Goal: Information Seeking & Learning: Learn about a topic

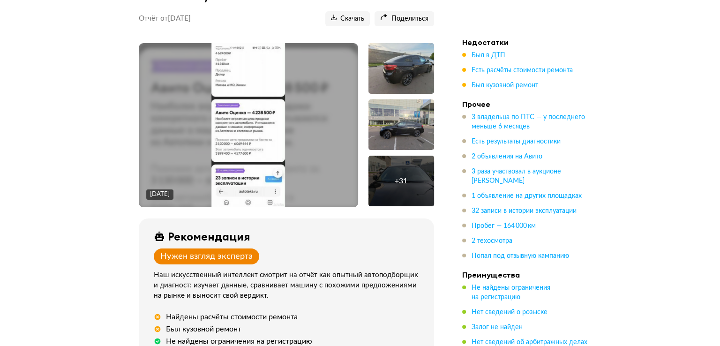
scroll to position [141, 0]
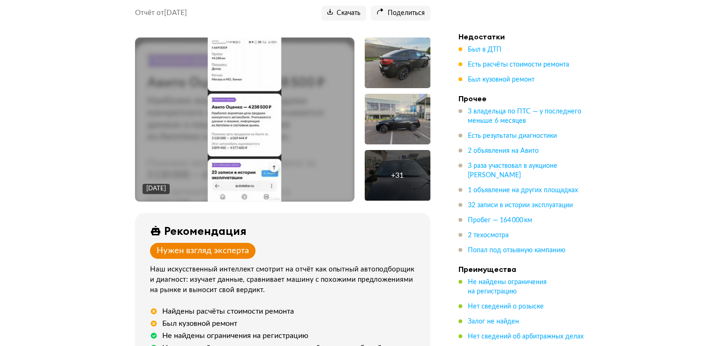
click at [394, 171] on div "+ 31" at bounding box center [397, 175] width 13 height 9
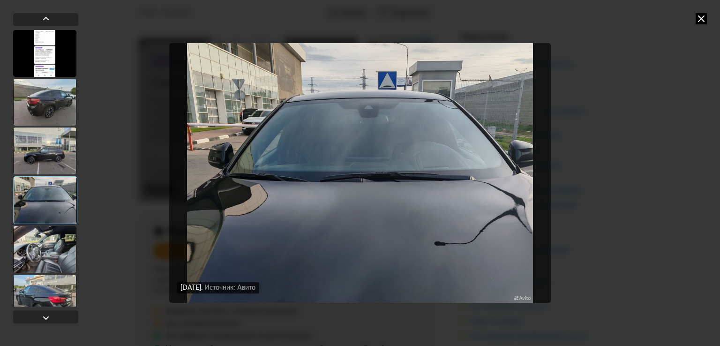
click at [397, 209] on img "Go to Slide 4" at bounding box center [360, 173] width 382 height 260
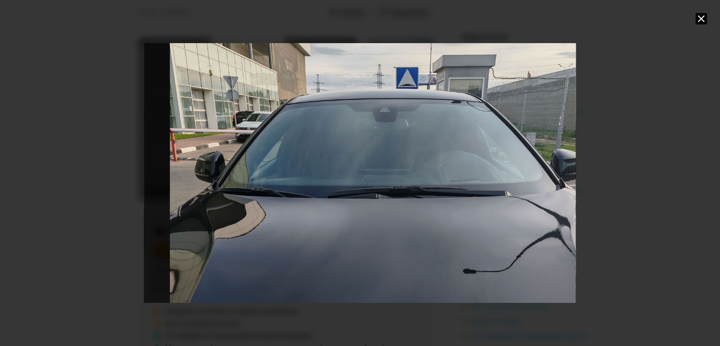
click at [394, 207] on div "Go to Slide 4" at bounding box center [375, 188] width 512 height 308
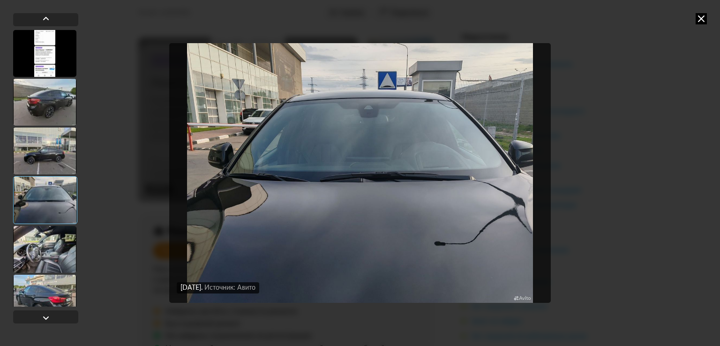
click at [698, 22] on icon at bounding box center [701, 18] width 11 height 11
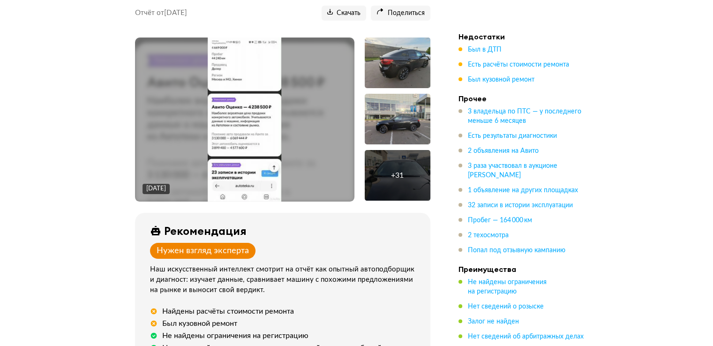
click at [403, 57] on div at bounding box center [398, 63] width 66 height 51
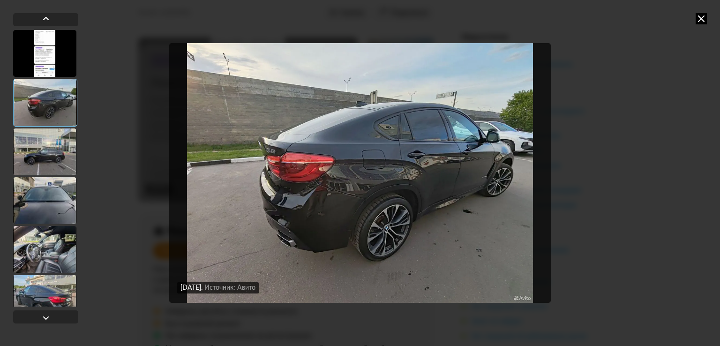
click at [701, 19] on icon at bounding box center [701, 18] width 11 height 11
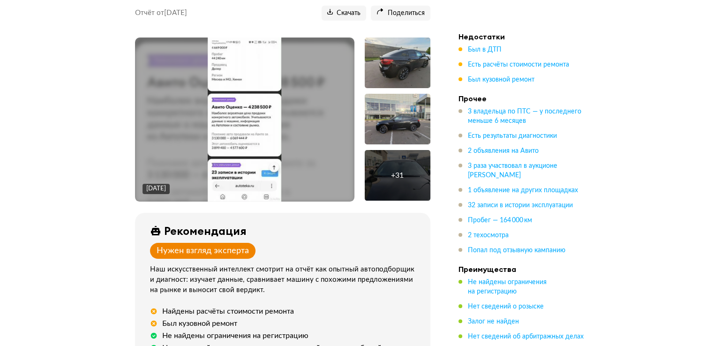
click at [402, 171] on div "+ 31" at bounding box center [397, 175] width 13 height 9
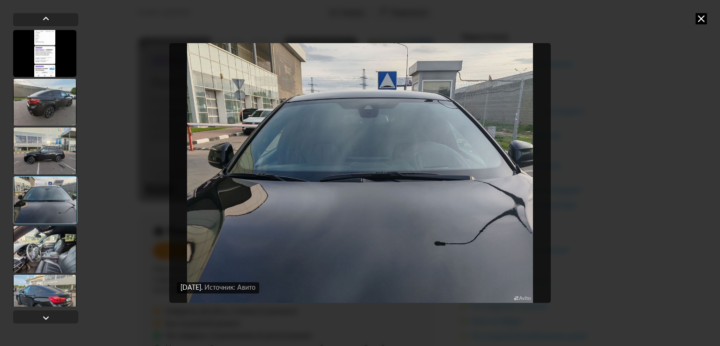
click at [23, 253] on div at bounding box center [44, 249] width 63 height 47
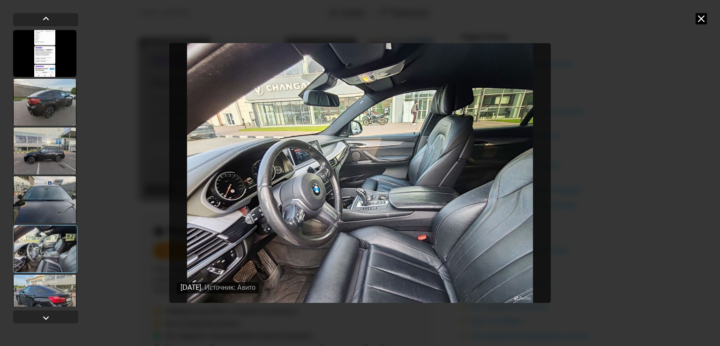
click at [39, 299] on div at bounding box center [44, 298] width 63 height 47
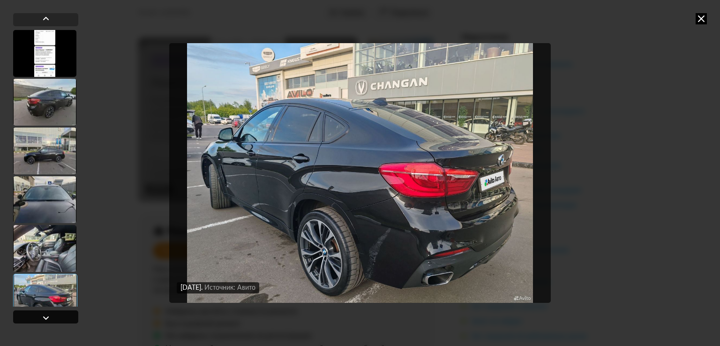
click at [43, 319] on div at bounding box center [45, 317] width 11 height 11
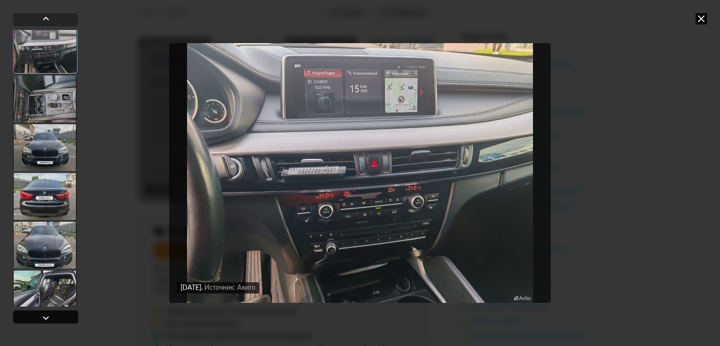
scroll to position [296, 0]
click at [43, 319] on div at bounding box center [45, 317] width 11 height 11
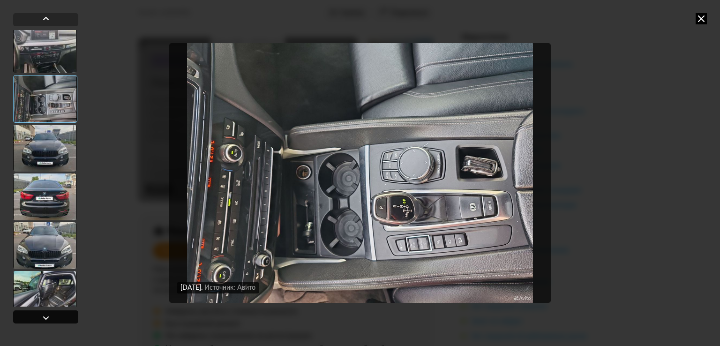
click at [43, 319] on div at bounding box center [45, 317] width 11 height 11
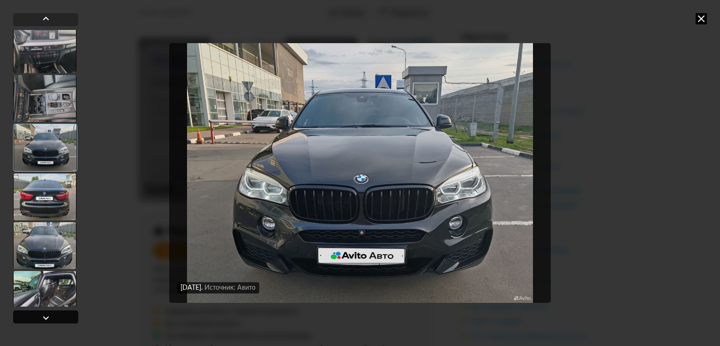
click at [43, 319] on div at bounding box center [45, 317] width 11 height 11
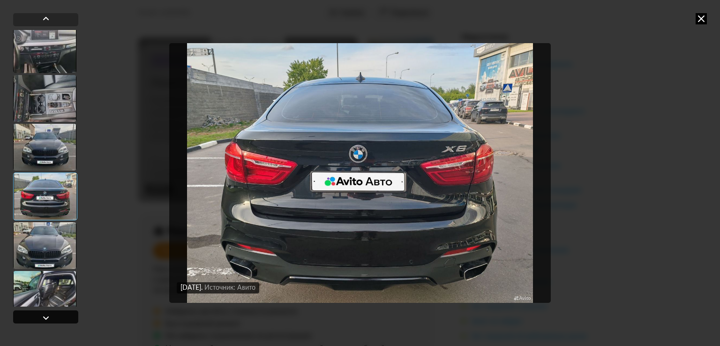
click at [43, 319] on div at bounding box center [45, 317] width 11 height 11
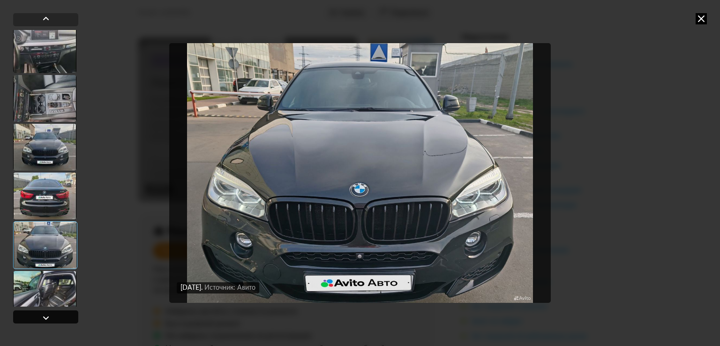
click at [43, 319] on div at bounding box center [45, 317] width 11 height 11
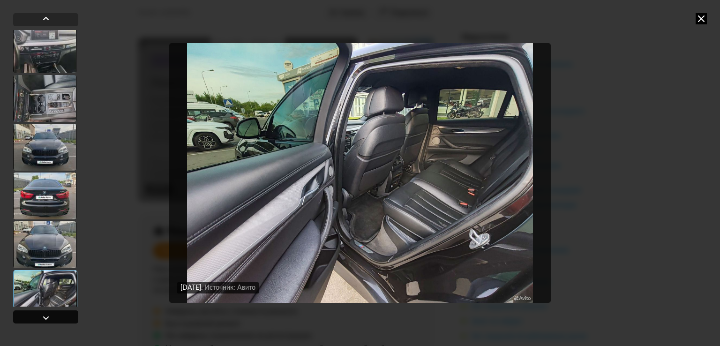
click at [43, 319] on div at bounding box center [45, 317] width 11 height 11
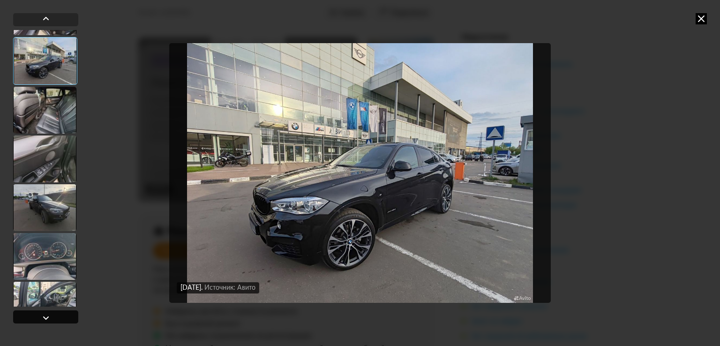
click at [45, 319] on div at bounding box center [45, 317] width 11 height 11
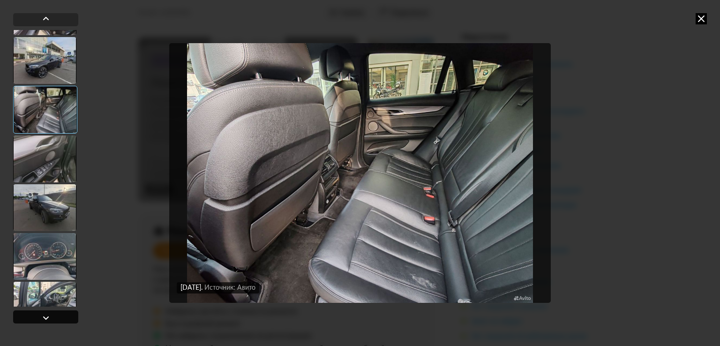
click at [45, 319] on div at bounding box center [45, 317] width 11 height 11
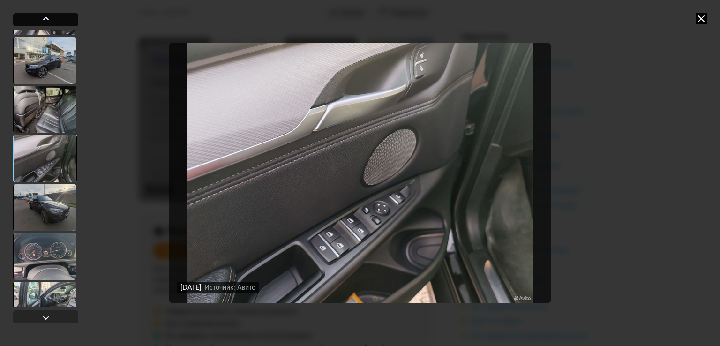
click at [45, 19] on div at bounding box center [45, 18] width 11 height 11
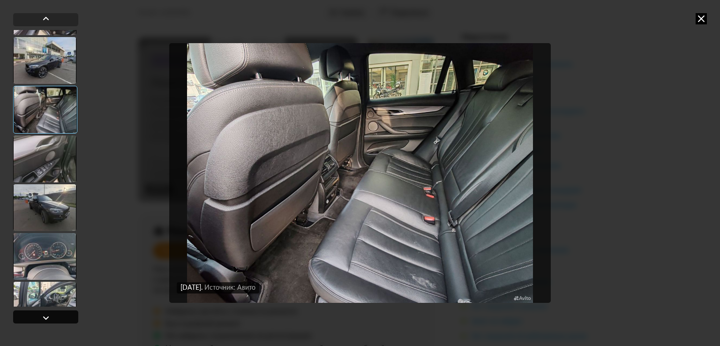
click at [43, 318] on div at bounding box center [45, 317] width 11 height 11
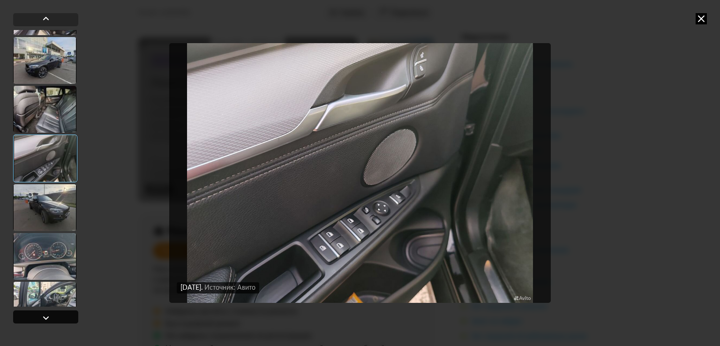
click at [43, 318] on div at bounding box center [45, 317] width 11 height 11
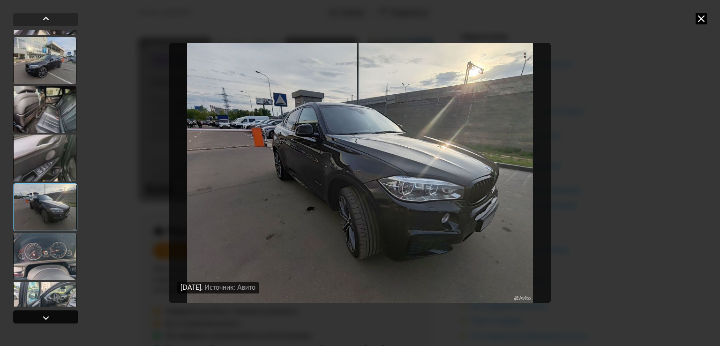
click at [43, 318] on div at bounding box center [45, 317] width 11 height 11
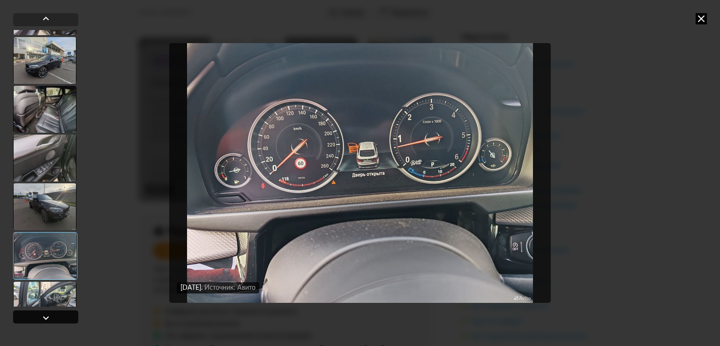
click at [43, 318] on div at bounding box center [45, 317] width 11 height 11
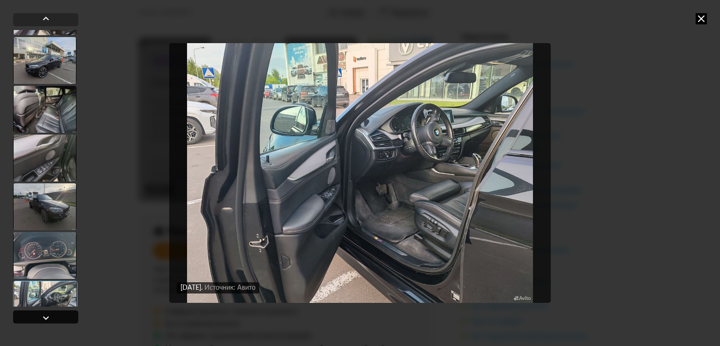
click at [43, 318] on div at bounding box center [45, 317] width 11 height 11
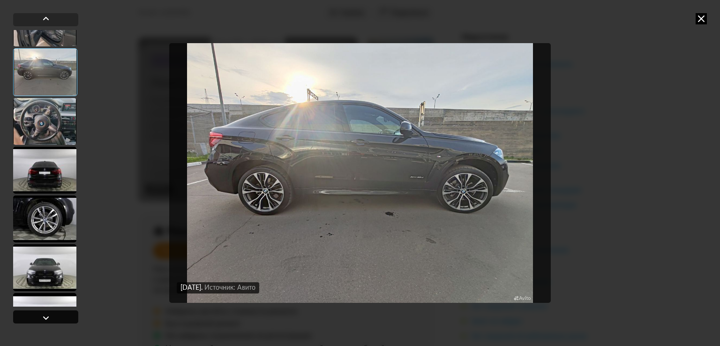
click at [43, 318] on div at bounding box center [45, 317] width 11 height 11
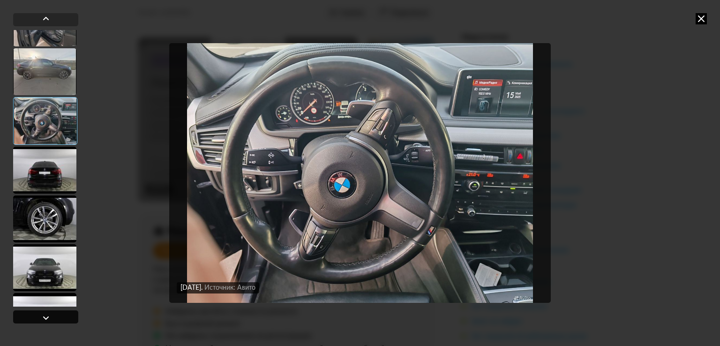
click at [43, 318] on div at bounding box center [45, 317] width 11 height 11
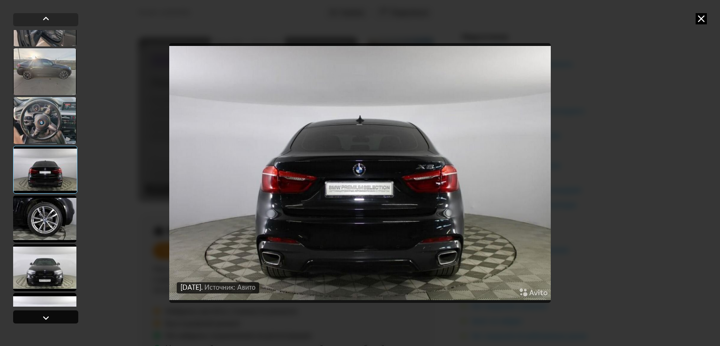
click at [47, 319] on div at bounding box center [45, 317] width 11 height 11
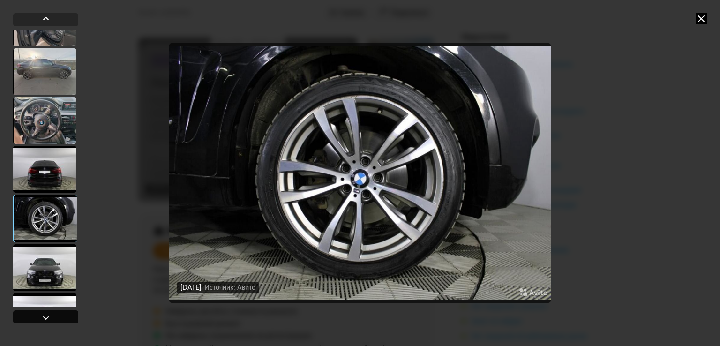
click at [47, 318] on div at bounding box center [45, 317] width 11 height 11
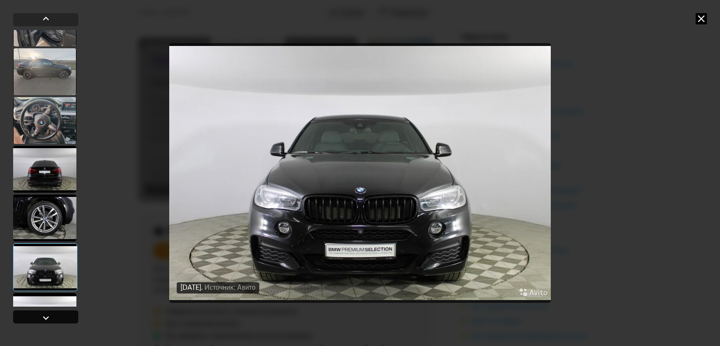
click at [47, 318] on div at bounding box center [45, 317] width 11 height 11
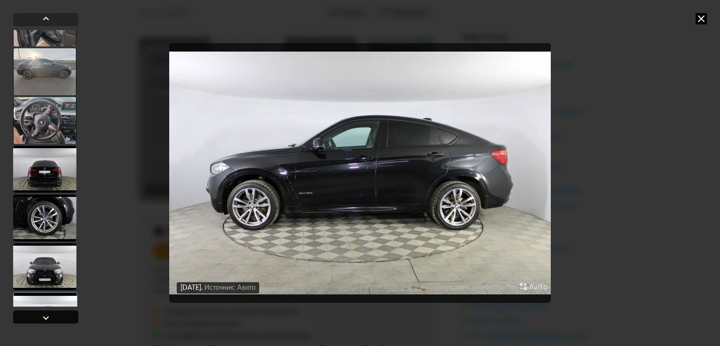
click at [47, 318] on div at bounding box center [45, 317] width 11 height 11
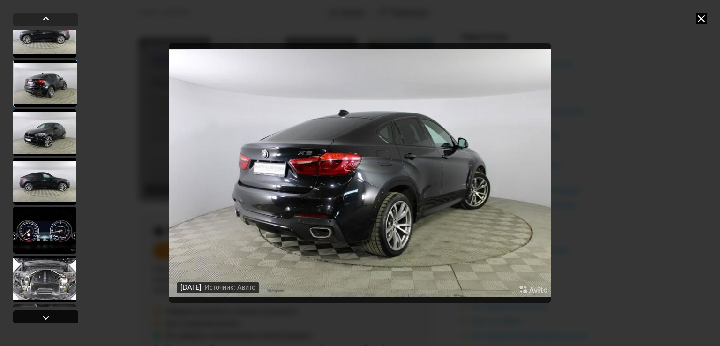
click at [47, 318] on div at bounding box center [45, 317] width 11 height 11
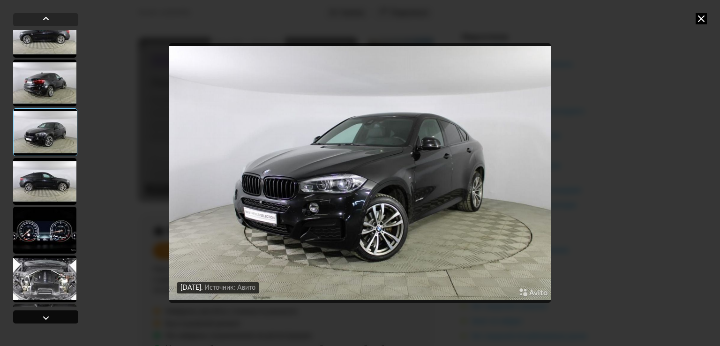
click at [47, 318] on div at bounding box center [45, 317] width 11 height 11
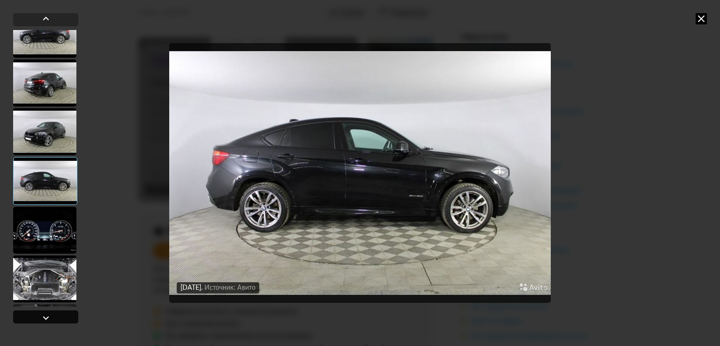
click at [47, 318] on div at bounding box center [45, 317] width 11 height 11
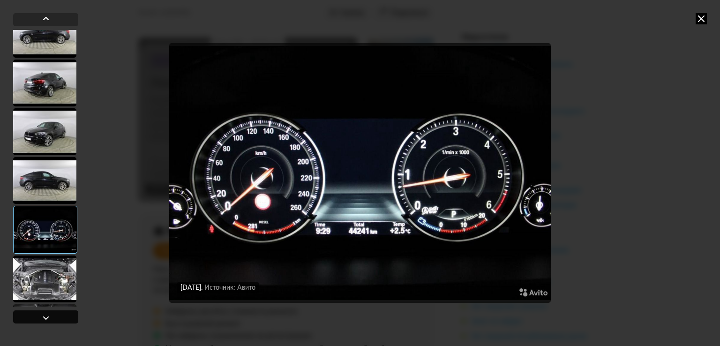
click at [47, 318] on div at bounding box center [45, 317] width 11 height 11
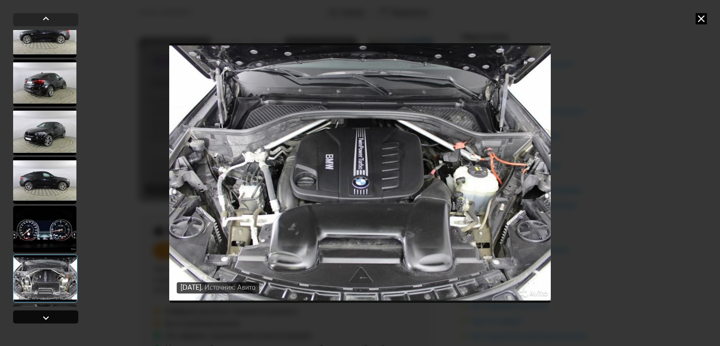
click at [47, 318] on div at bounding box center [45, 317] width 11 height 11
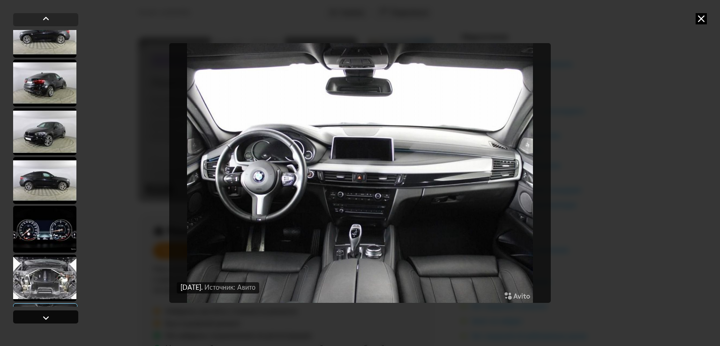
click at [47, 318] on div at bounding box center [45, 317] width 11 height 11
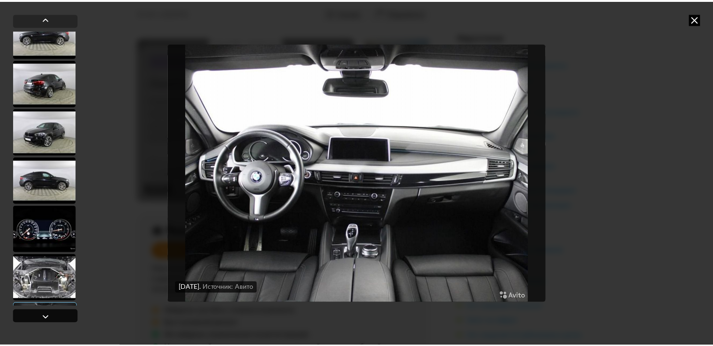
scroll to position [1382, 0]
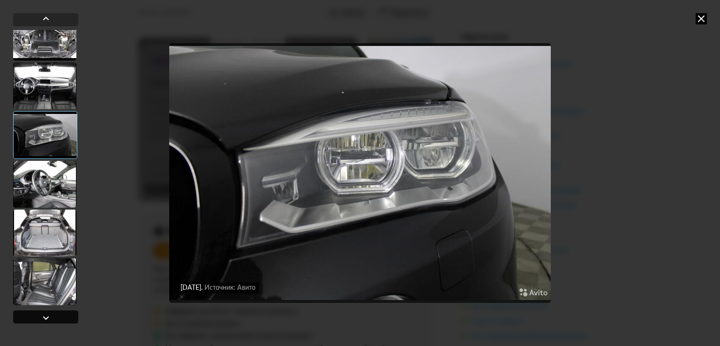
click at [47, 318] on div at bounding box center [45, 317] width 11 height 11
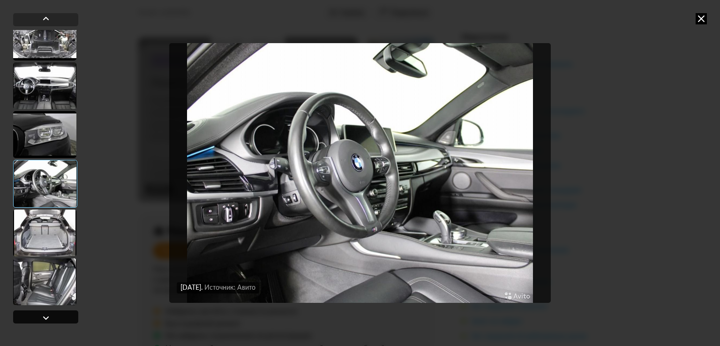
click at [47, 318] on div at bounding box center [45, 317] width 11 height 11
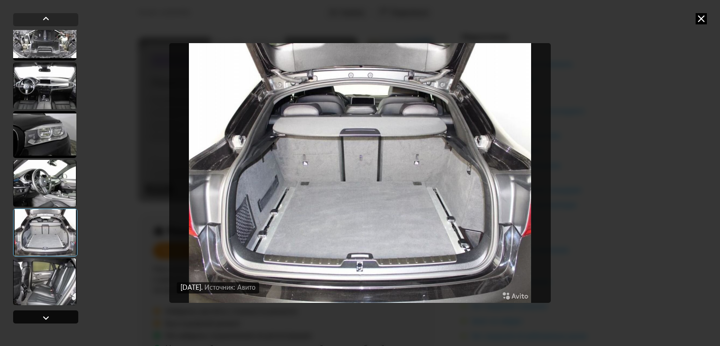
click at [47, 318] on div at bounding box center [45, 317] width 11 height 11
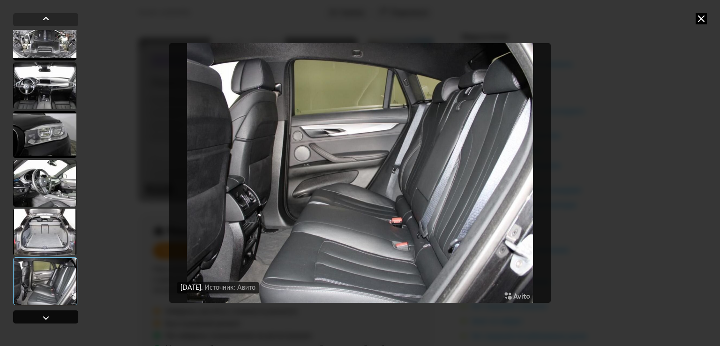
click at [47, 318] on div at bounding box center [45, 317] width 11 height 11
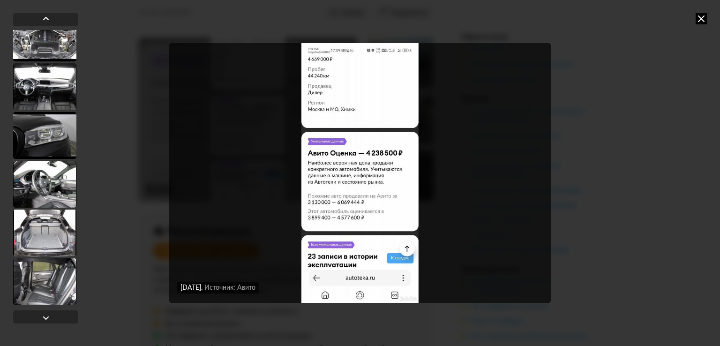
click at [703, 18] on icon at bounding box center [701, 18] width 11 height 11
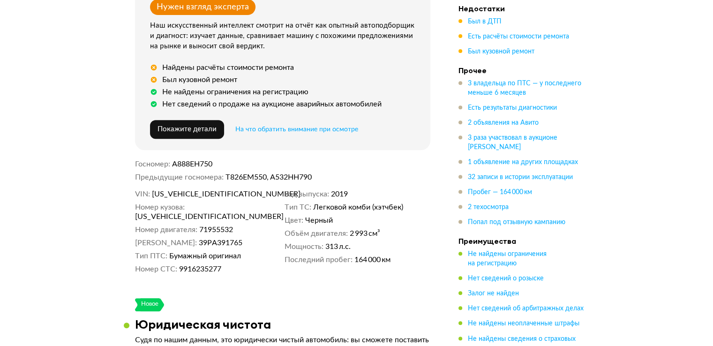
scroll to position [422, 0]
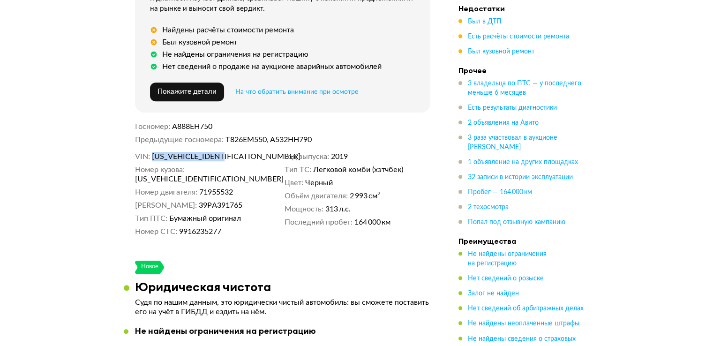
drag, startPoint x: 153, startPoint y: 152, endPoint x: 232, endPoint y: 148, distance: 78.9
click at [232, 152] on dd "X4XKV49410LB33619" at bounding box center [216, 156] width 129 height 9
copy span "X4XKV49410LB33619"
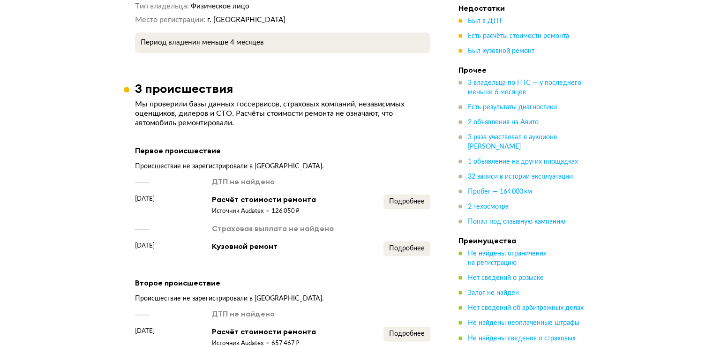
scroll to position [1407, 0]
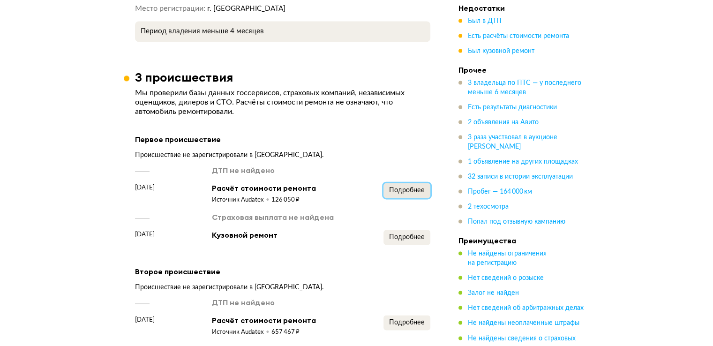
click at [407, 187] on span "Подробнее" at bounding box center [407, 190] width 36 height 7
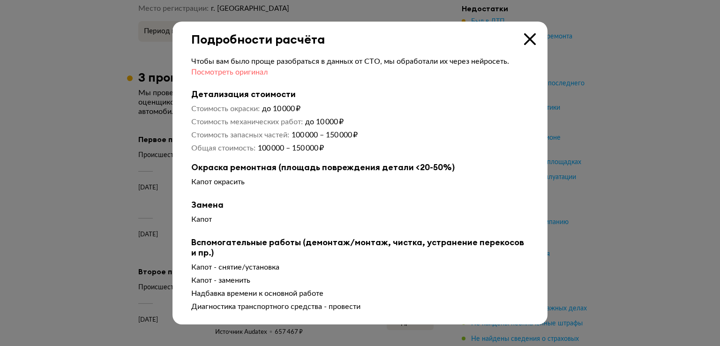
click at [243, 72] on span "Посмотреть оригинал" at bounding box center [229, 72] width 76 height 8
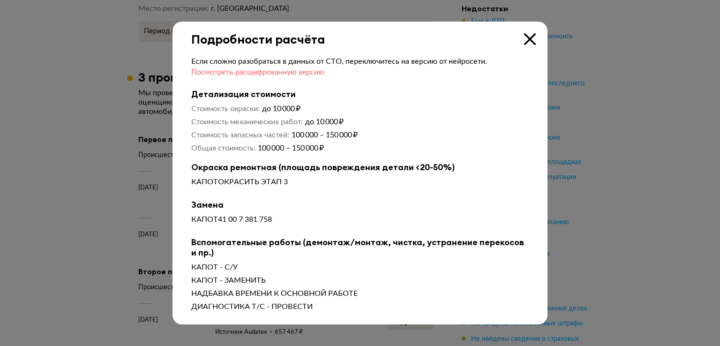
click at [243, 72] on span "Посмотреть расшифрованную версию" at bounding box center [257, 72] width 133 height 8
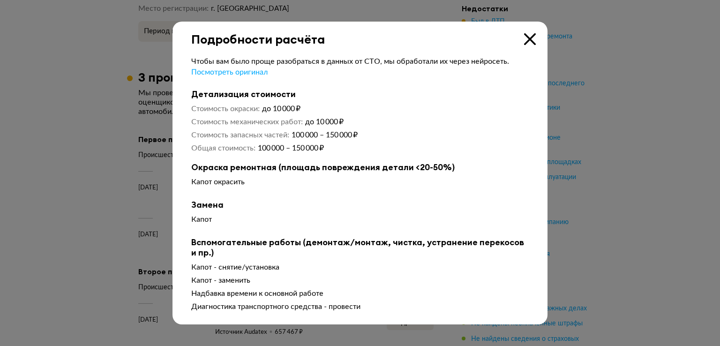
click at [531, 38] on icon at bounding box center [530, 39] width 12 height 12
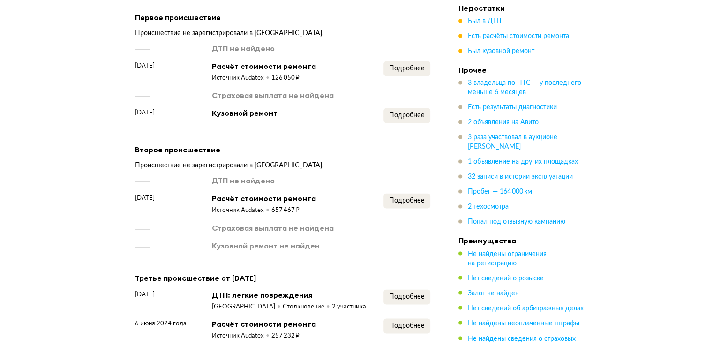
scroll to position [1548, 0]
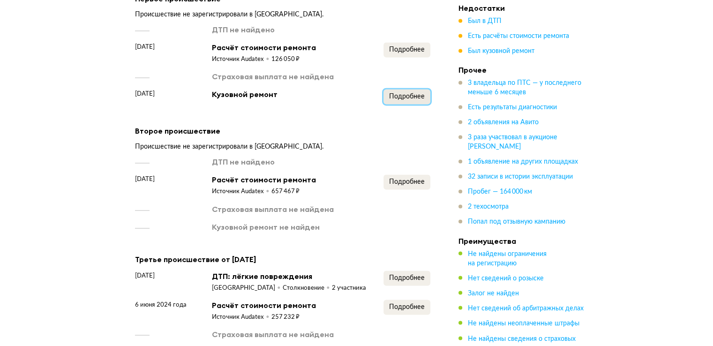
click at [407, 93] on span "Подробнее" at bounding box center [407, 96] width 36 height 7
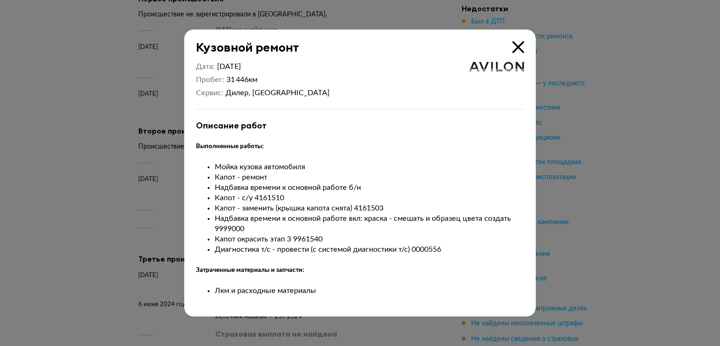
click at [518, 44] on icon at bounding box center [519, 47] width 12 height 12
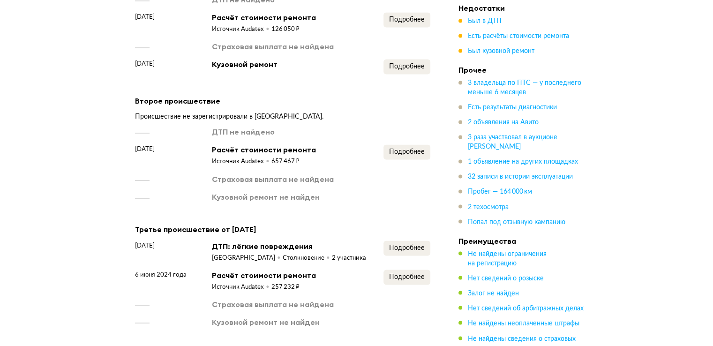
scroll to position [1595, 0]
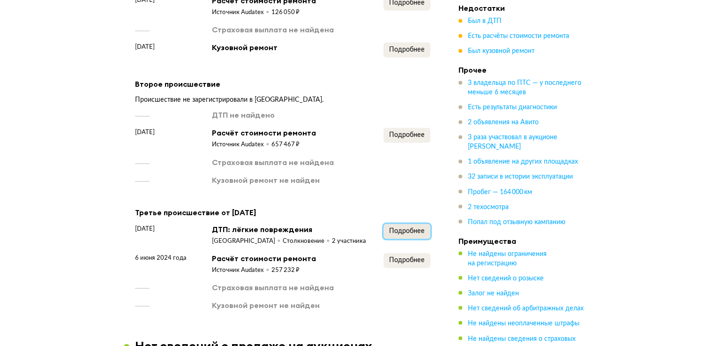
click at [404, 227] on span "Подробнее" at bounding box center [407, 230] width 36 height 7
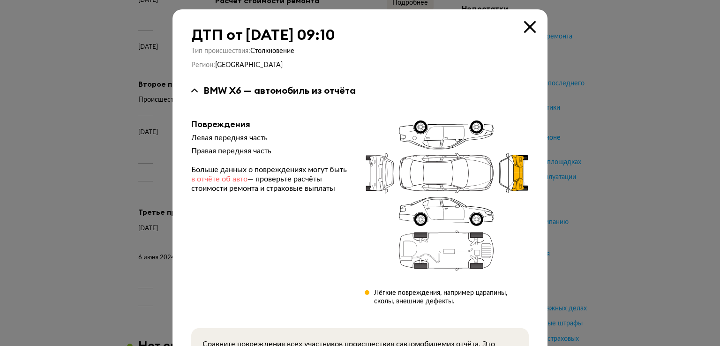
click at [221, 179] on span "в отчёте об авто" at bounding box center [219, 179] width 56 height 8
click at [525, 28] on icon at bounding box center [530, 27] width 12 height 12
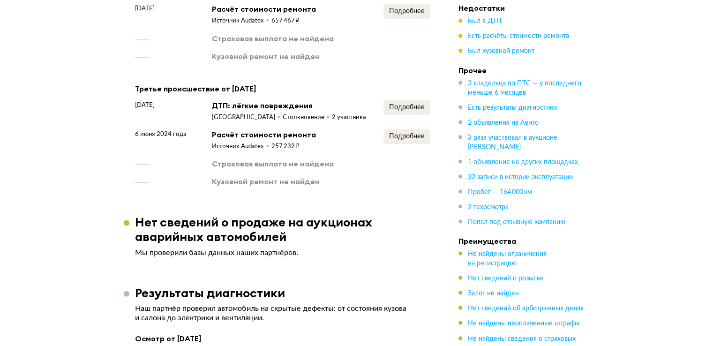
scroll to position [1782, 0]
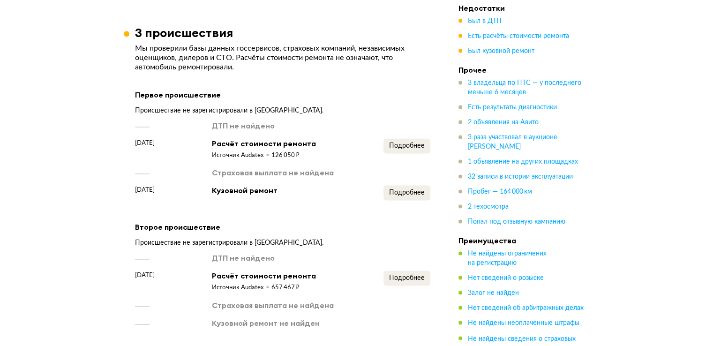
scroll to position [1454, 0]
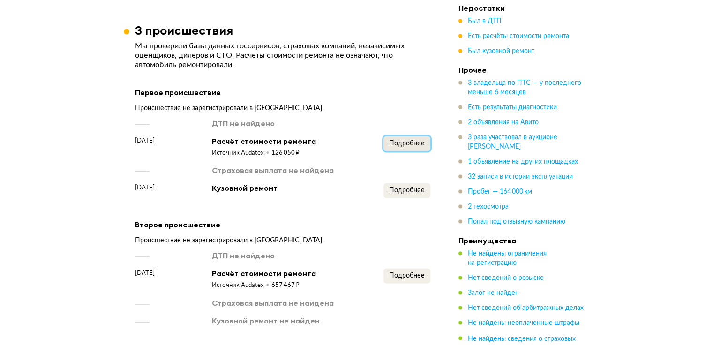
click at [402, 140] on span "Подробнее" at bounding box center [407, 143] width 36 height 7
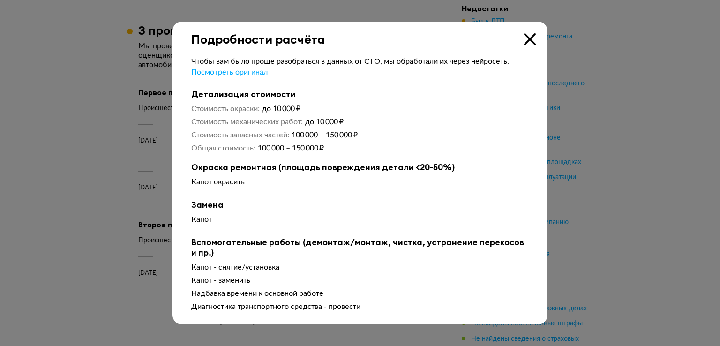
click at [531, 36] on icon at bounding box center [530, 39] width 12 height 12
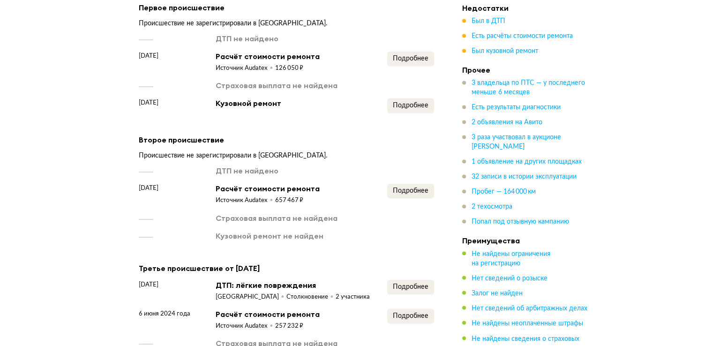
scroll to position [1548, 0]
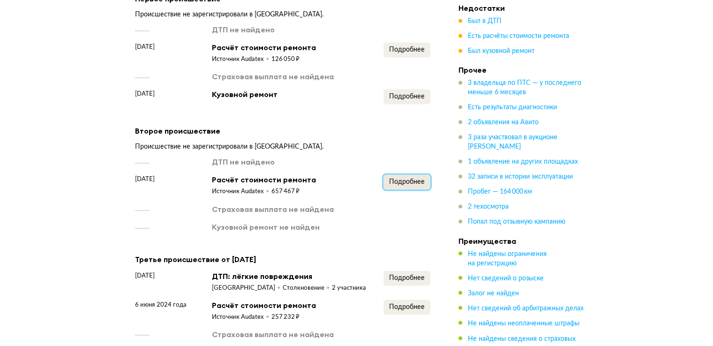
click at [408, 179] on span "Подробнее" at bounding box center [407, 182] width 36 height 7
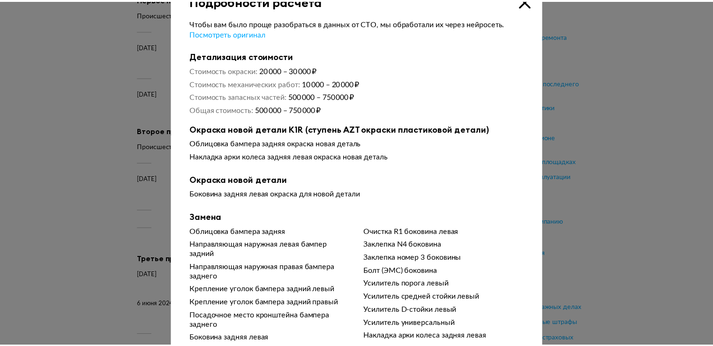
scroll to position [0, 0]
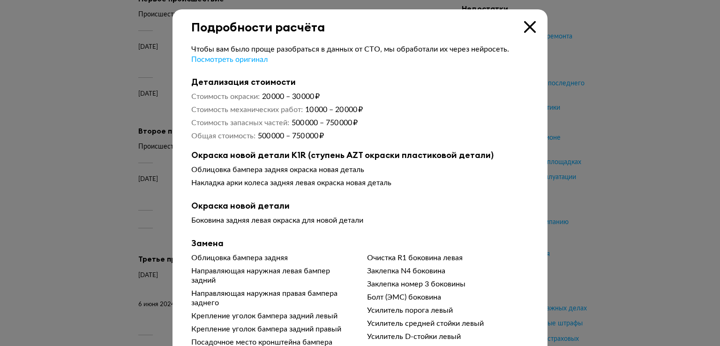
click at [530, 25] on icon at bounding box center [530, 27] width 12 height 12
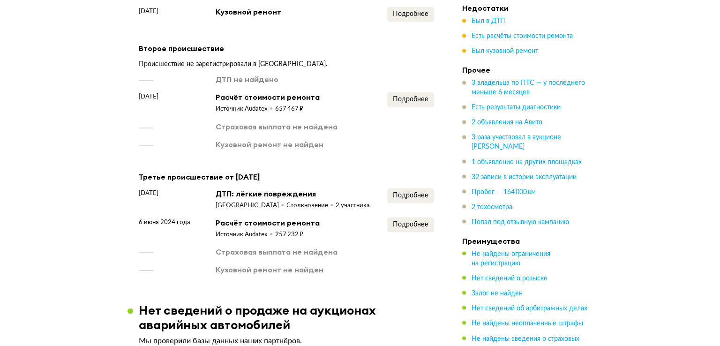
scroll to position [1642, 0]
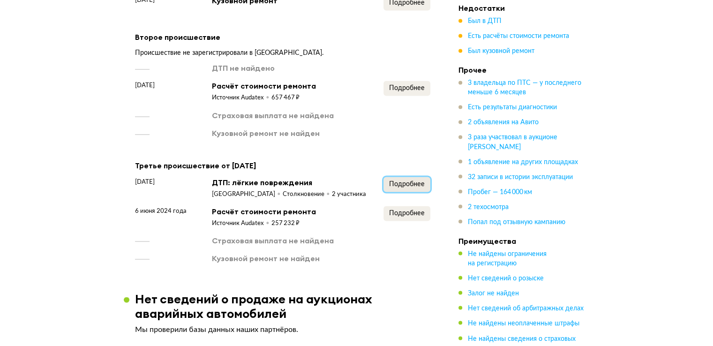
click at [402, 181] on span "Подробнее" at bounding box center [407, 184] width 36 height 7
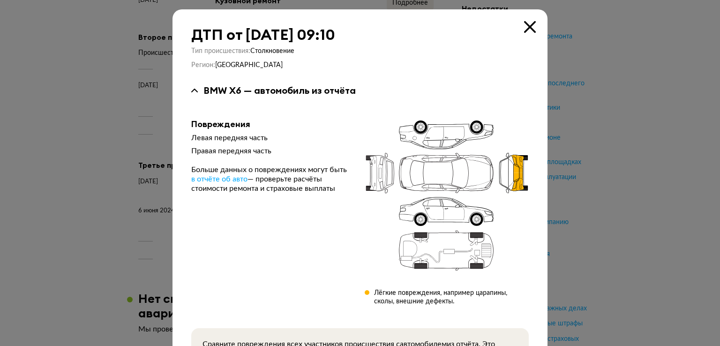
click at [524, 27] on icon at bounding box center [530, 27] width 12 height 12
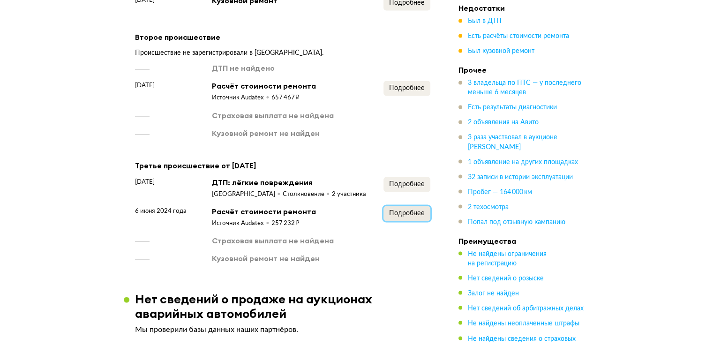
click at [396, 210] on span "Подробнее" at bounding box center [407, 213] width 36 height 7
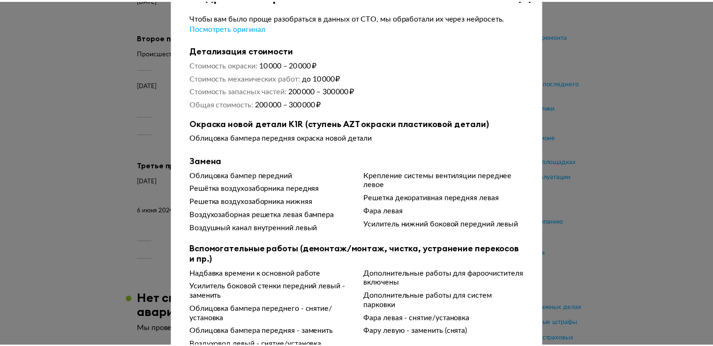
scroll to position [0, 0]
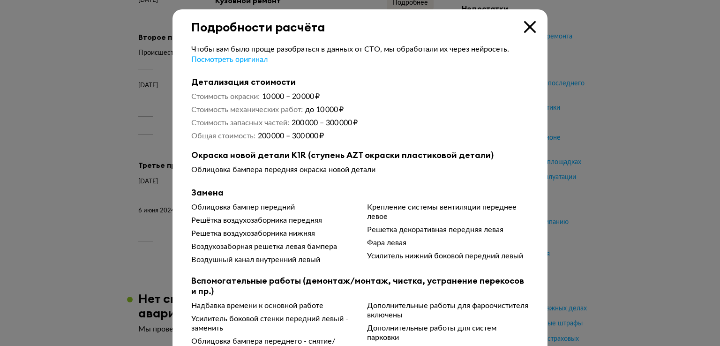
click at [524, 25] on icon at bounding box center [530, 27] width 12 height 12
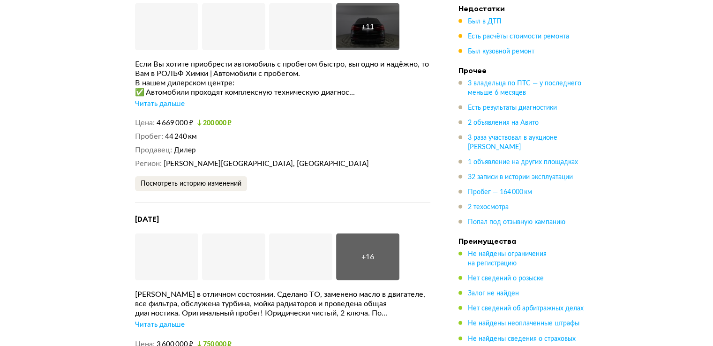
scroll to position [2392, 0]
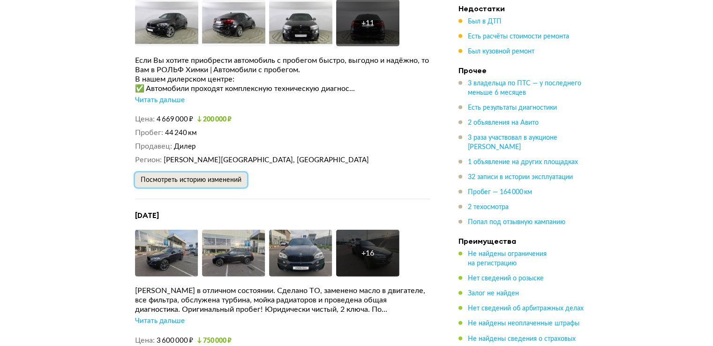
click at [190, 177] on span "Посмотреть историю изменений" at bounding box center [191, 180] width 101 height 7
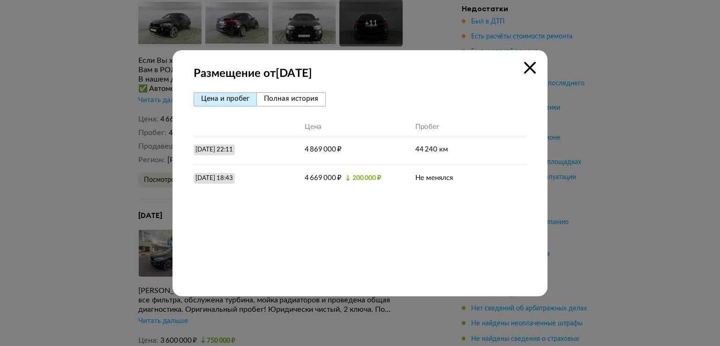
click at [531, 68] on icon at bounding box center [530, 68] width 12 height 12
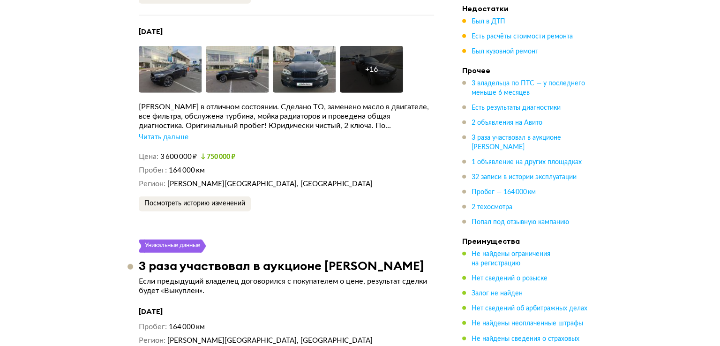
scroll to position [2580, 0]
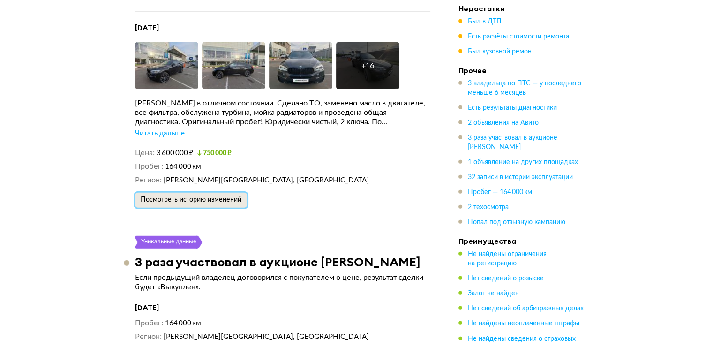
click at [182, 197] on span "Посмотреть историю изменений" at bounding box center [191, 200] width 101 height 7
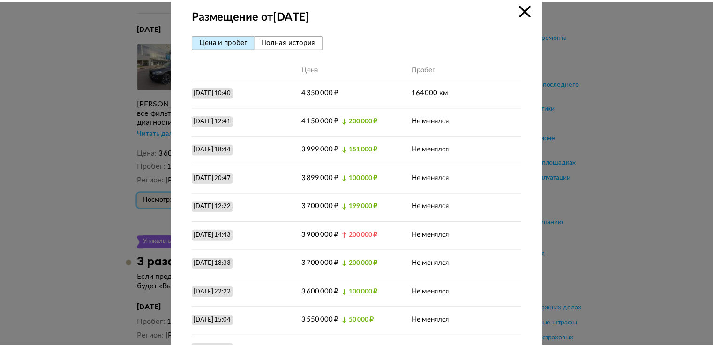
scroll to position [0, 0]
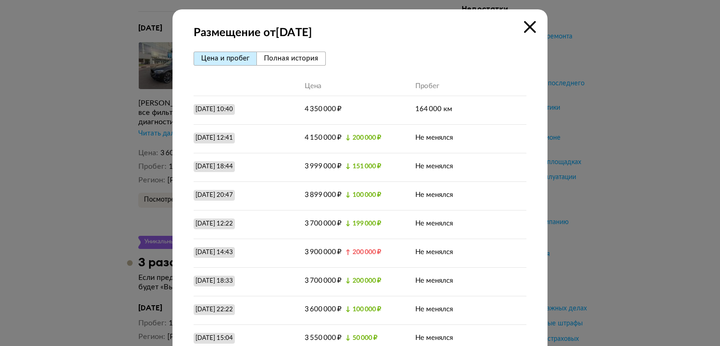
click at [527, 27] on icon at bounding box center [530, 27] width 12 height 12
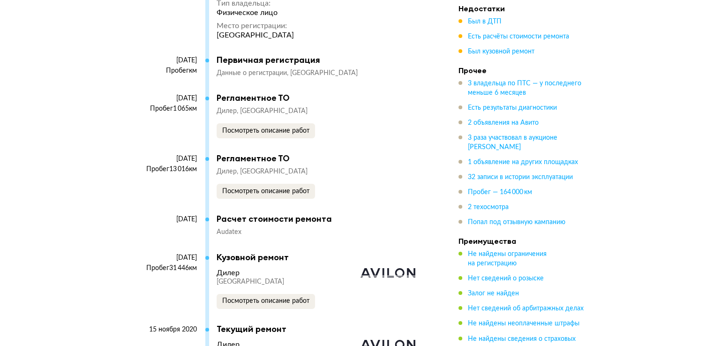
scroll to position [3518, 0]
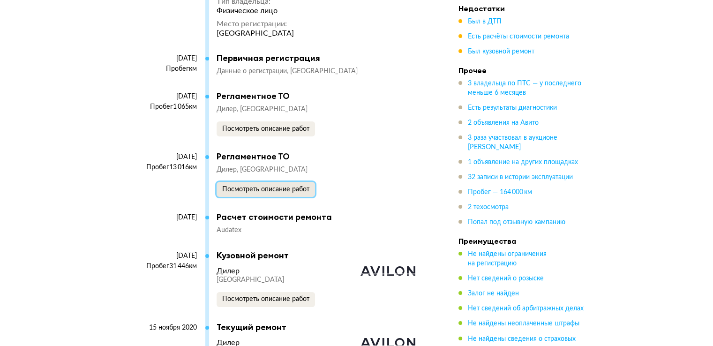
click at [262, 186] on span "Посмотреть описание работ" at bounding box center [265, 189] width 87 height 7
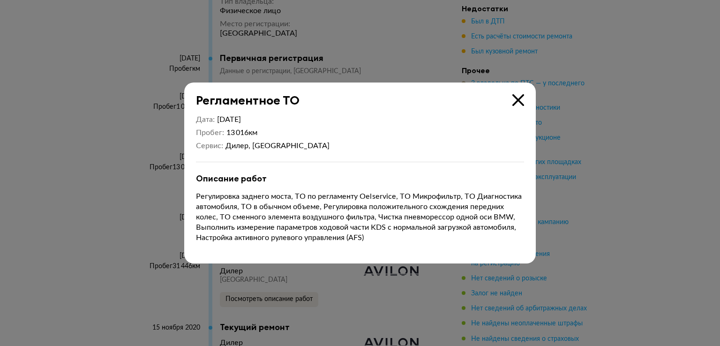
click at [517, 100] on icon at bounding box center [519, 100] width 12 height 12
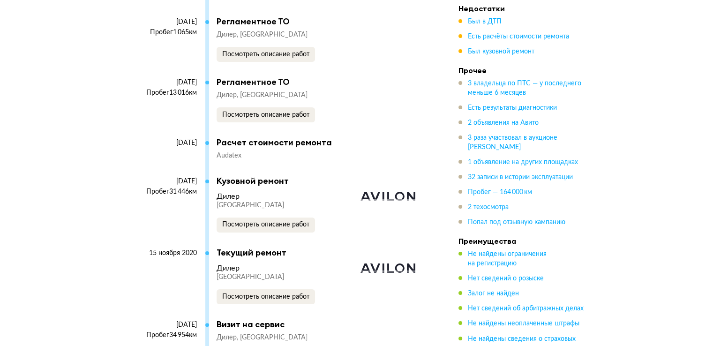
scroll to position [3612, 0]
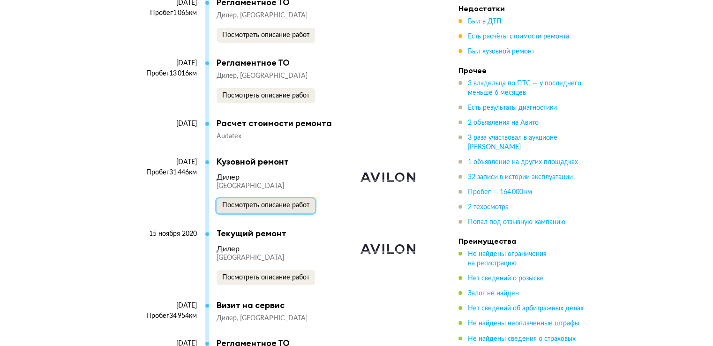
click at [257, 202] on span "Посмотреть описание работ" at bounding box center [265, 205] width 87 height 7
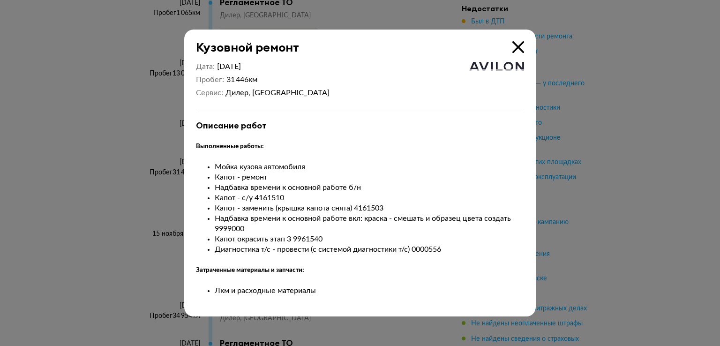
click at [517, 47] on icon at bounding box center [519, 47] width 12 height 12
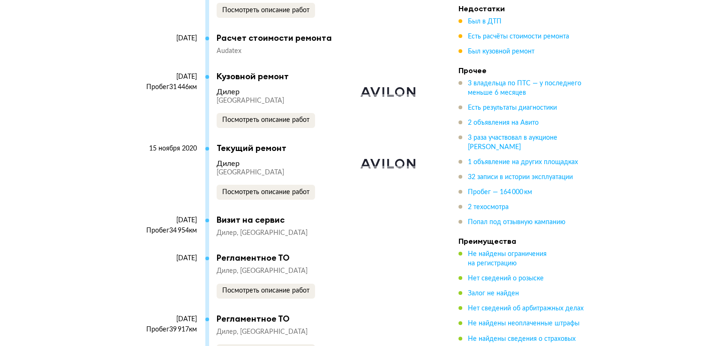
scroll to position [3706, 0]
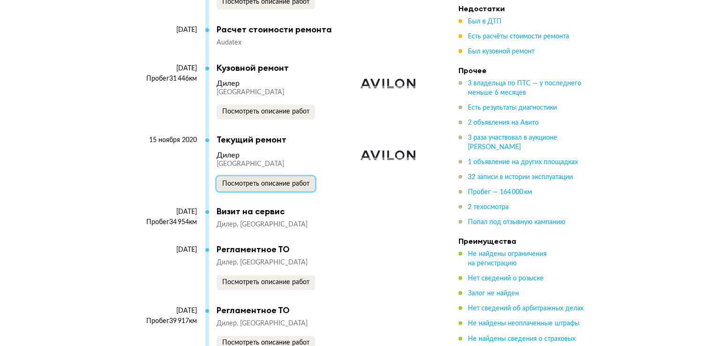
click at [255, 181] on span "Посмотреть описание работ" at bounding box center [265, 184] width 87 height 7
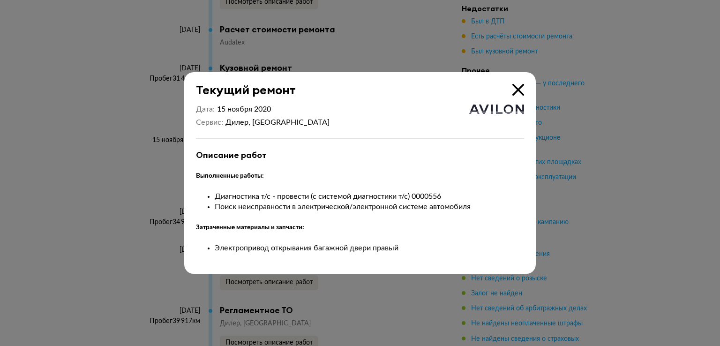
click at [520, 91] on icon at bounding box center [519, 90] width 12 height 12
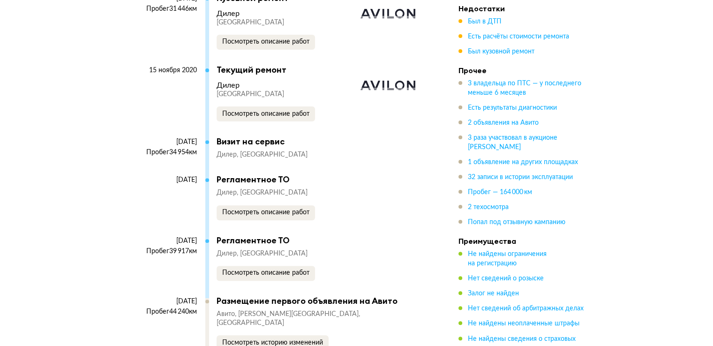
scroll to position [3799, 0]
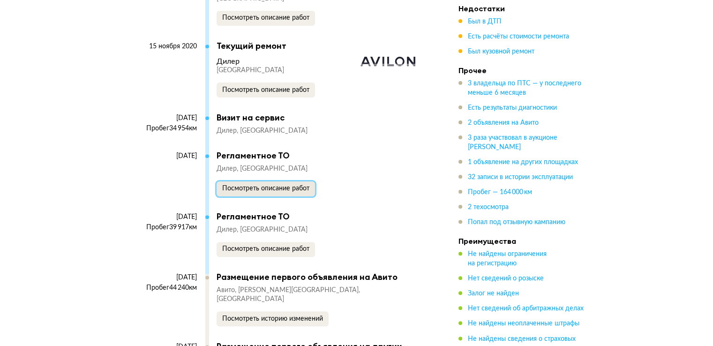
click at [242, 185] on span "Посмотреть описание работ" at bounding box center [265, 188] width 87 height 7
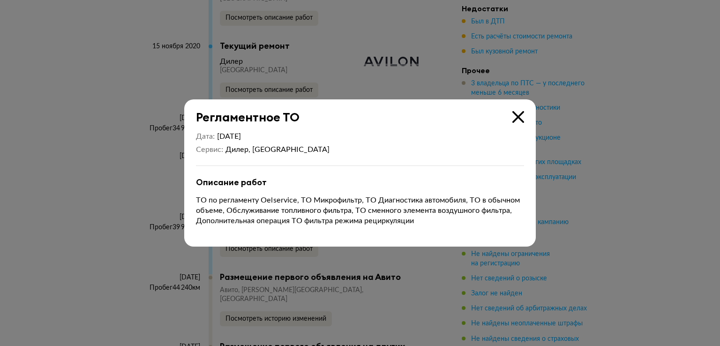
click at [521, 117] on icon at bounding box center [519, 117] width 12 height 12
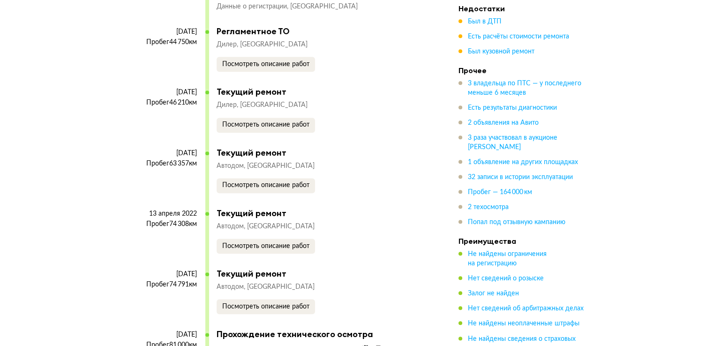
scroll to position [4315, 0]
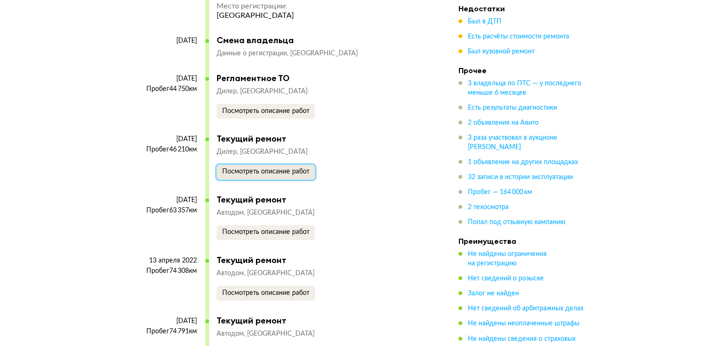
click at [245, 168] on span "Посмотреть описание работ" at bounding box center [265, 171] width 87 height 7
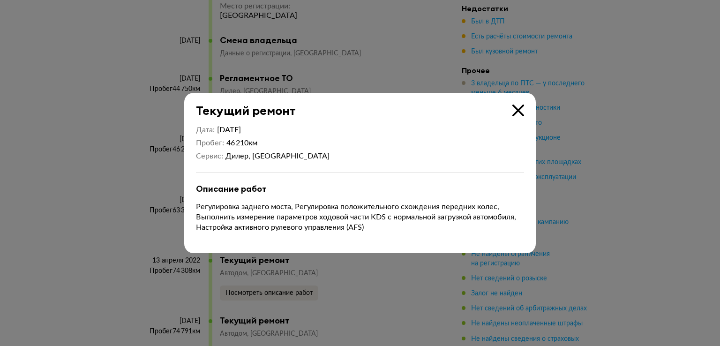
click at [518, 110] on icon at bounding box center [519, 111] width 12 height 12
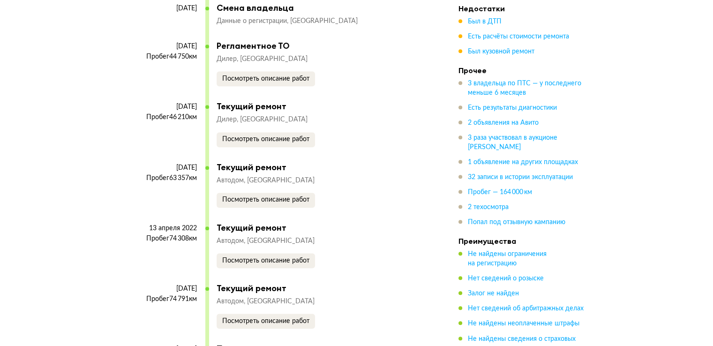
scroll to position [4409, 0]
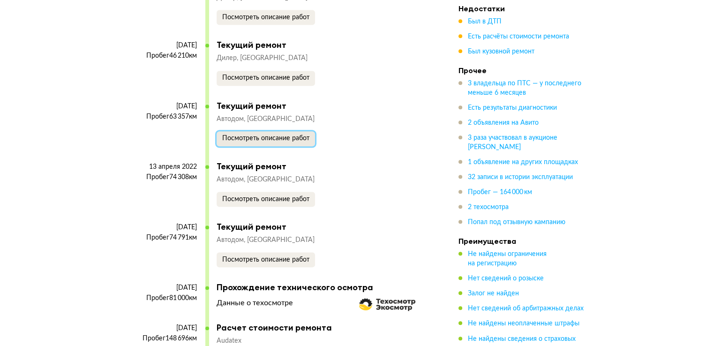
click at [242, 135] on span "Посмотреть описание работ" at bounding box center [265, 138] width 87 height 7
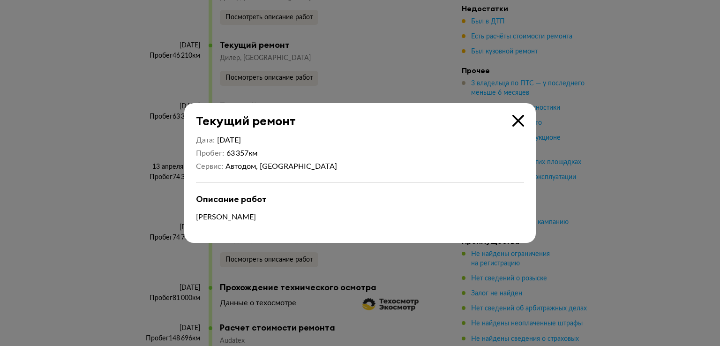
click at [518, 123] on icon at bounding box center [519, 121] width 12 height 12
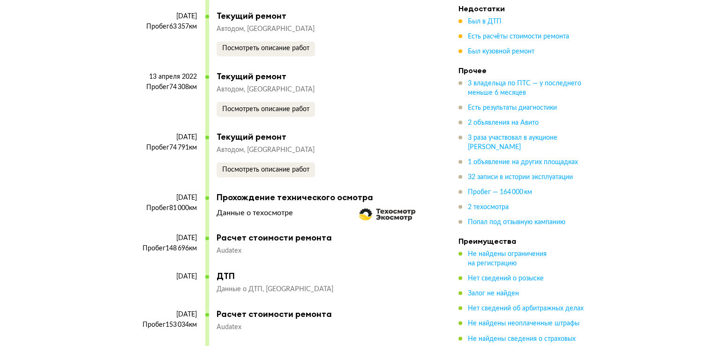
scroll to position [4503, 0]
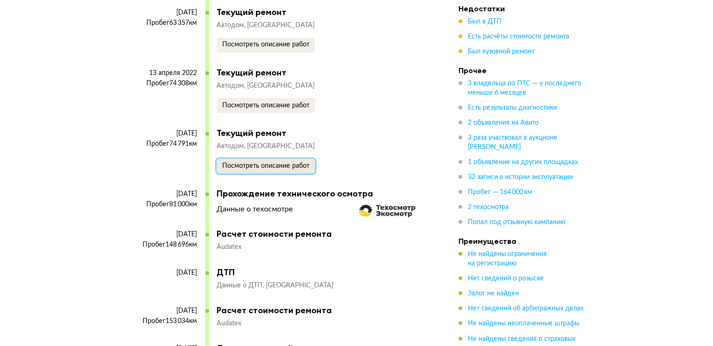
click at [263, 163] on span "Посмотреть описание работ" at bounding box center [265, 166] width 87 height 7
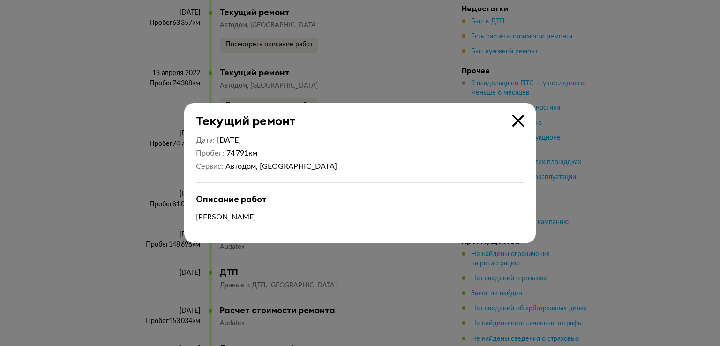
click at [516, 122] on icon at bounding box center [519, 121] width 12 height 12
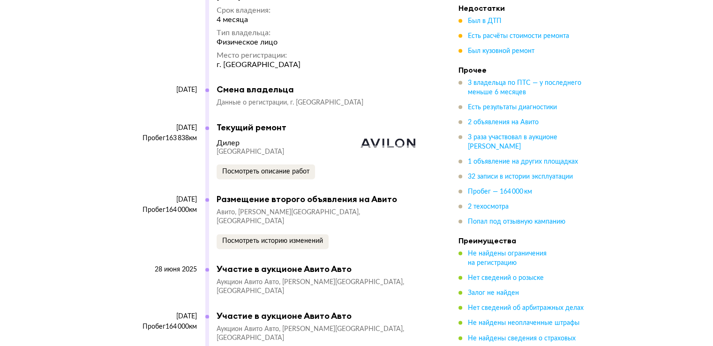
scroll to position [4972, 0]
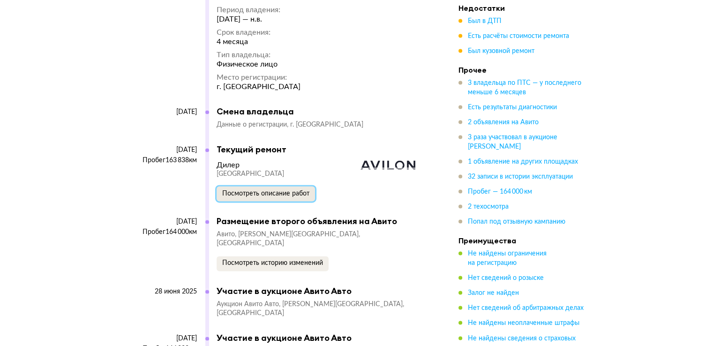
click at [250, 190] on span "Посмотреть описание работ" at bounding box center [265, 193] width 87 height 7
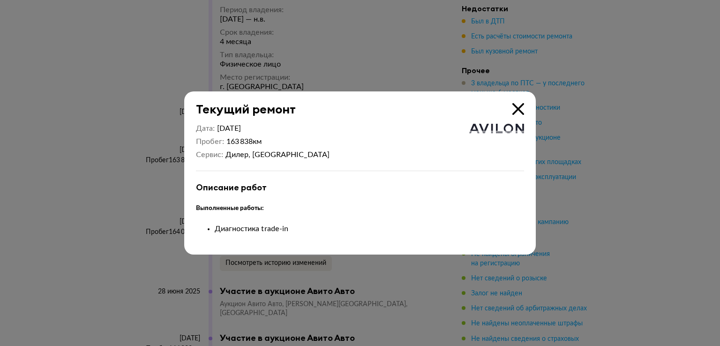
click at [516, 106] on icon at bounding box center [519, 109] width 12 height 12
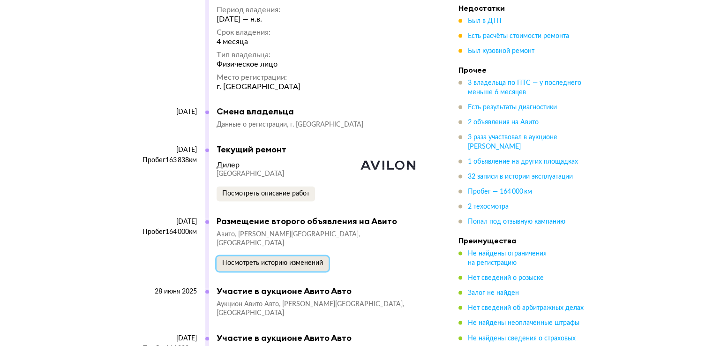
click at [260, 260] on span "Посмотреть историю изменений" at bounding box center [272, 263] width 101 height 7
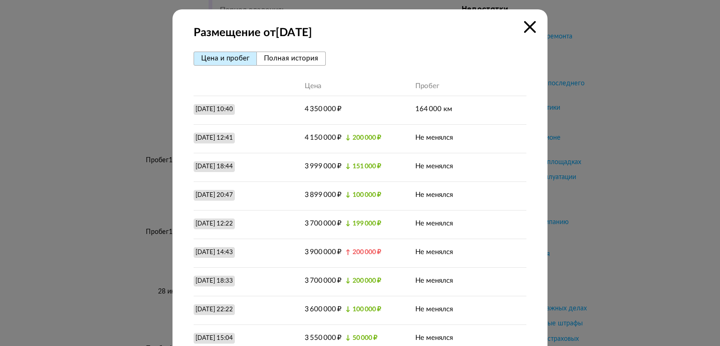
click at [525, 27] on icon at bounding box center [530, 27] width 12 height 12
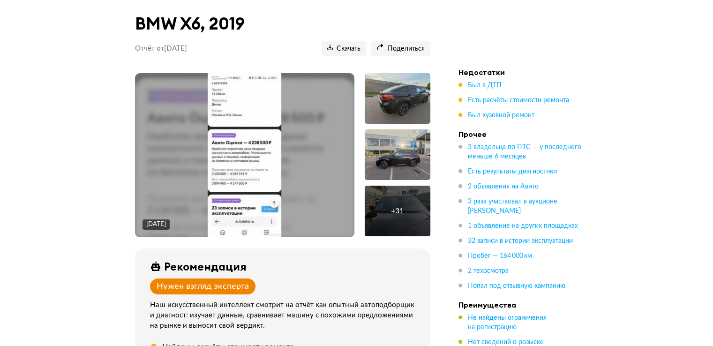
scroll to position [141, 0]
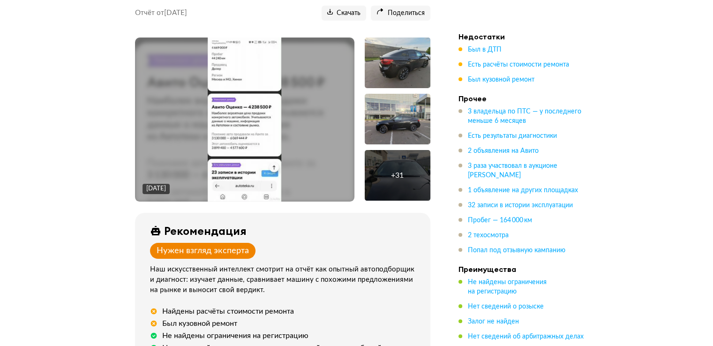
click at [169, 117] on div "12 июня 2025 года" at bounding box center [245, 120] width 220 height 164
click at [298, 111] on div "12 июня 2025 года" at bounding box center [245, 120] width 220 height 164
click at [475, 46] on span "Был в ДТП" at bounding box center [485, 49] width 34 height 7
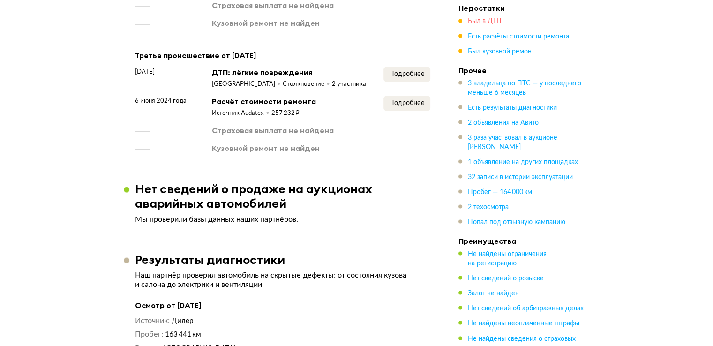
scroll to position [1755, 0]
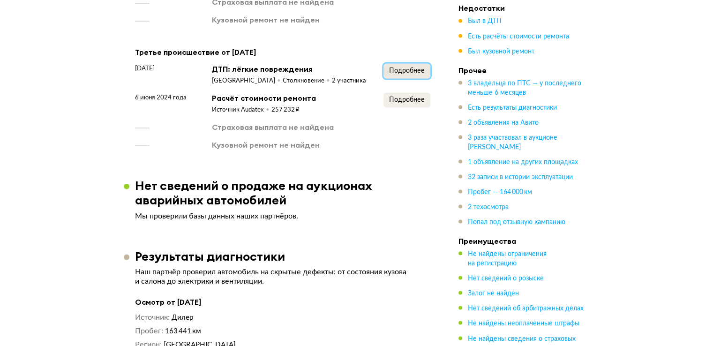
click at [404, 67] on span "Подробнее" at bounding box center [407, 70] width 36 height 7
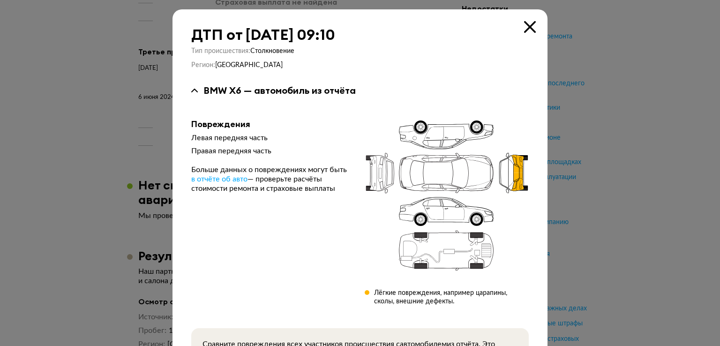
click at [526, 27] on icon at bounding box center [530, 27] width 12 height 12
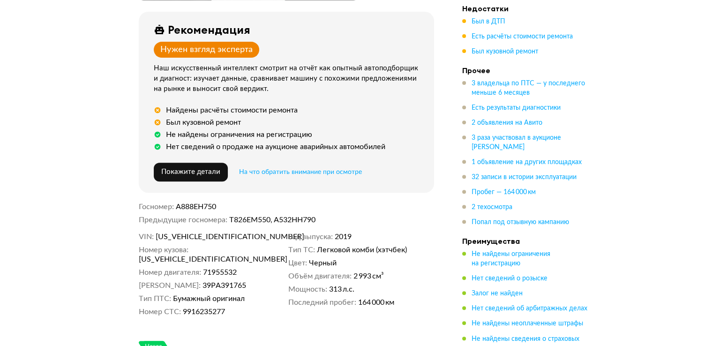
scroll to position [375, 0]
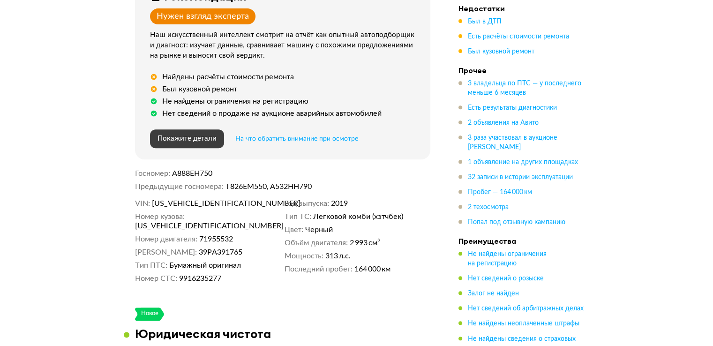
click at [195, 142] on button "Покажите детали" at bounding box center [187, 138] width 74 height 19
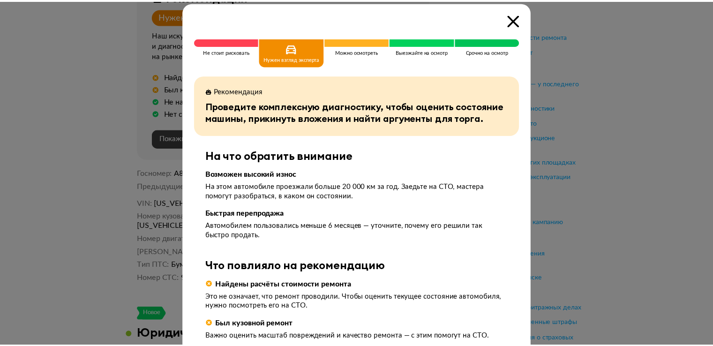
scroll to position [0, 0]
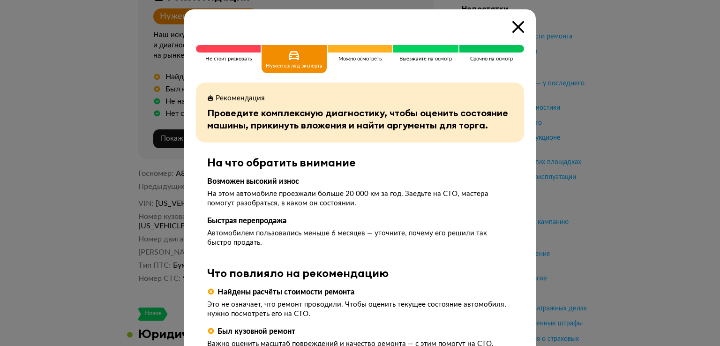
click at [360, 53] on div "Можно осмотреть" at bounding box center [360, 59] width 65 height 28
click at [411, 47] on span at bounding box center [426, 49] width 65 height 8
click at [516, 23] on icon at bounding box center [519, 27] width 12 height 12
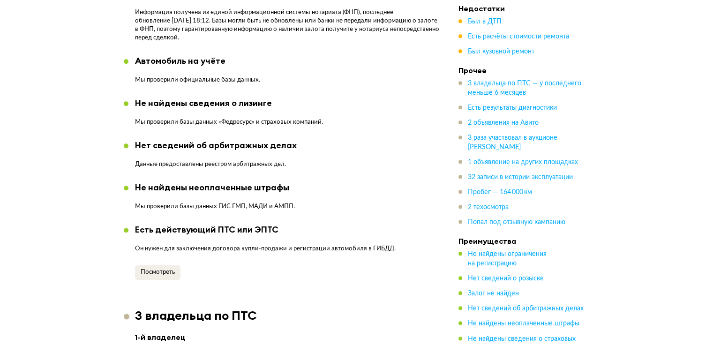
scroll to position [891, 0]
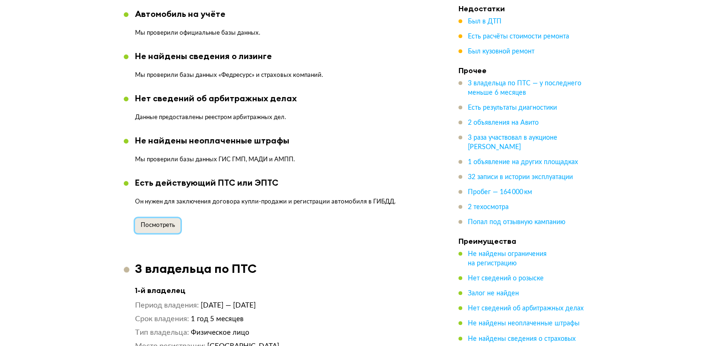
click at [156, 222] on span "Посмотреть" at bounding box center [158, 225] width 34 height 6
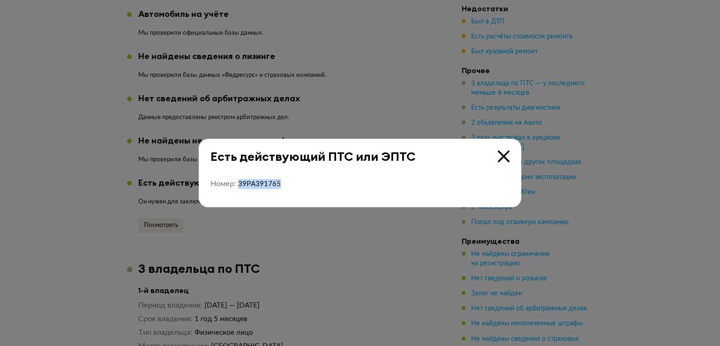
drag, startPoint x: 282, startPoint y: 184, endPoint x: 239, endPoint y: 187, distance: 42.8
click at [239, 187] on dd "39РА391765" at bounding box center [374, 184] width 272 height 10
copy span "39РА391765"
click at [505, 156] on icon at bounding box center [504, 157] width 12 height 12
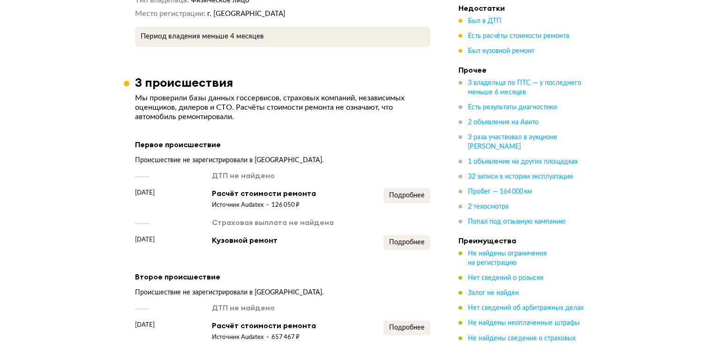
scroll to position [1454, 0]
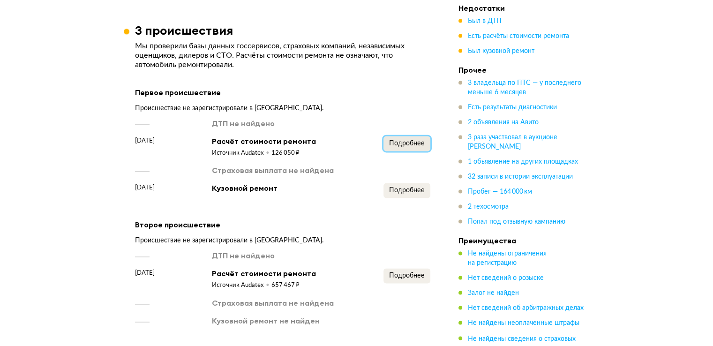
click at [399, 140] on span "Подробнее" at bounding box center [407, 143] width 36 height 7
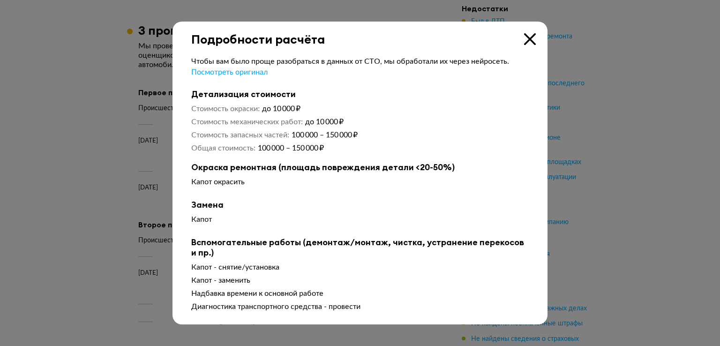
click at [531, 39] on icon at bounding box center [530, 39] width 12 height 12
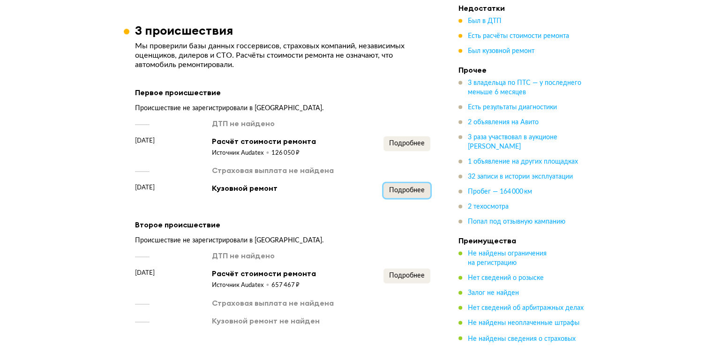
click at [415, 187] on span "Подробнее" at bounding box center [407, 190] width 36 height 7
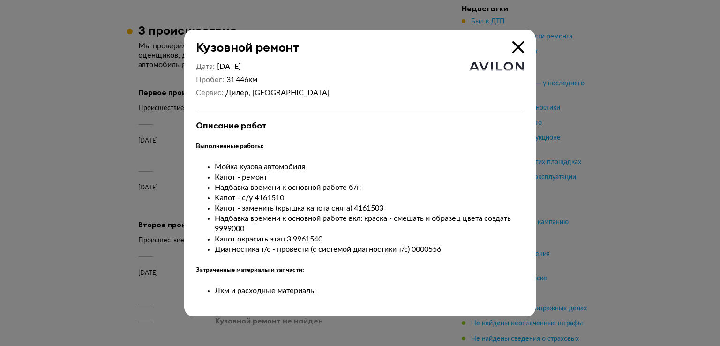
click at [520, 43] on icon at bounding box center [519, 47] width 12 height 12
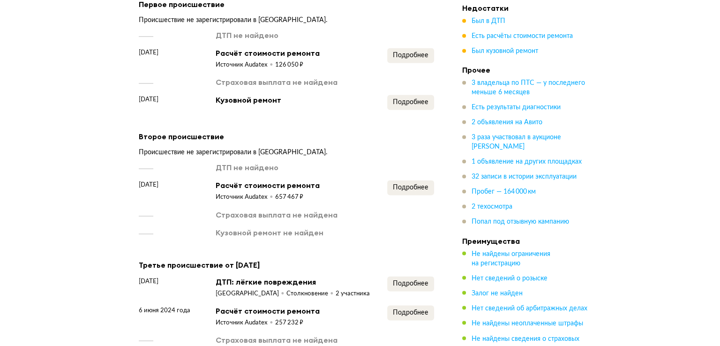
scroll to position [1548, 0]
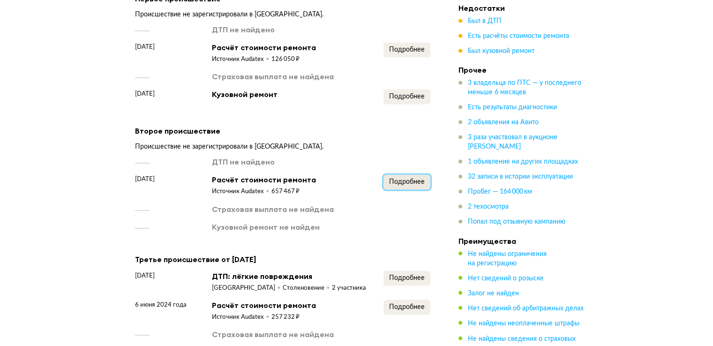
click at [410, 179] on span "Подробнее" at bounding box center [407, 182] width 36 height 7
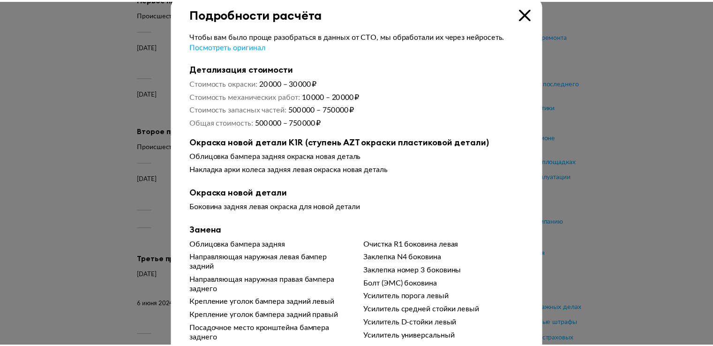
scroll to position [0, 0]
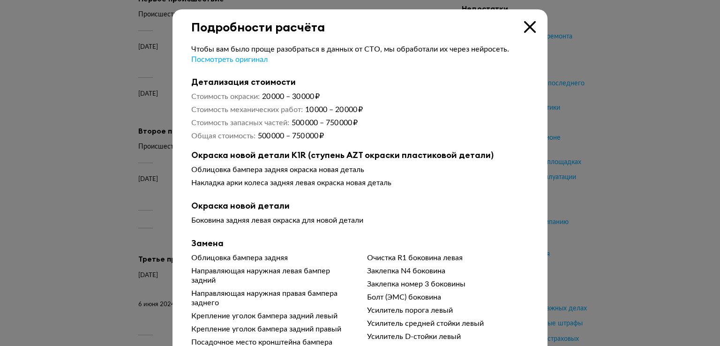
click at [525, 26] on icon at bounding box center [530, 27] width 12 height 12
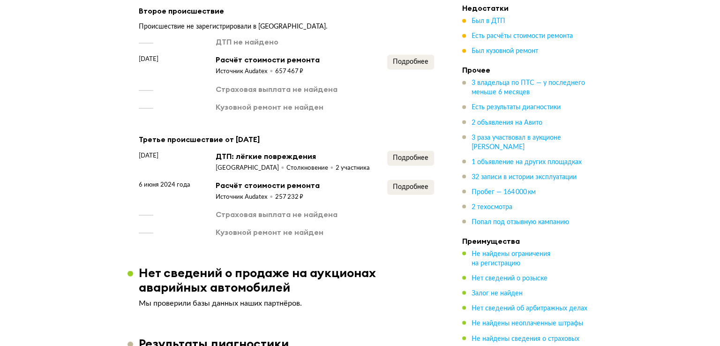
scroll to position [1689, 0]
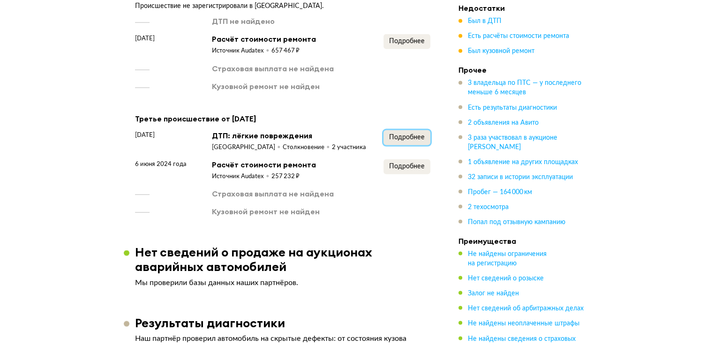
click at [404, 134] on span "Подробнее" at bounding box center [407, 137] width 36 height 7
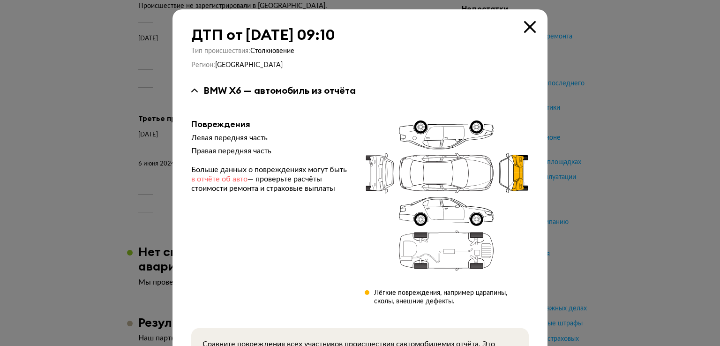
click at [215, 180] on span "в отчёте об авто" at bounding box center [219, 179] width 56 height 8
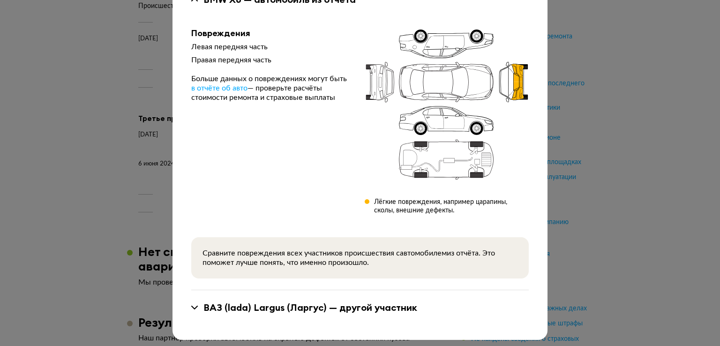
scroll to position [94, 0]
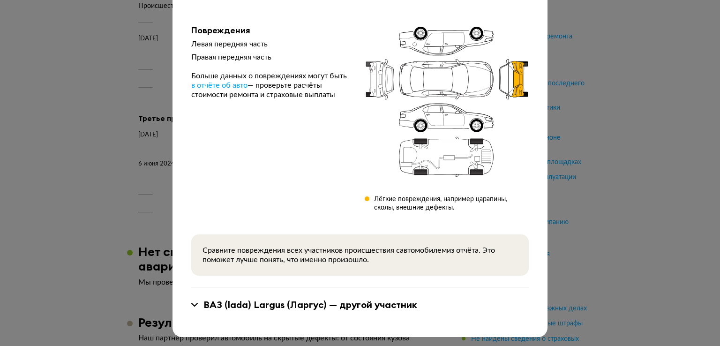
click at [191, 304] on icon at bounding box center [194, 305] width 7 height 4
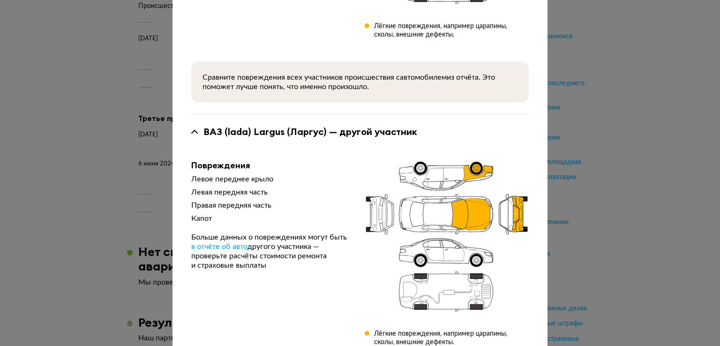
scroll to position [303, 0]
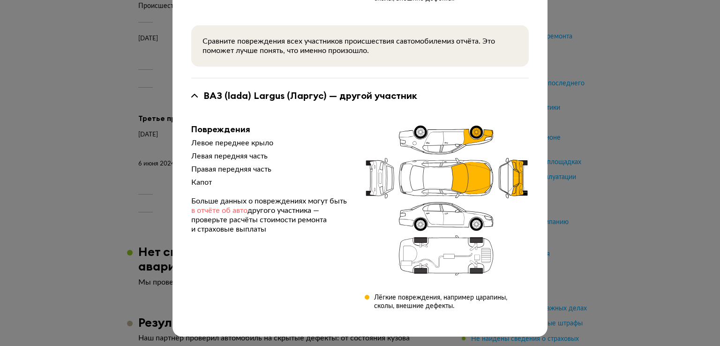
click at [220, 212] on span "в отчёте об авто" at bounding box center [219, 211] width 56 height 8
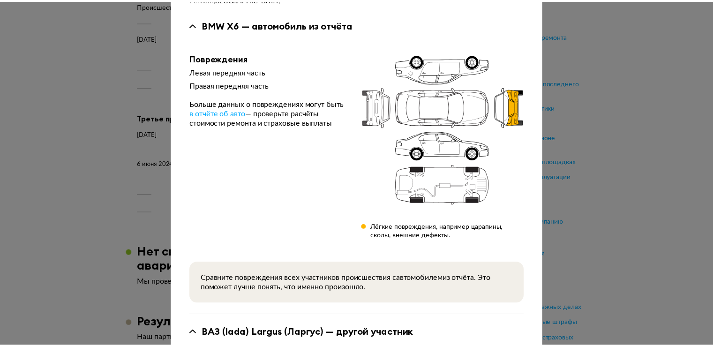
scroll to position [22, 0]
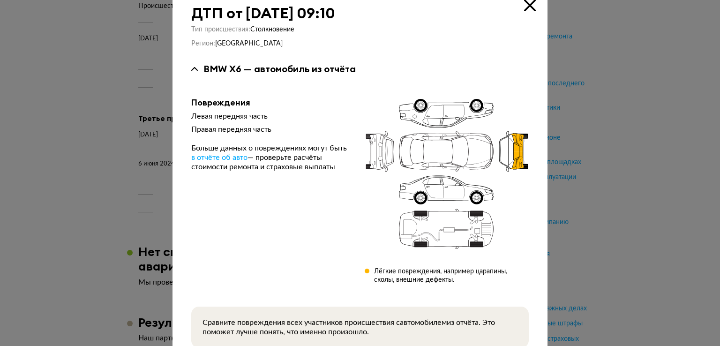
click at [525, 4] on icon at bounding box center [530, 6] width 12 height 12
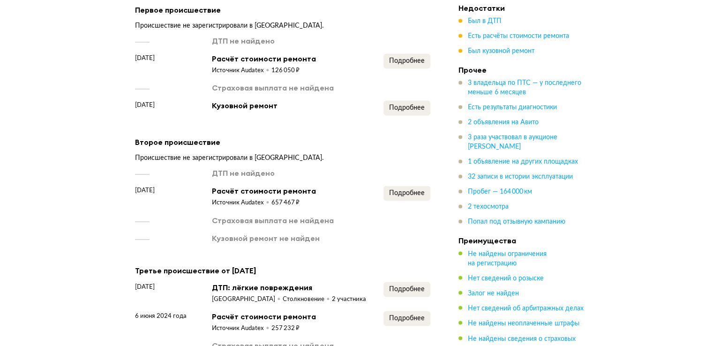
scroll to position [1454, 0]
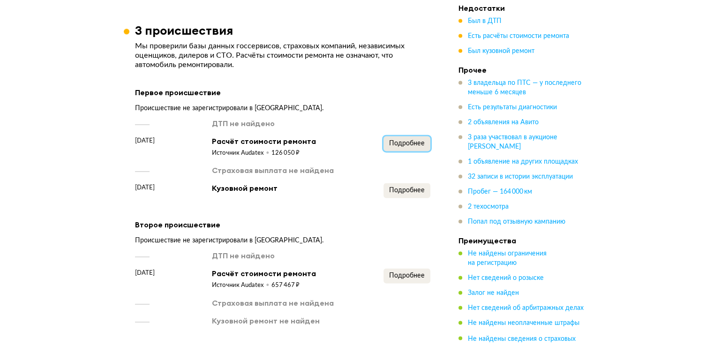
click at [402, 140] on span "Подробнее" at bounding box center [407, 143] width 36 height 7
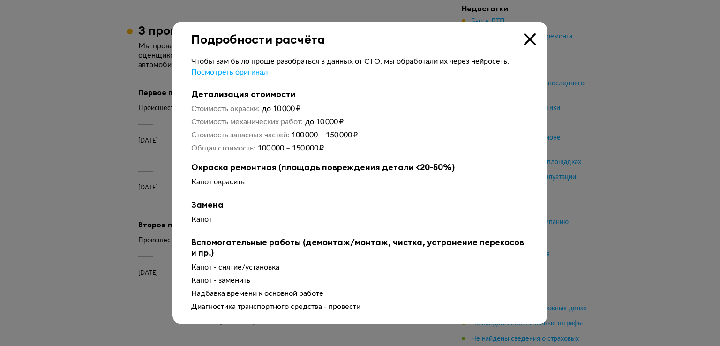
click at [530, 41] on icon at bounding box center [530, 39] width 12 height 12
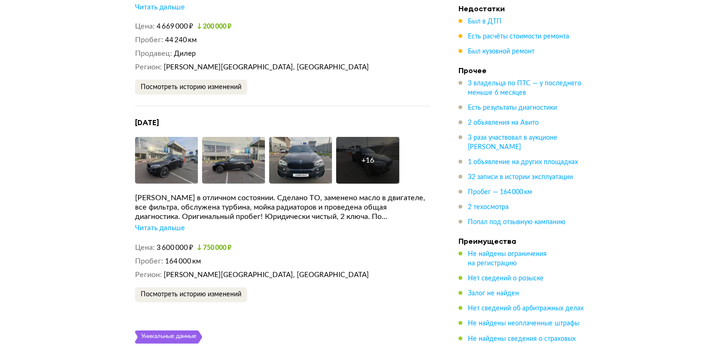
scroll to position [2486, 0]
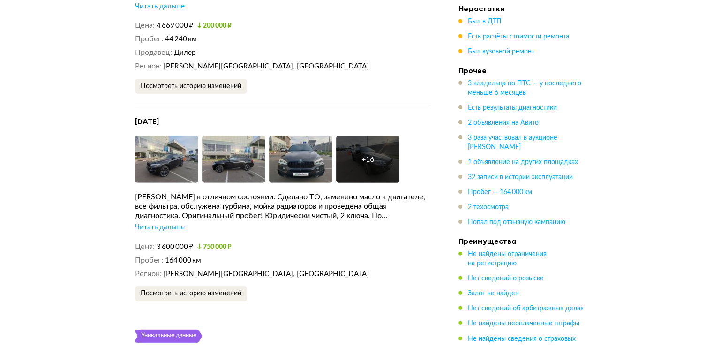
click at [154, 223] on div "Читать дальше" at bounding box center [160, 227] width 50 height 9
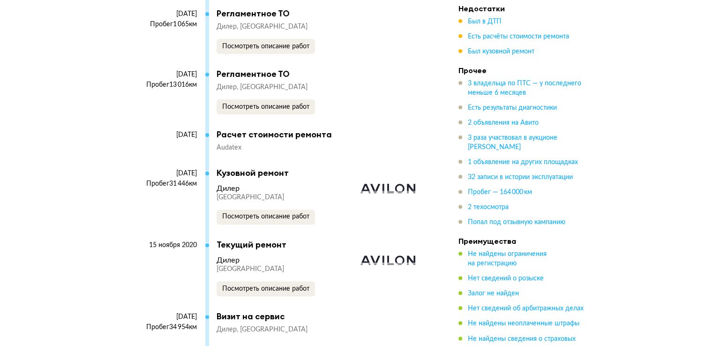
scroll to position [3846, 0]
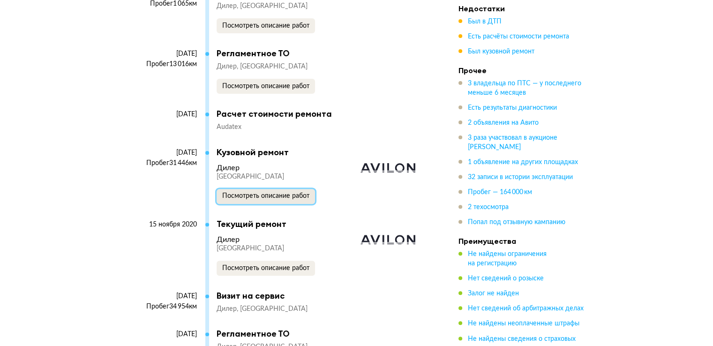
click at [254, 193] on span "Посмотреть описание работ" at bounding box center [265, 196] width 87 height 7
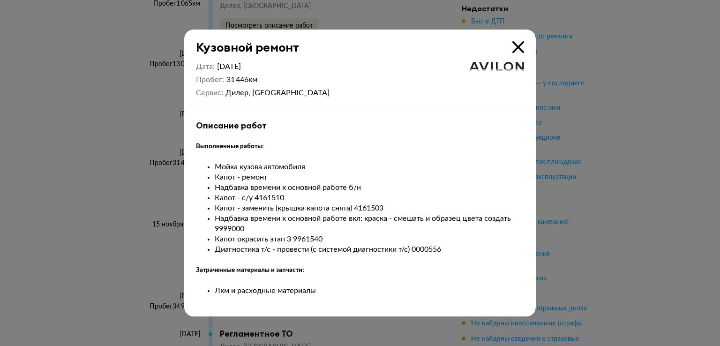
click at [516, 47] on icon at bounding box center [519, 47] width 12 height 12
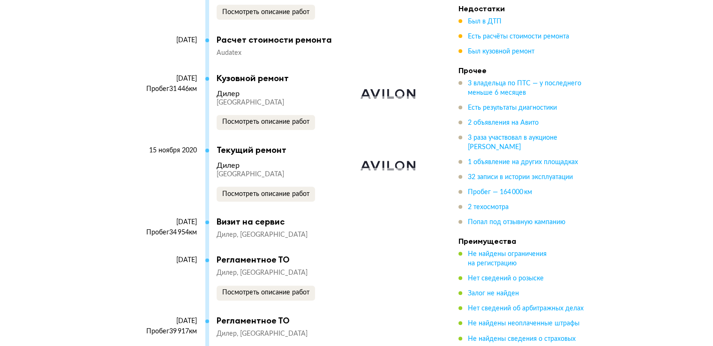
scroll to position [3940, 0]
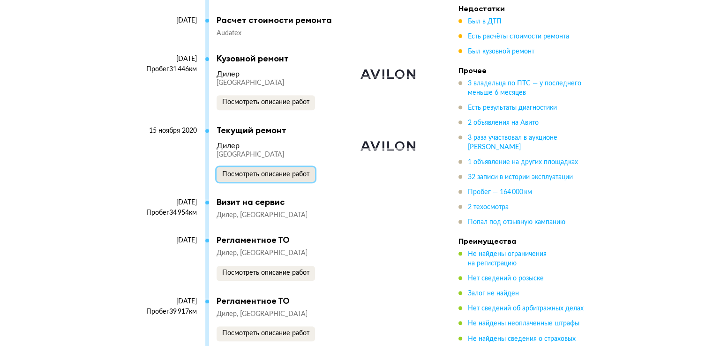
click at [255, 171] on span "Посмотреть описание работ" at bounding box center [265, 174] width 87 height 7
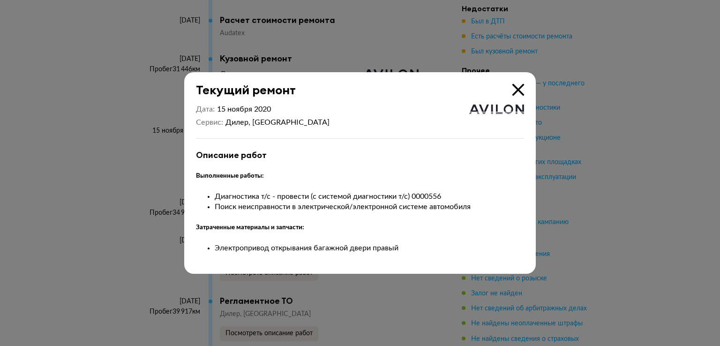
click at [519, 87] on icon at bounding box center [519, 90] width 12 height 12
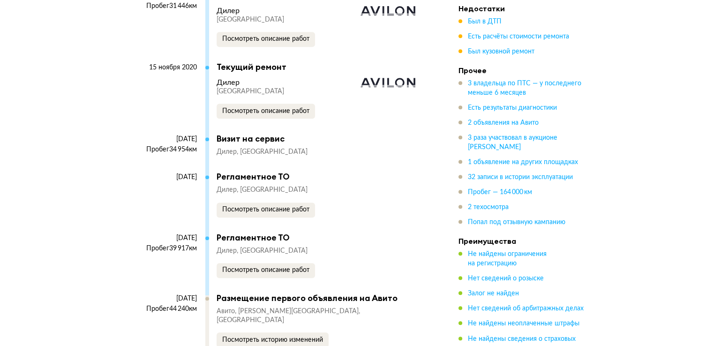
scroll to position [4034, 0]
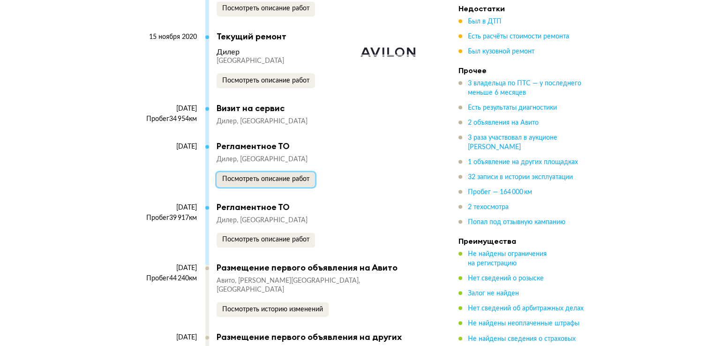
click at [274, 176] on span "Посмотреть описание работ" at bounding box center [265, 179] width 87 height 7
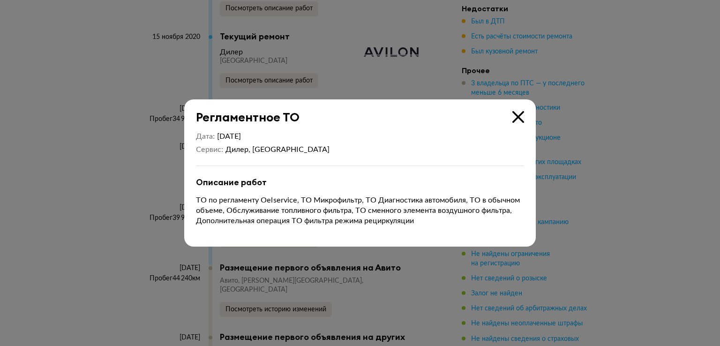
click at [519, 117] on icon at bounding box center [519, 117] width 12 height 12
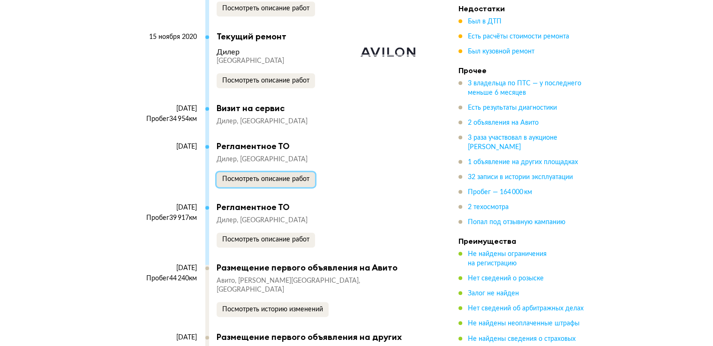
click at [261, 176] on span "Посмотреть описание работ" at bounding box center [265, 179] width 87 height 7
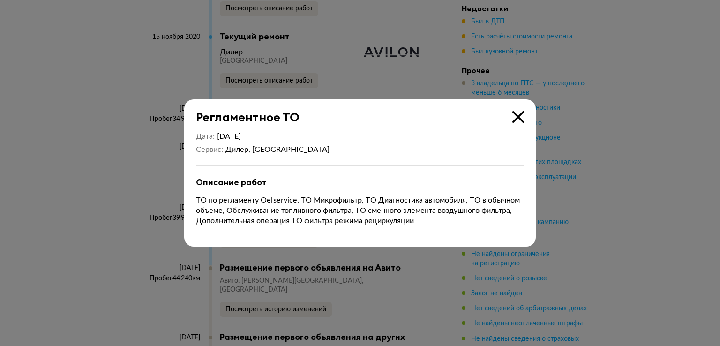
click at [517, 115] on icon at bounding box center [519, 117] width 12 height 12
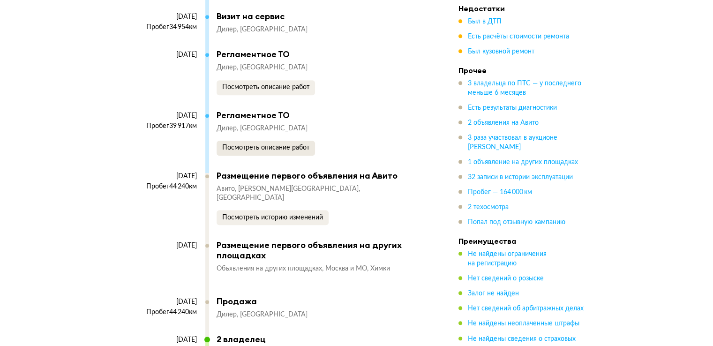
scroll to position [4128, 0]
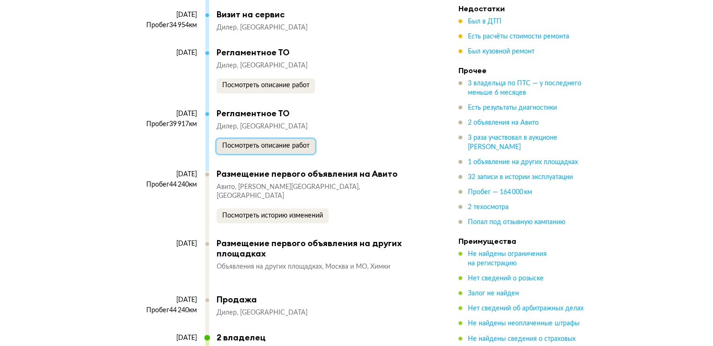
click at [249, 143] on span "Посмотреть описание работ" at bounding box center [265, 146] width 87 height 7
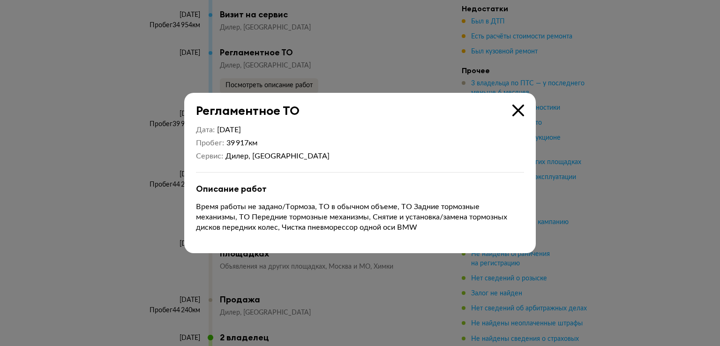
click at [517, 110] on icon at bounding box center [519, 111] width 12 height 12
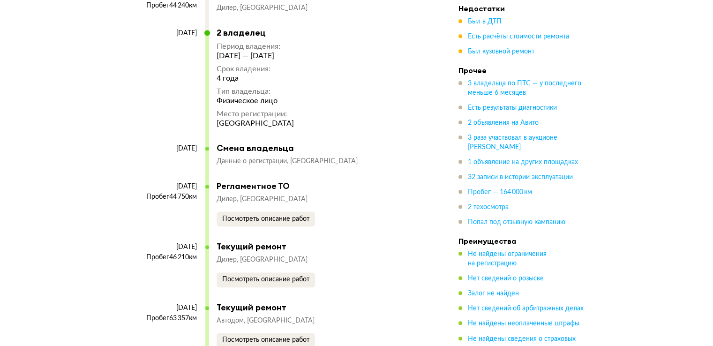
scroll to position [4456, 0]
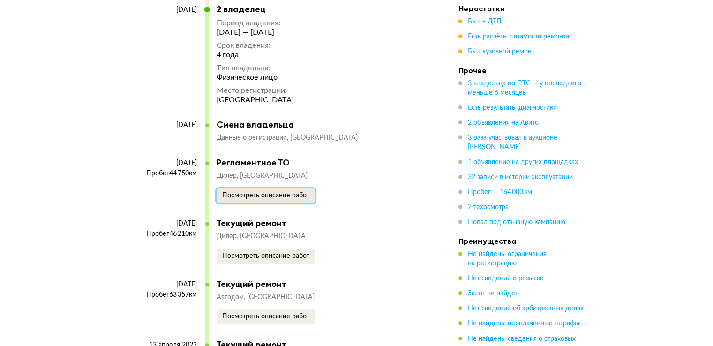
click at [246, 192] on span "Посмотреть описание работ" at bounding box center [265, 195] width 87 height 7
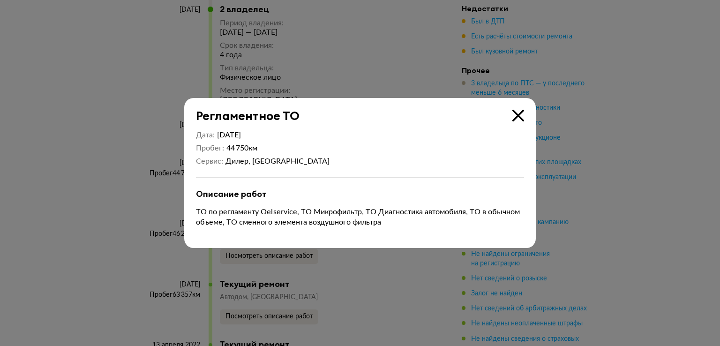
click at [519, 114] on icon at bounding box center [519, 116] width 12 height 12
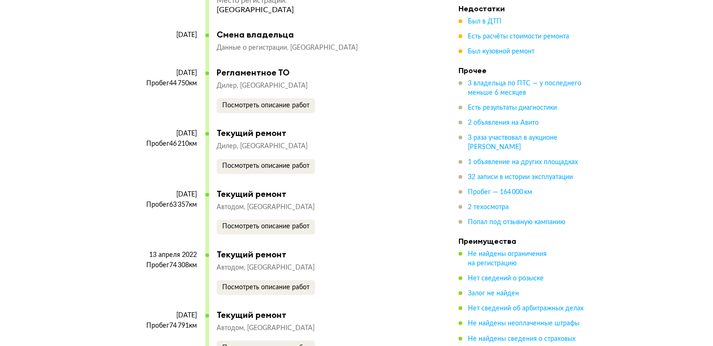
scroll to position [4550, 0]
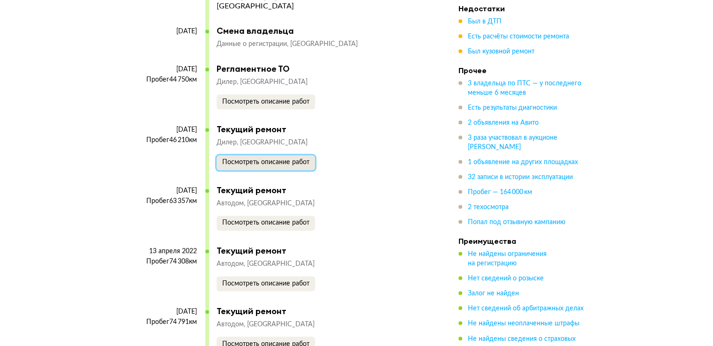
click at [244, 159] on span "Посмотреть описание работ" at bounding box center [265, 162] width 87 height 7
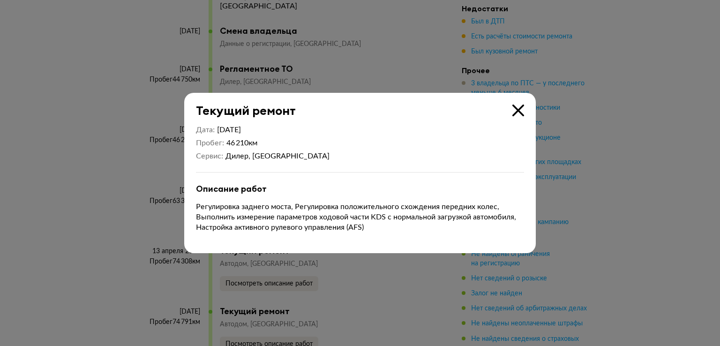
click at [516, 109] on icon at bounding box center [519, 111] width 12 height 12
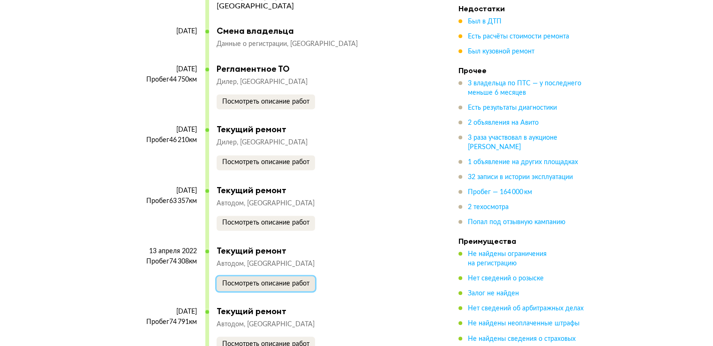
click at [253, 276] on button "Посмотреть описание работ" at bounding box center [266, 283] width 99 height 15
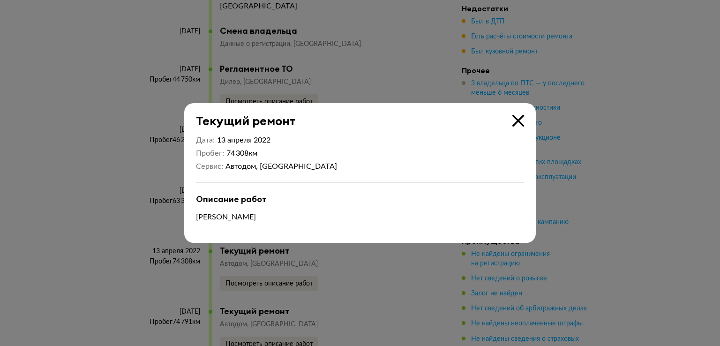
click at [519, 122] on icon at bounding box center [519, 121] width 12 height 12
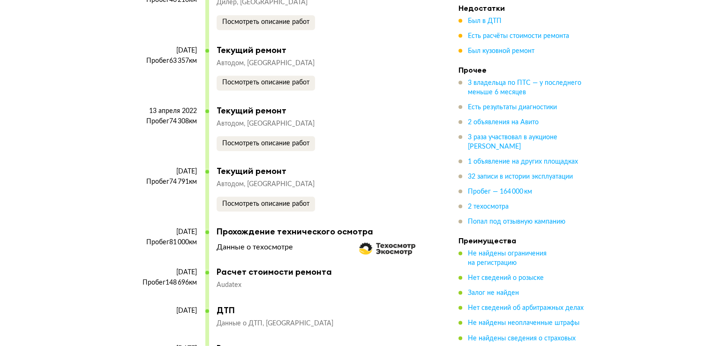
scroll to position [4691, 0]
click at [275, 200] on span "Посмотреть описание работ" at bounding box center [265, 203] width 87 height 7
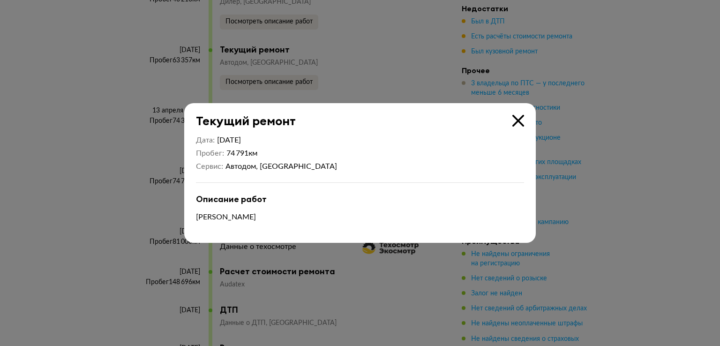
click at [516, 123] on icon at bounding box center [519, 121] width 12 height 12
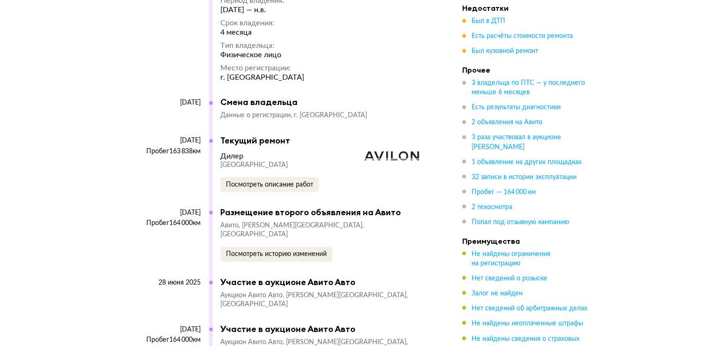
scroll to position [5301, 0]
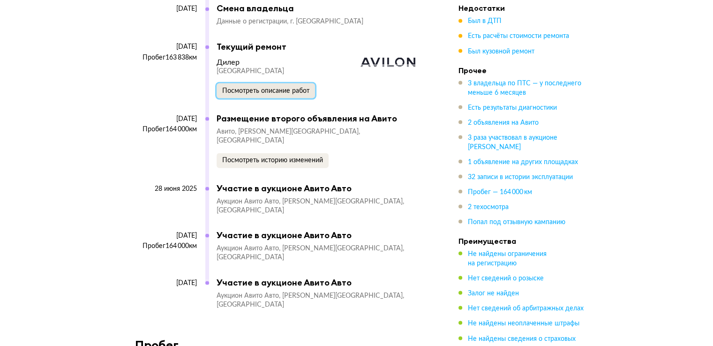
click at [247, 87] on span "Посмотреть описание работ" at bounding box center [265, 90] width 87 height 7
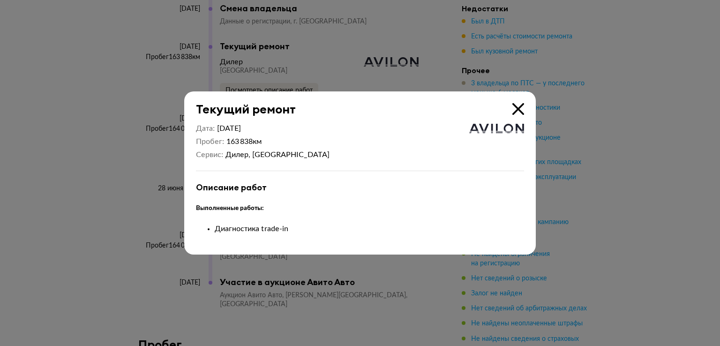
click at [516, 108] on icon at bounding box center [519, 109] width 12 height 12
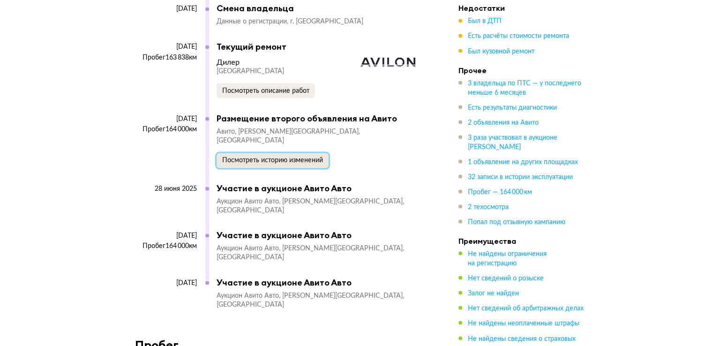
click at [248, 157] on span "Посмотреть историю изменений" at bounding box center [272, 160] width 101 height 7
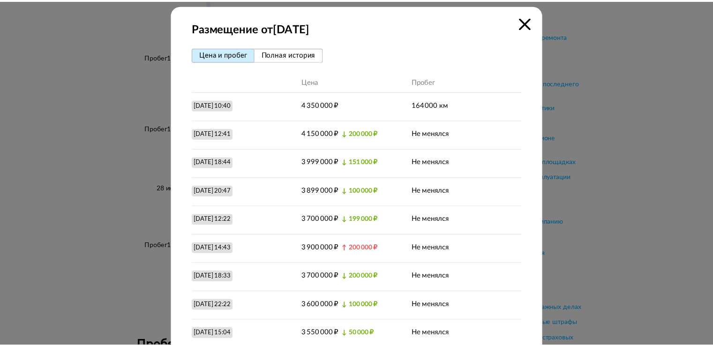
scroll to position [0, 0]
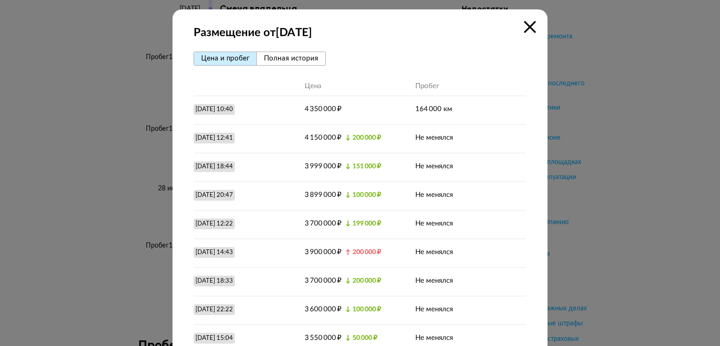
click at [527, 27] on icon at bounding box center [530, 27] width 12 height 12
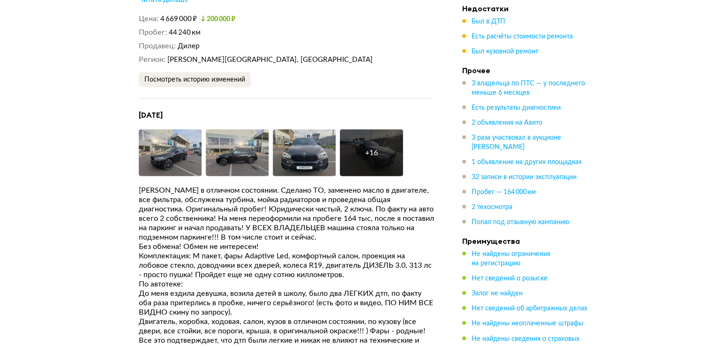
scroll to position [2525, 0]
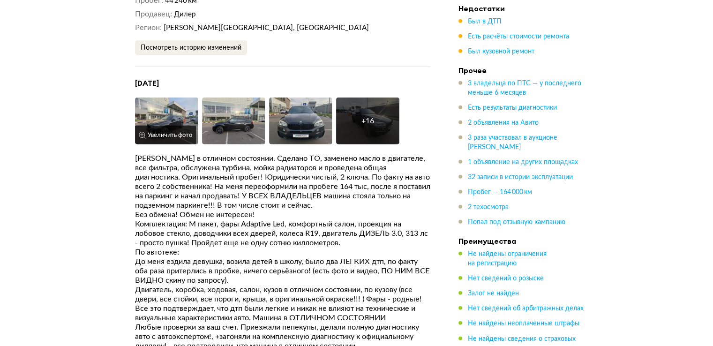
click at [158, 98] on img at bounding box center [166, 121] width 63 height 47
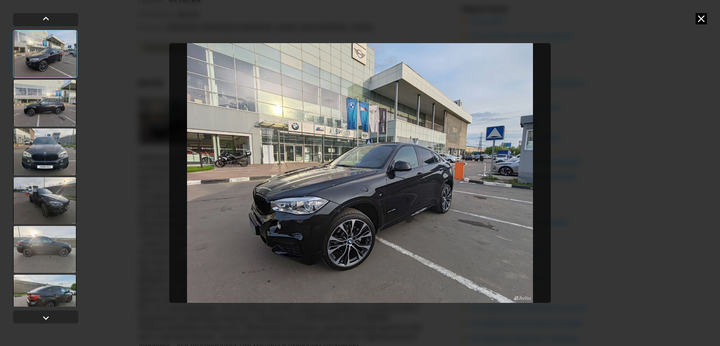
click at [43, 103] on div at bounding box center [44, 103] width 63 height 47
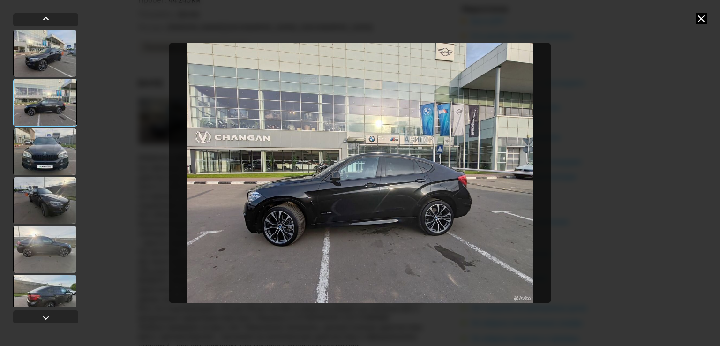
click at [50, 156] on div at bounding box center [44, 152] width 63 height 47
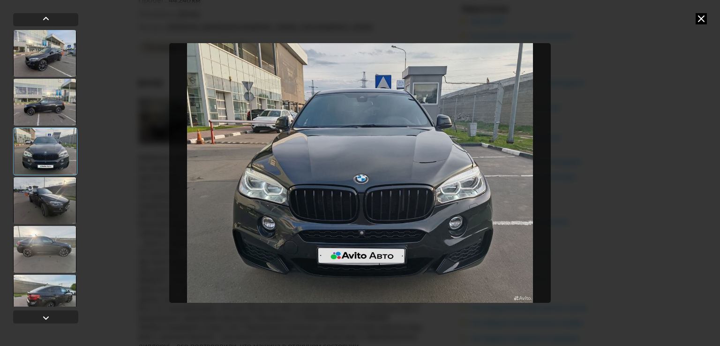
click at [53, 199] on div at bounding box center [44, 200] width 63 height 47
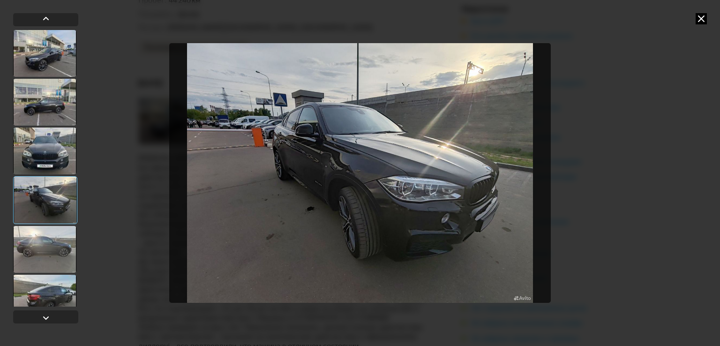
click at [49, 244] on div at bounding box center [44, 249] width 63 height 47
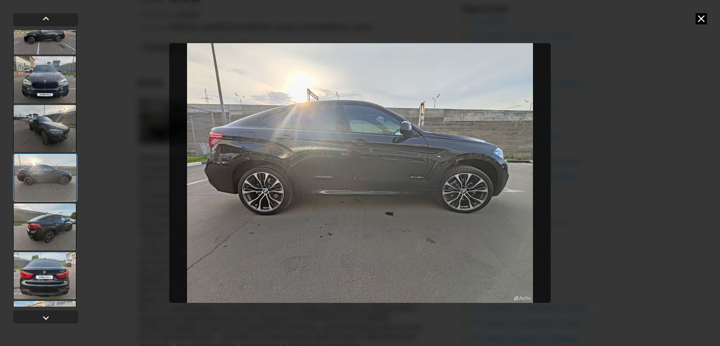
scroll to position [94, 0]
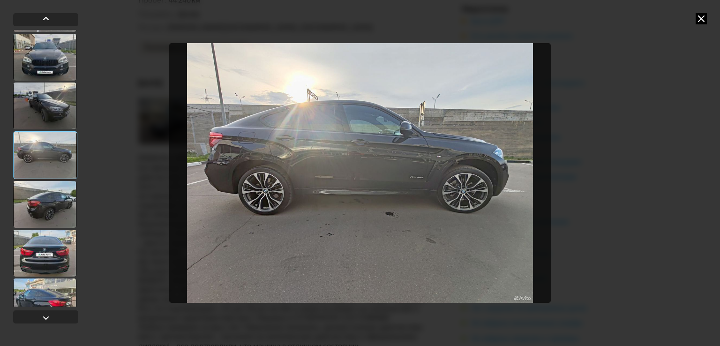
click at [46, 194] on div at bounding box center [44, 204] width 63 height 47
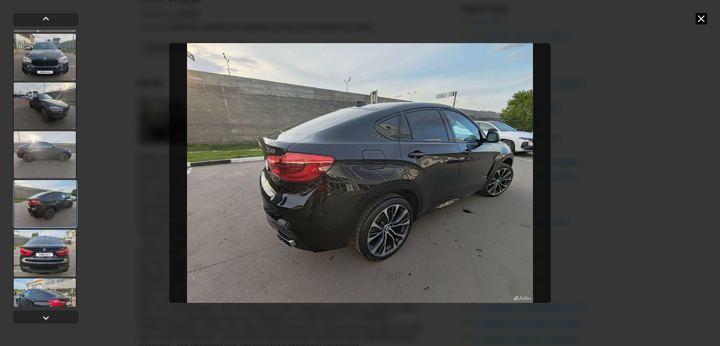
click at [49, 256] on div at bounding box center [44, 253] width 63 height 47
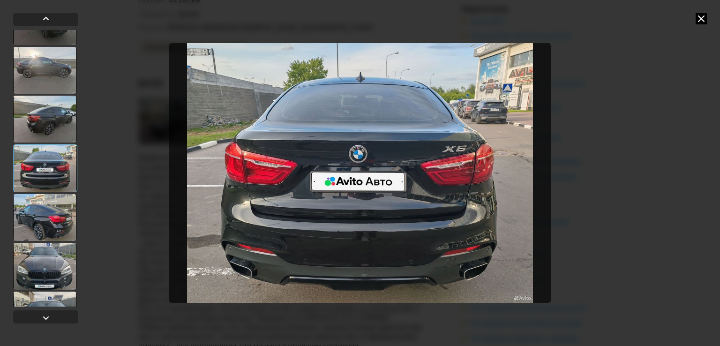
scroll to position [188, 0]
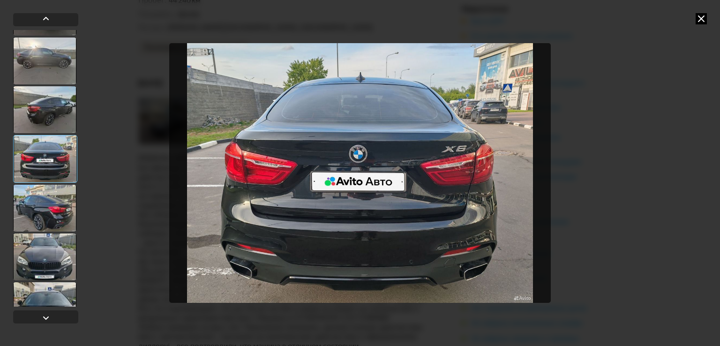
click at [49, 219] on div at bounding box center [44, 208] width 63 height 47
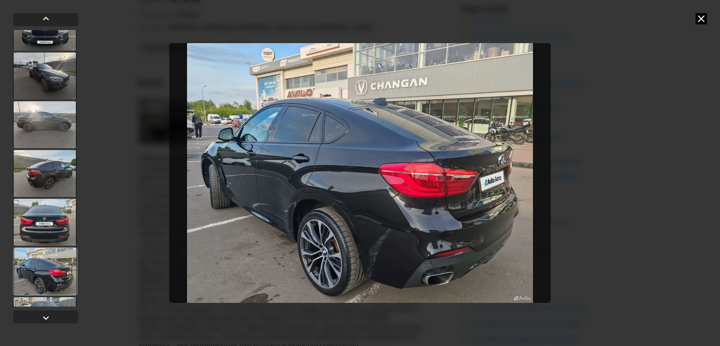
scroll to position [0, 0]
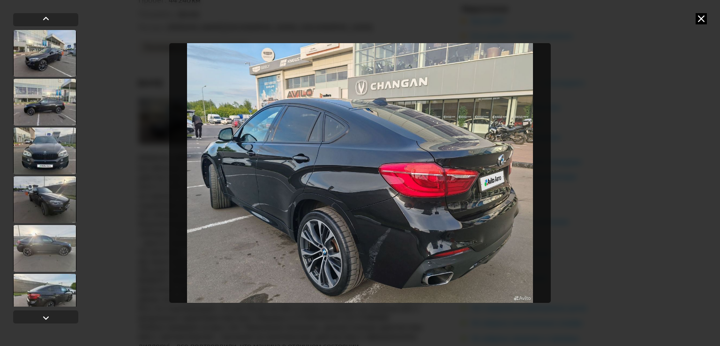
click at [42, 54] on div at bounding box center [44, 53] width 63 height 47
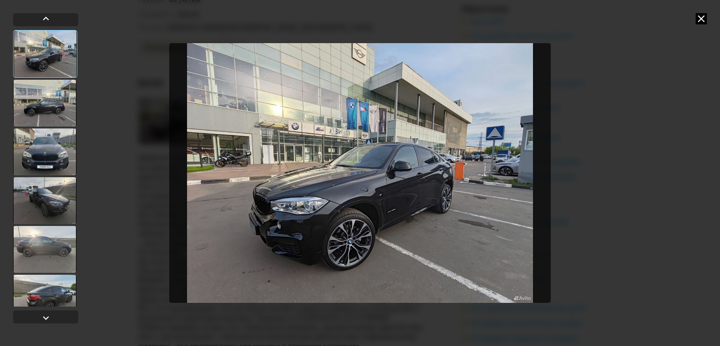
click at [356, 161] on img "Go to Slide 1" at bounding box center [360, 173] width 382 height 260
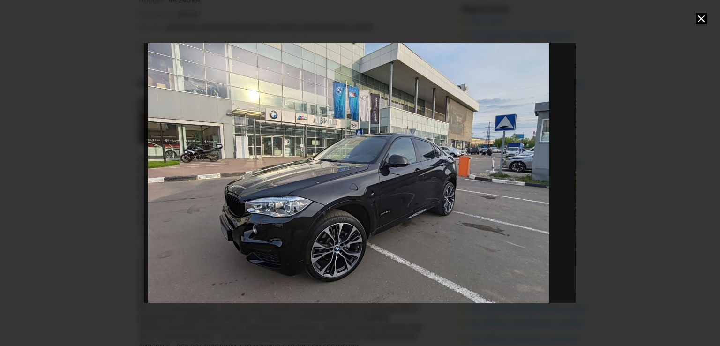
click at [700, 17] on icon at bounding box center [701, 18] width 11 height 11
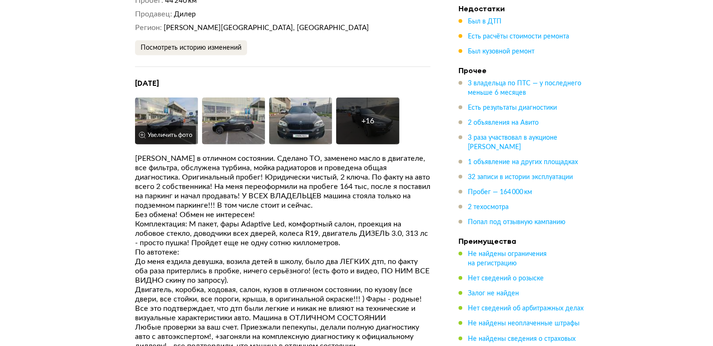
click at [166, 102] on img at bounding box center [166, 121] width 63 height 47
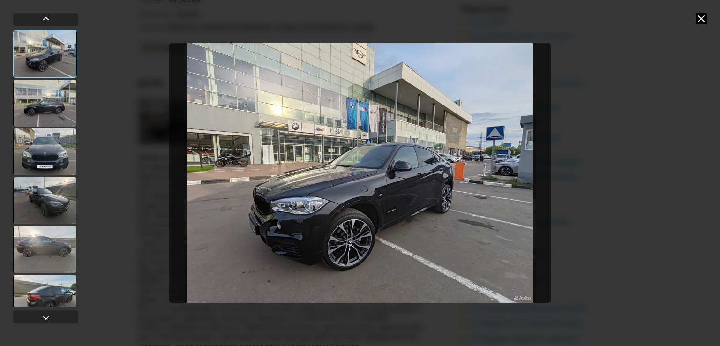
click at [52, 103] on div at bounding box center [44, 103] width 63 height 47
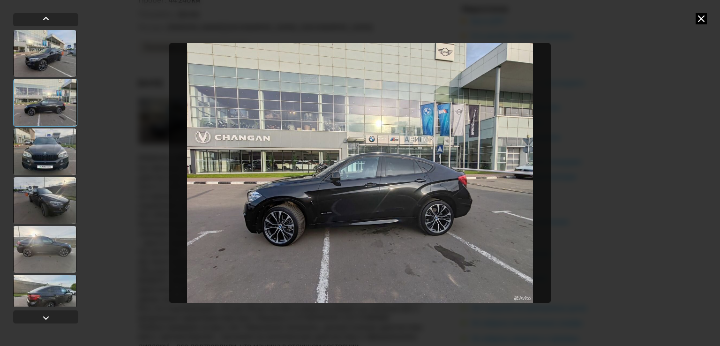
click at [348, 184] on img "Go to Slide 2" at bounding box center [360, 173] width 382 height 260
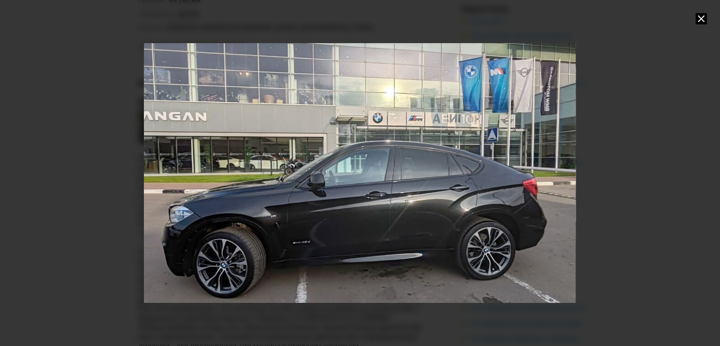
click at [702, 18] on icon at bounding box center [701, 18] width 11 height 11
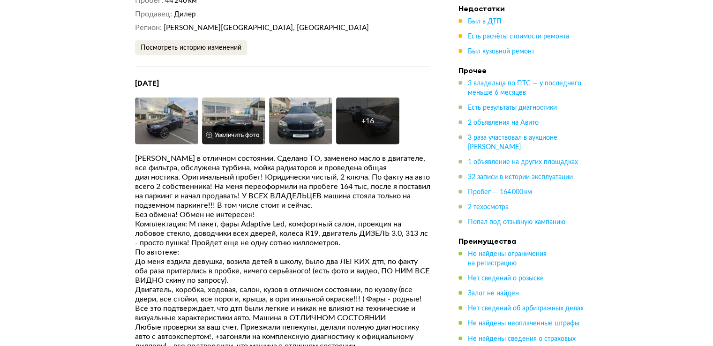
click at [248, 100] on img at bounding box center [233, 121] width 63 height 47
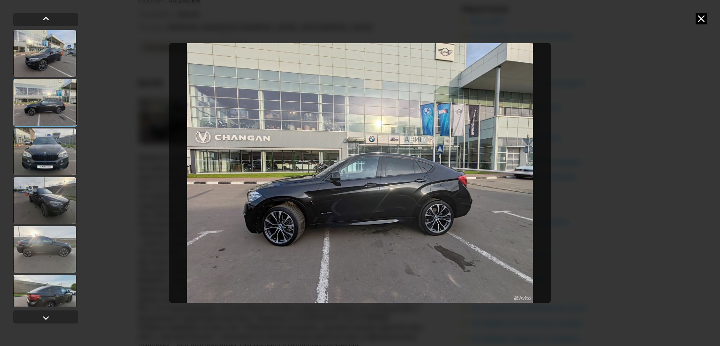
click at [45, 152] on div at bounding box center [44, 152] width 63 height 47
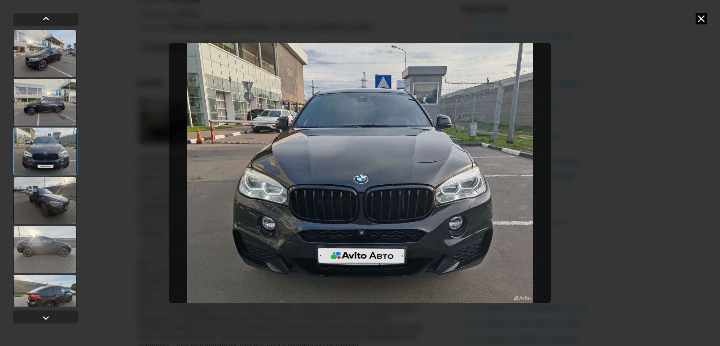
click at [47, 199] on div at bounding box center [44, 200] width 63 height 47
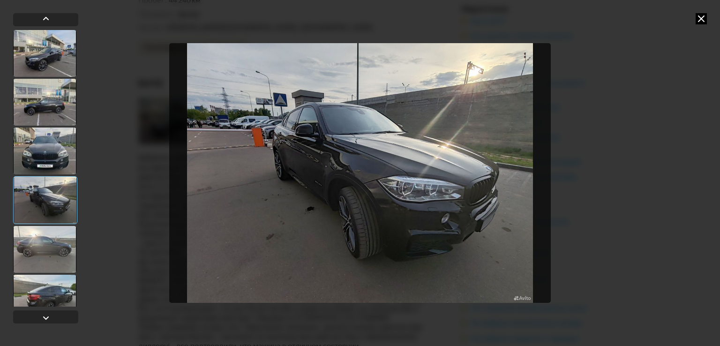
click at [49, 248] on div at bounding box center [44, 249] width 63 height 47
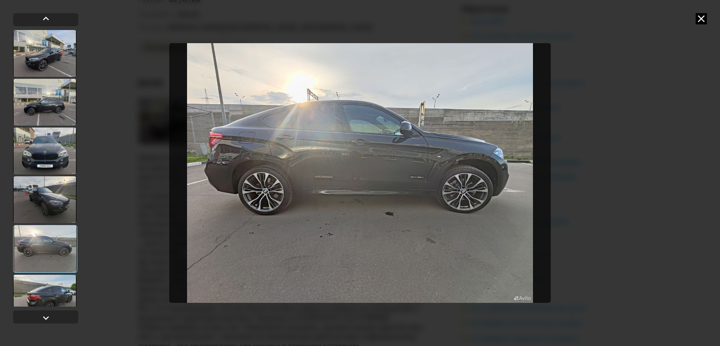
click at [44, 289] on div at bounding box center [44, 298] width 63 height 47
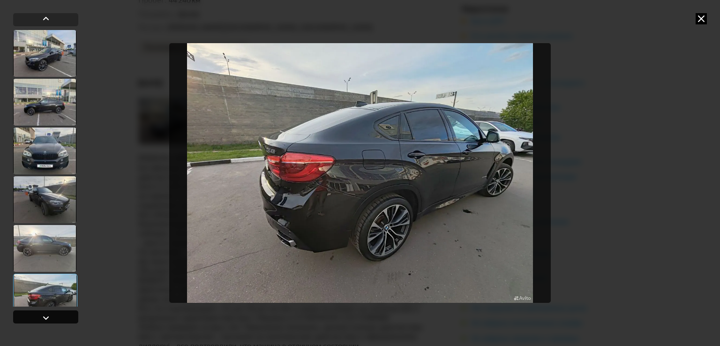
click at [44, 318] on div at bounding box center [45, 317] width 11 height 11
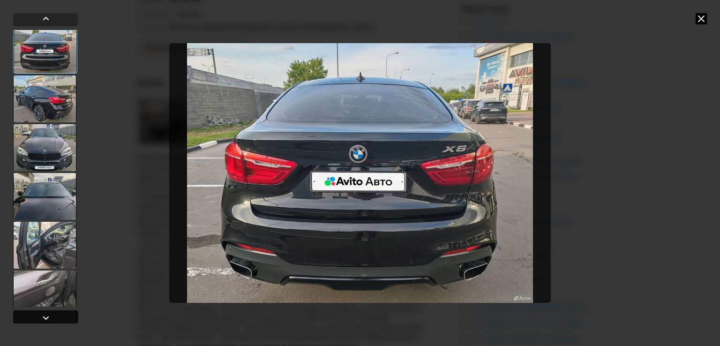
scroll to position [296, 0]
click at [44, 318] on div at bounding box center [45, 317] width 11 height 11
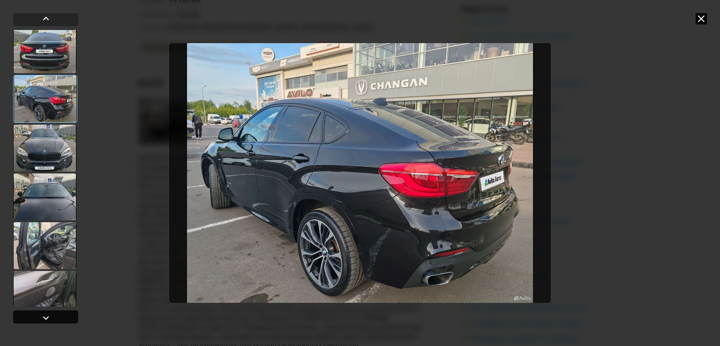
click at [44, 318] on div at bounding box center [45, 317] width 11 height 11
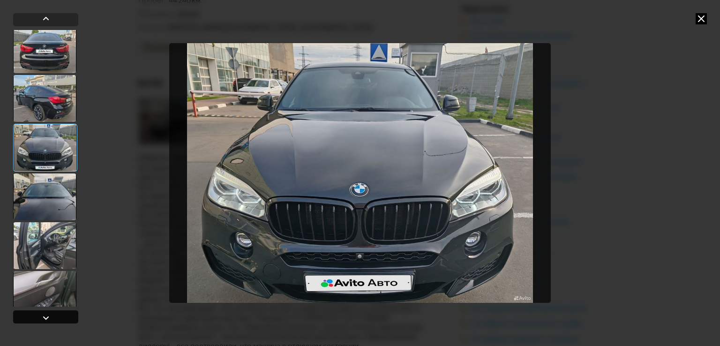
click at [44, 318] on div at bounding box center [45, 317] width 11 height 11
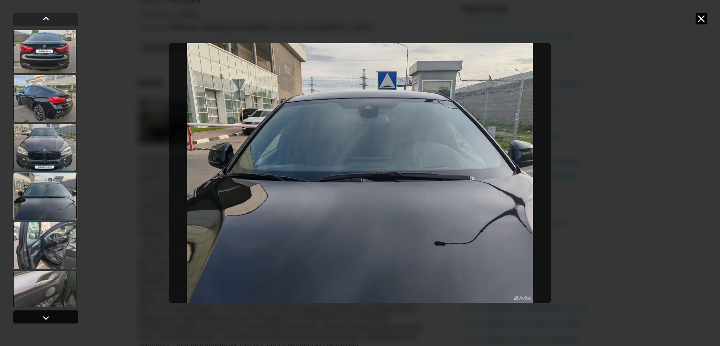
click at [44, 318] on div at bounding box center [45, 317] width 11 height 11
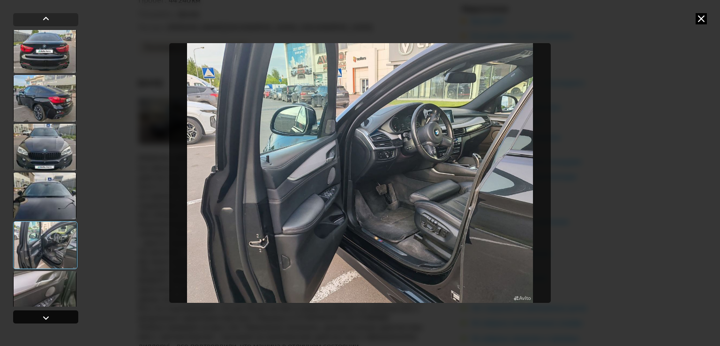
click at [44, 318] on div at bounding box center [45, 317] width 11 height 11
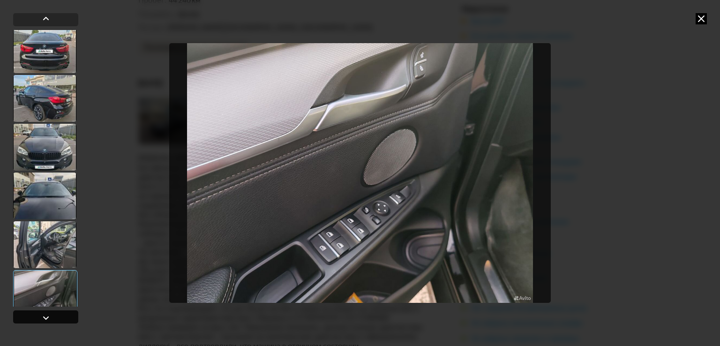
click at [44, 318] on div at bounding box center [45, 317] width 11 height 11
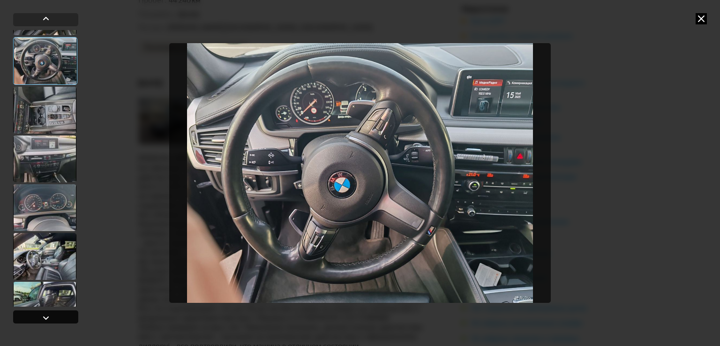
click at [44, 318] on div at bounding box center [45, 317] width 11 height 11
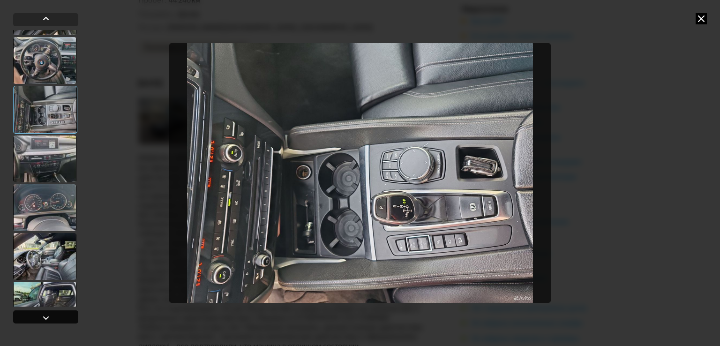
click at [44, 318] on div at bounding box center [45, 317] width 11 height 11
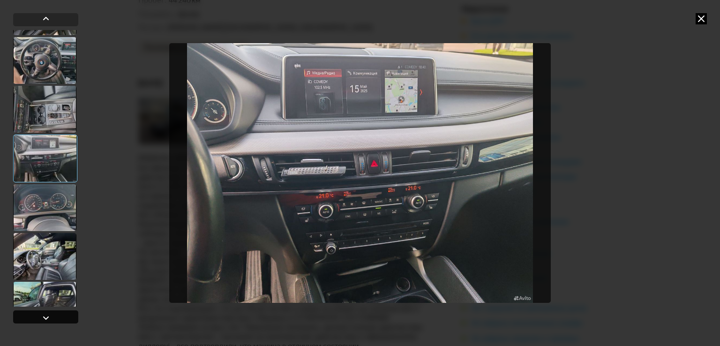
click at [44, 318] on div at bounding box center [45, 317] width 11 height 11
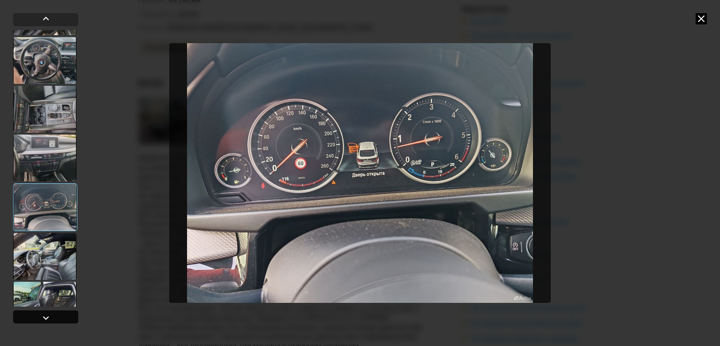
click at [44, 318] on div at bounding box center [45, 317] width 11 height 11
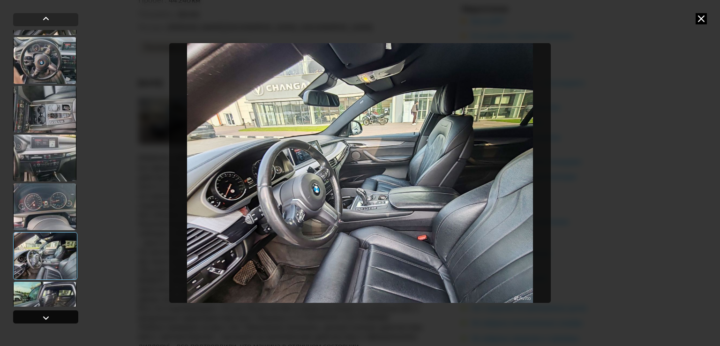
click at [44, 318] on div at bounding box center [45, 317] width 11 height 11
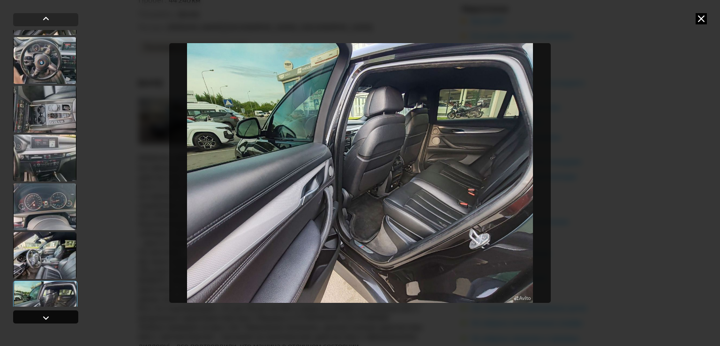
click at [41, 320] on div at bounding box center [45, 317] width 11 height 11
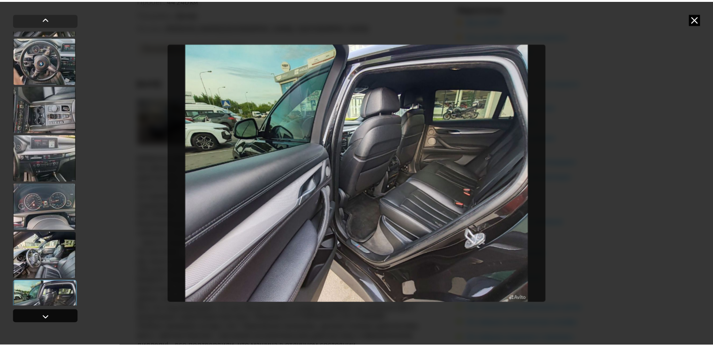
scroll to position [651, 0]
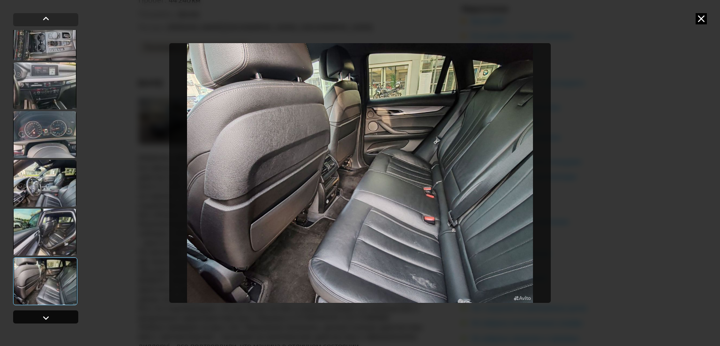
click at [45, 319] on div at bounding box center [45, 317] width 11 height 11
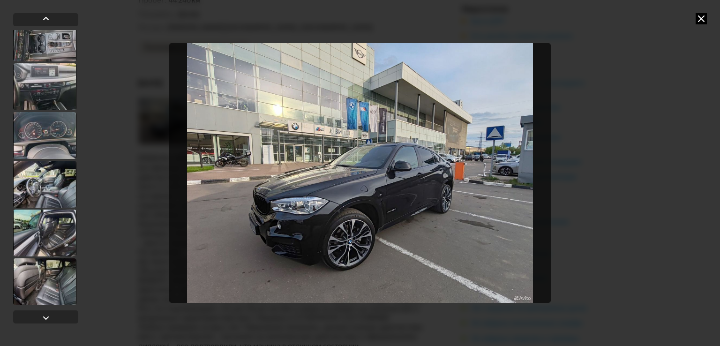
click at [702, 19] on icon at bounding box center [701, 18] width 11 height 11
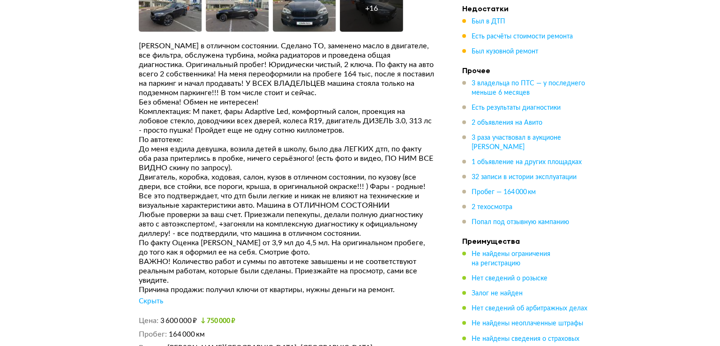
scroll to position [2665, 0]
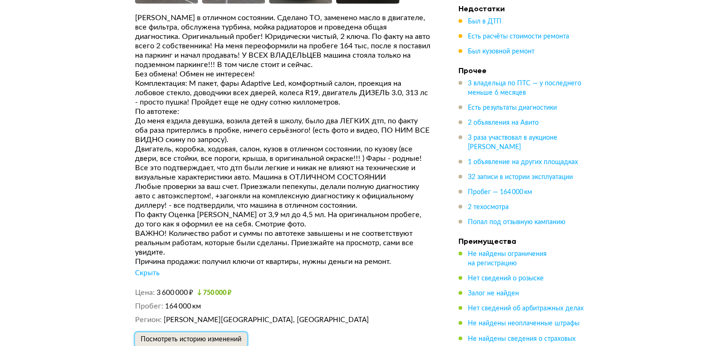
click at [210, 336] on span "Посмотреть историю изменений" at bounding box center [191, 339] width 101 height 7
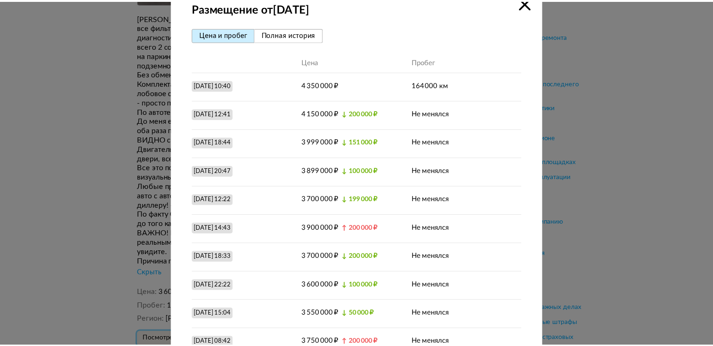
scroll to position [0, 0]
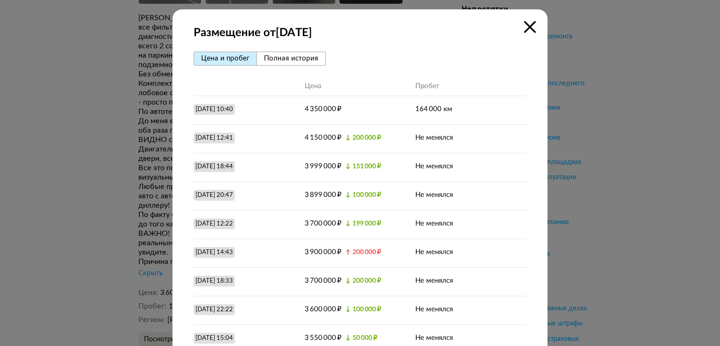
click at [529, 24] on icon at bounding box center [530, 27] width 12 height 12
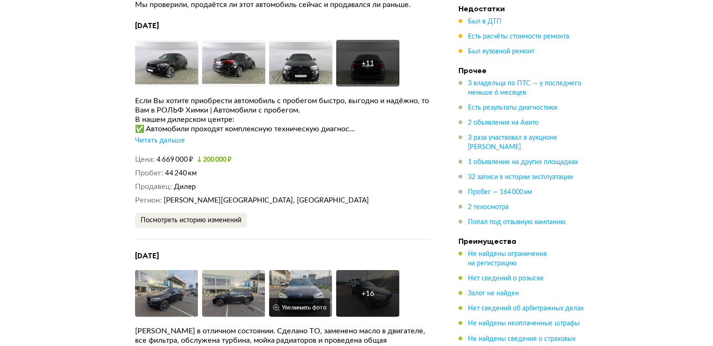
scroll to position [2337, 0]
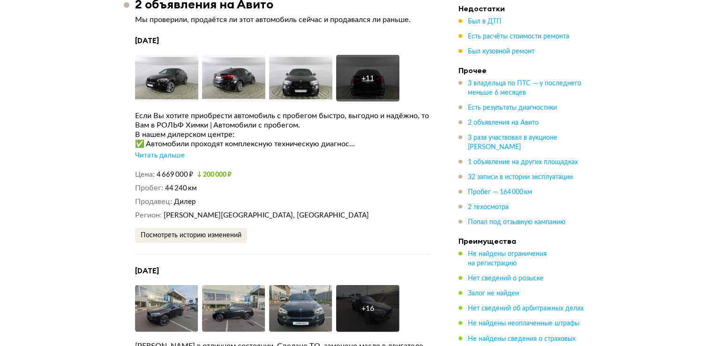
click at [364, 74] on div "+ 11" at bounding box center [368, 78] width 13 height 9
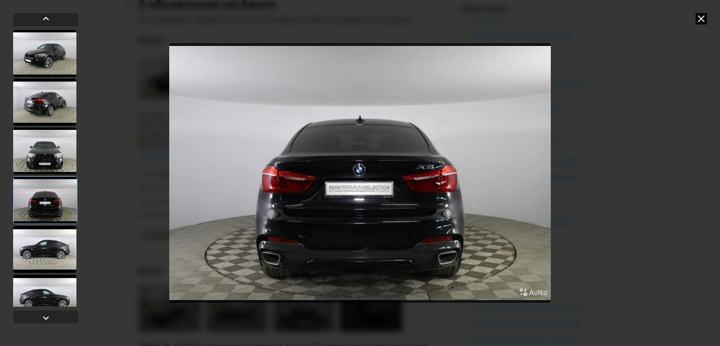
click at [397, 209] on img "Go to Slide 4" at bounding box center [360, 173] width 382 height 260
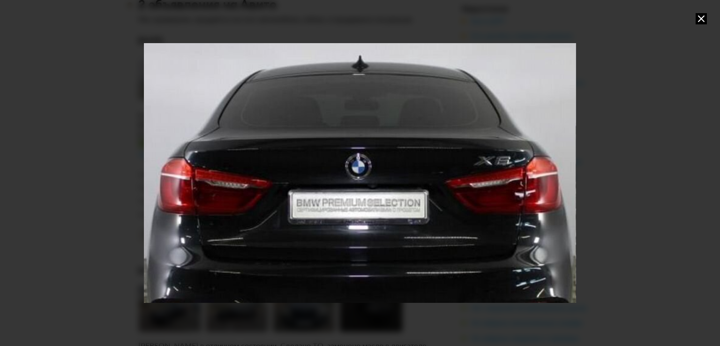
click at [397, 209] on div "Go to Slide 4" at bounding box center [360, 173] width 864 height 519
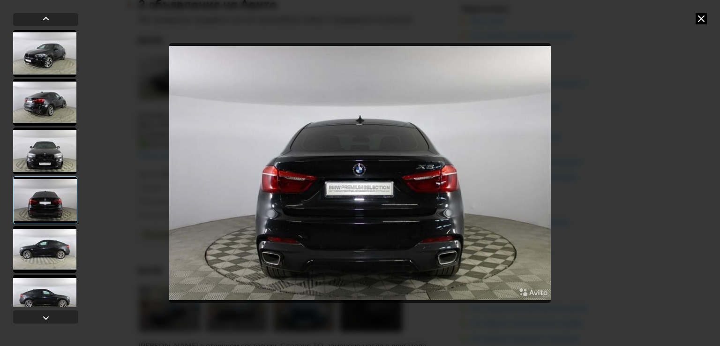
click at [705, 18] on icon at bounding box center [701, 18] width 11 height 11
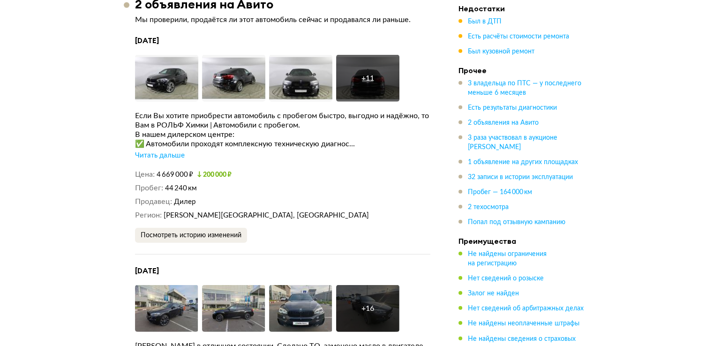
click at [158, 151] on div "Читать дальше" at bounding box center [160, 155] width 50 height 9
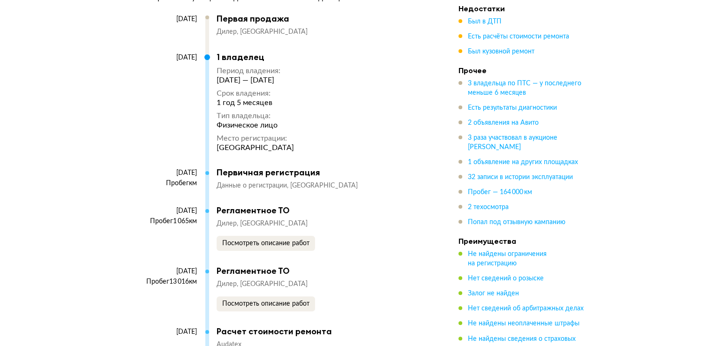
scroll to position [3697, 0]
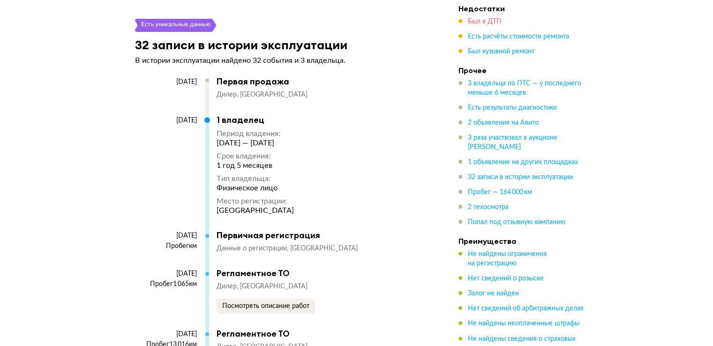
click at [485, 23] on span "Был в ДТП" at bounding box center [485, 21] width 34 height 7
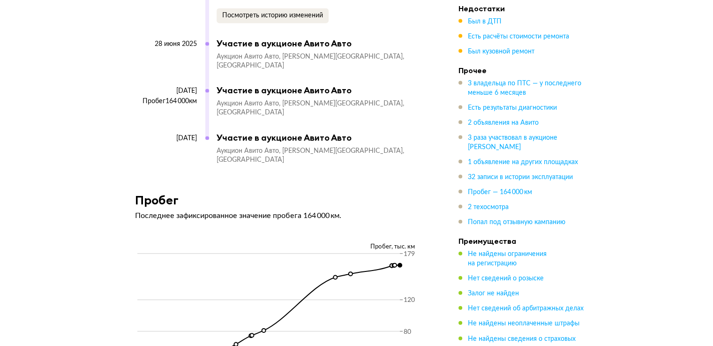
scroll to position [5602, 0]
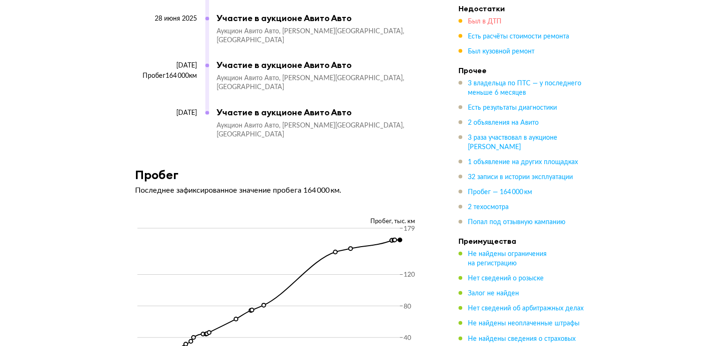
click at [481, 22] on span "Был в ДТП" at bounding box center [485, 21] width 34 height 7
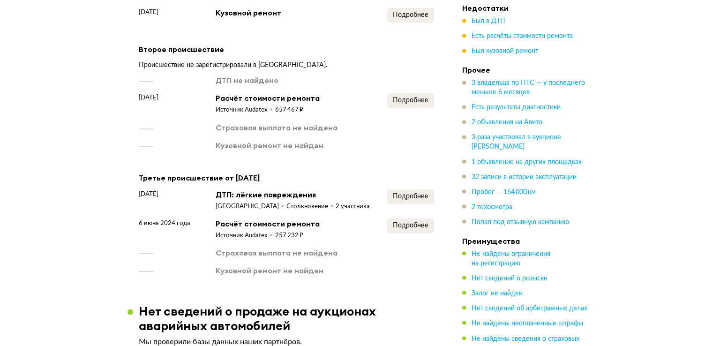
scroll to position [1615, 0]
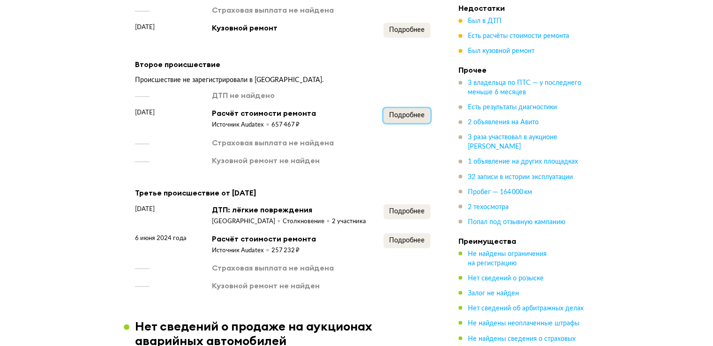
click at [409, 112] on span "Подробнее" at bounding box center [407, 115] width 36 height 7
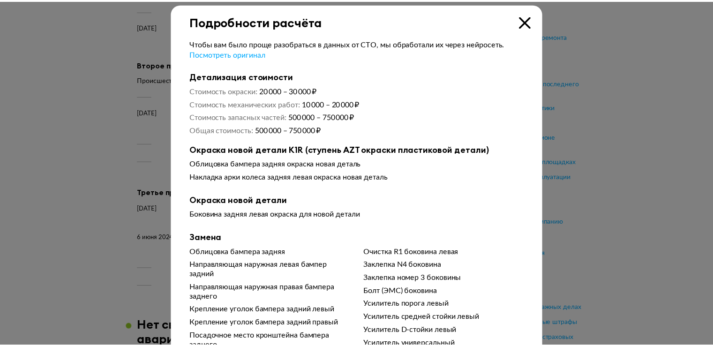
scroll to position [0, 0]
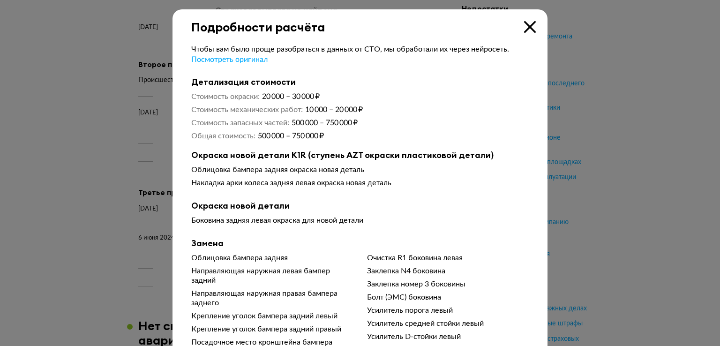
click at [525, 26] on icon at bounding box center [530, 27] width 12 height 12
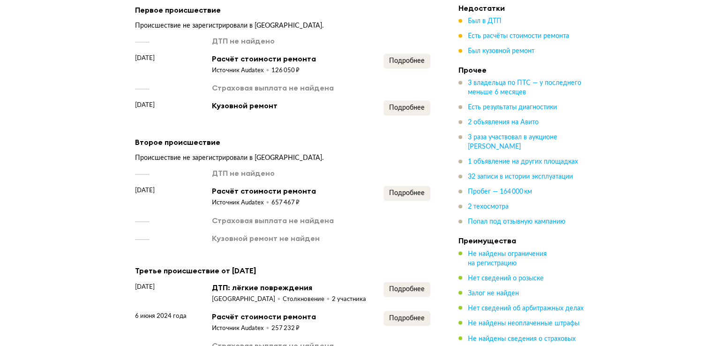
scroll to position [1521, 0]
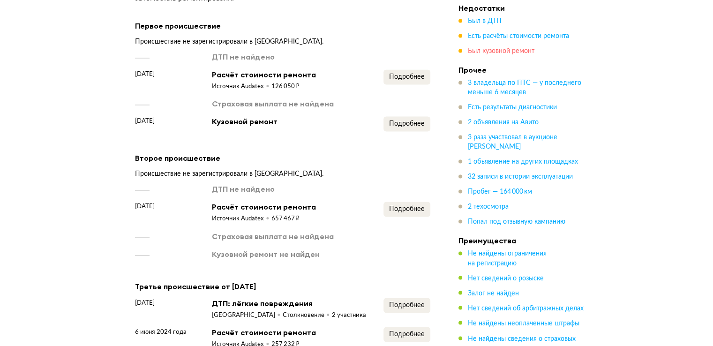
click at [490, 53] on span "Был кузовной ремонт" at bounding box center [501, 51] width 67 height 7
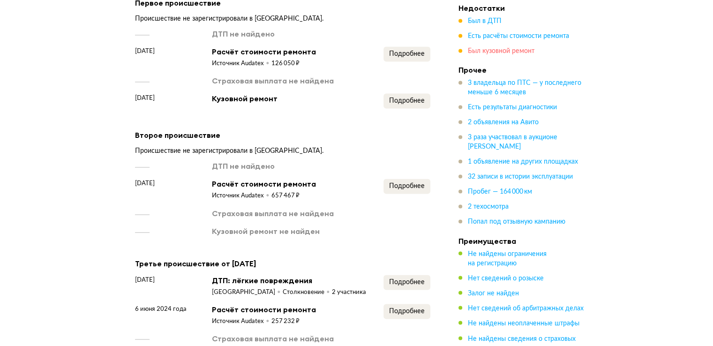
scroll to position [1573, 0]
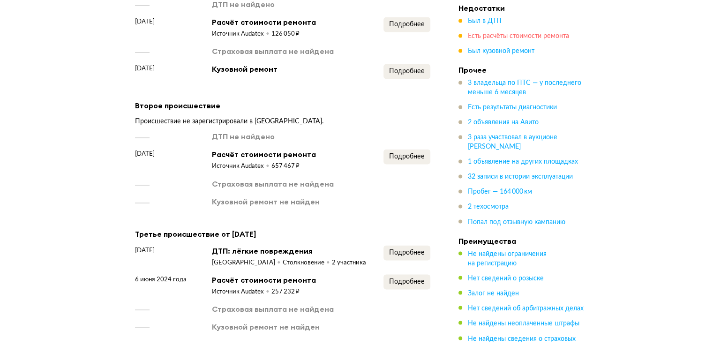
click at [488, 38] on span "Есть расчёты стоимости ремонта" at bounding box center [518, 36] width 101 height 7
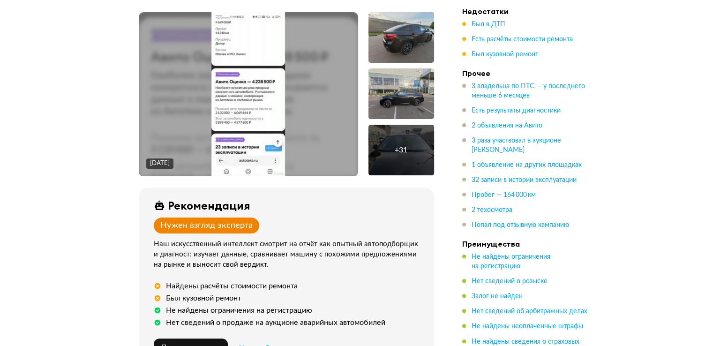
scroll to position [166, 0]
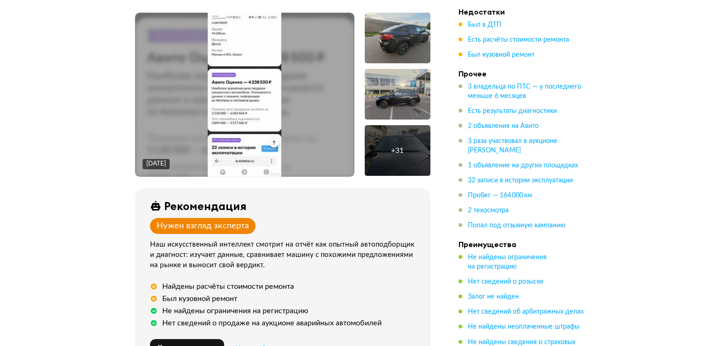
click at [244, 87] on img at bounding box center [245, 95] width 74 height 164
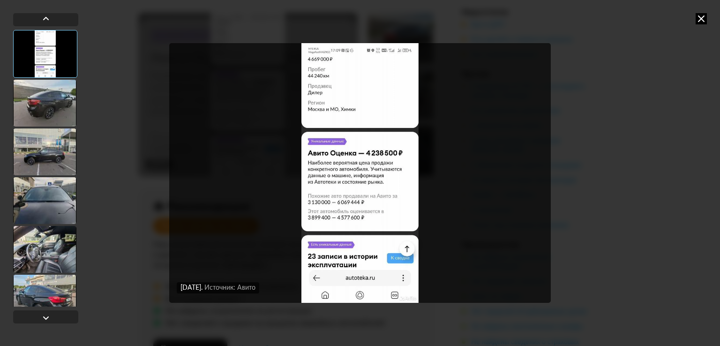
click at [350, 131] on img "Go to Slide 1" at bounding box center [360, 173] width 382 height 260
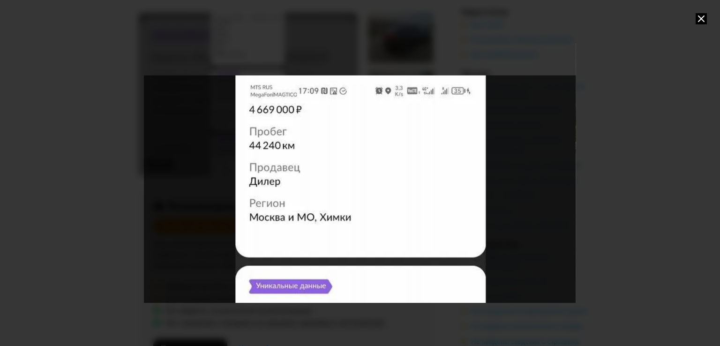
drag, startPoint x: 357, startPoint y: 89, endPoint x: 357, endPoint y: 266, distance: 177.8
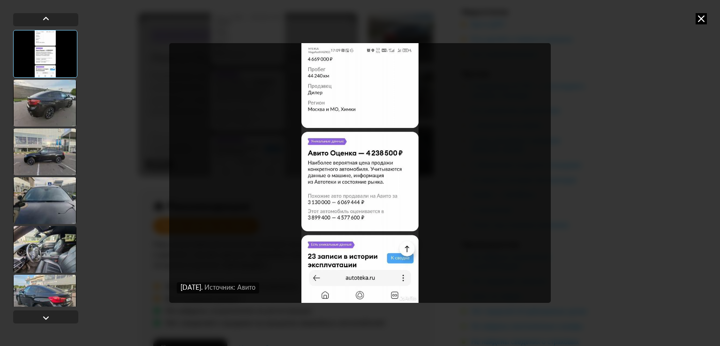
click at [352, 129] on img "Go to Slide 1" at bounding box center [360, 173] width 382 height 260
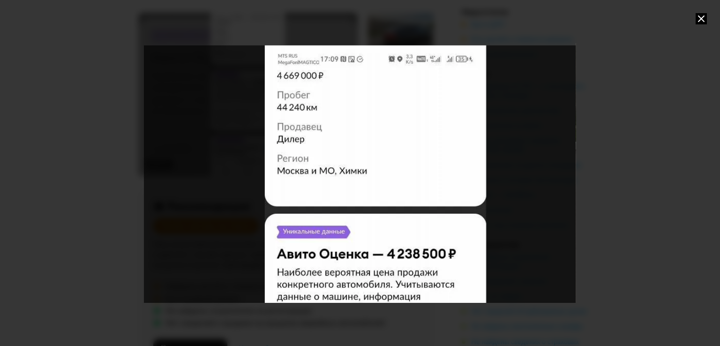
drag, startPoint x: 522, startPoint y: 116, endPoint x: 529, endPoint y: 236, distance: 120.3
click at [529, 236] on div "Go to Slide 1" at bounding box center [376, 291] width 820 height 493
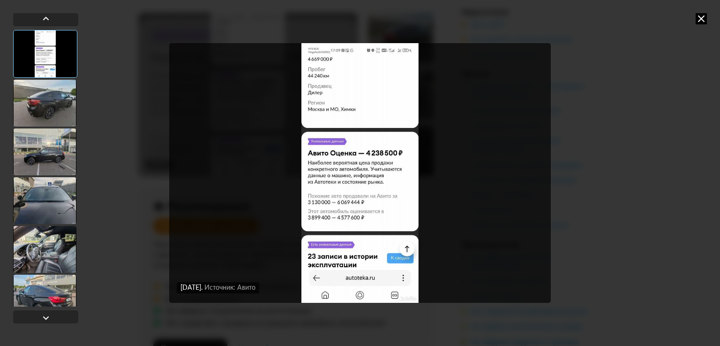
click at [349, 68] on img "Go to Slide 1" at bounding box center [360, 173] width 382 height 260
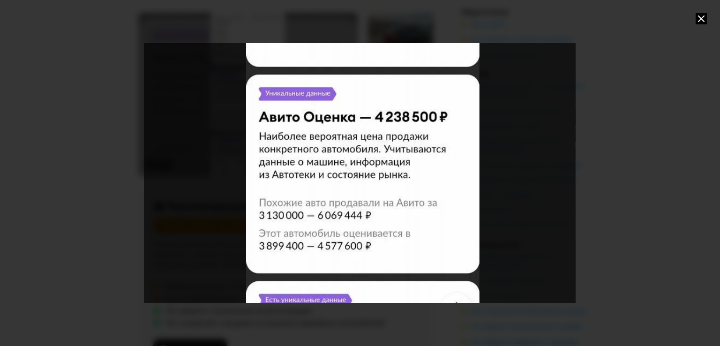
drag, startPoint x: 341, startPoint y: 63, endPoint x: 346, endPoint y: 41, distance: 22.5
click at [346, 42] on div "Go to Slide 1" at bounding box center [360, 173] width 432 height 278
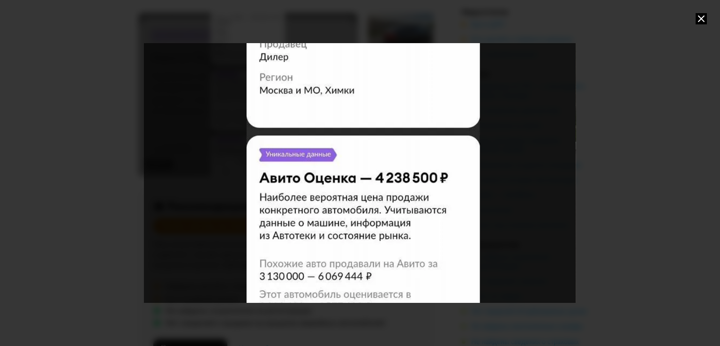
drag, startPoint x: 406, startPoint y: 241, endPoint x: 405, endPoint y: 307, distance: 66.1
click at [405, 307] on div "Go to Slide 1" at bounding box center [360, 173] width 432 height 278
click at [700, 18] on icon at bounding box center [701, 18] width 11 height 11
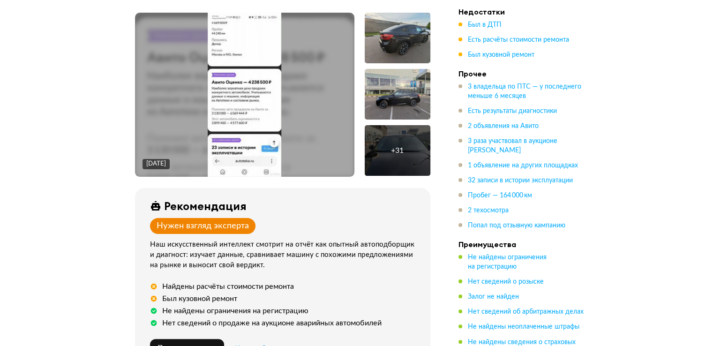
click at [238, 82] on img at bounding box center [245, 95] width 74 height 164
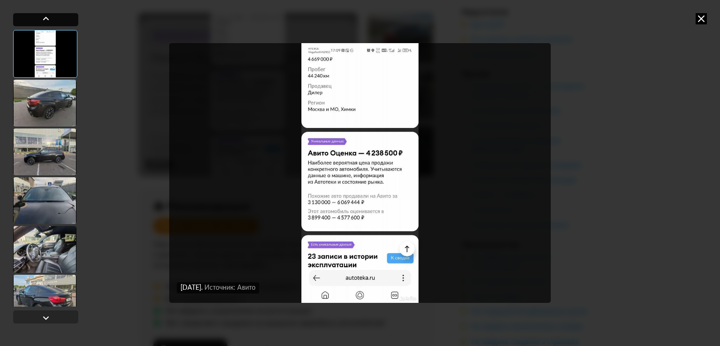
click at [45, 19] on div at bounding box center [45, 18] width 11 height 11
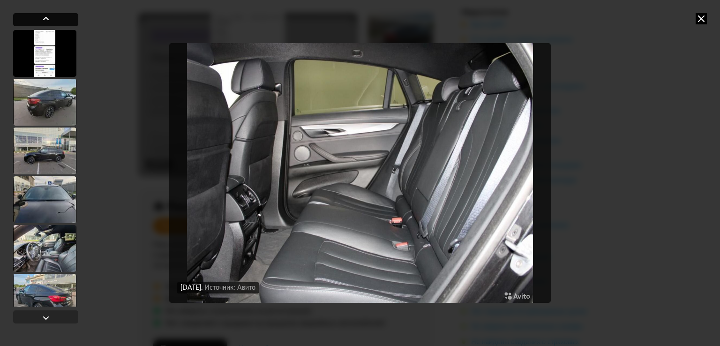
click at [45, 19] on div at bounding box center [45, 18] width 11 height 11
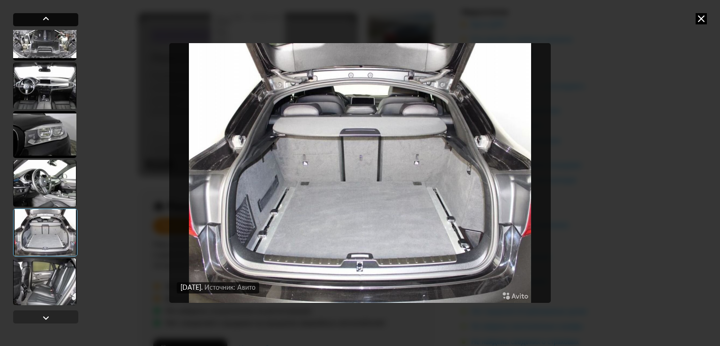
click at [45, 19] on div at bounding box center [45, 18] width 11 height 11
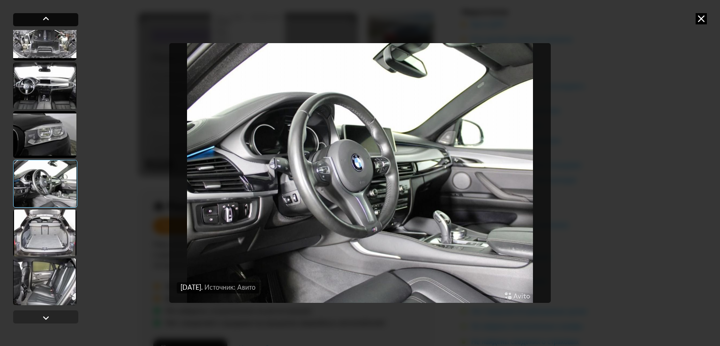
click at [45, 19] on div at bounding box center [45, 18] width 11 height 11
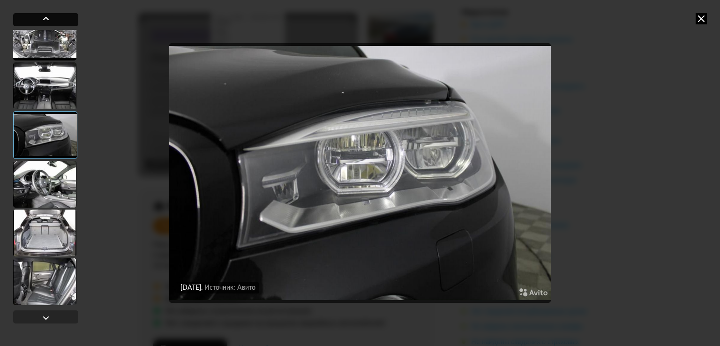
click at [45, 19] on div at bounding box center [45, 18] width 11 height 11
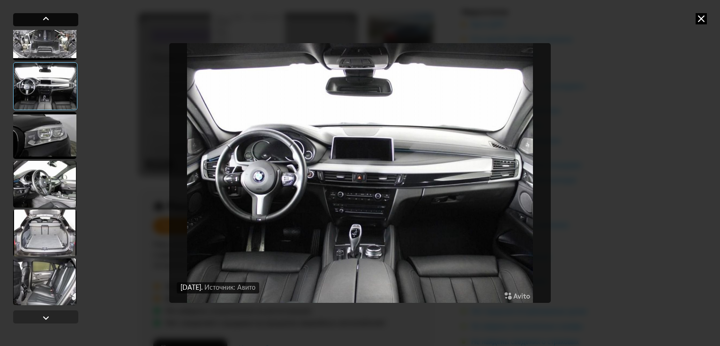
click at [45, 19] on div at bounding box center [45, 18] width 11 height 11
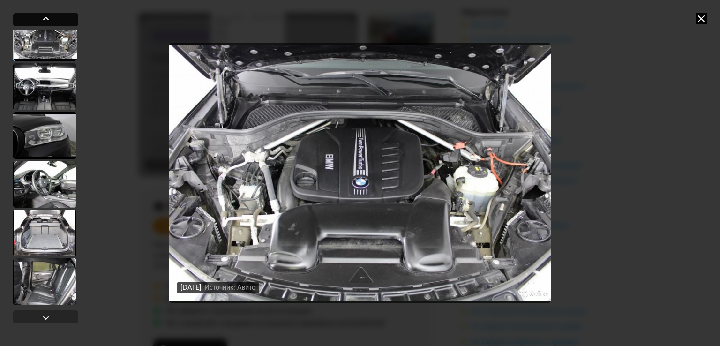
click at [45, 19] on div at bounding box center [45, 18] width 11 height 11
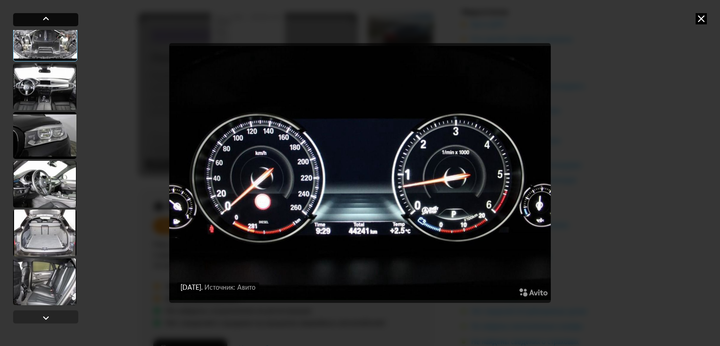
scroll to position [1282, 0]
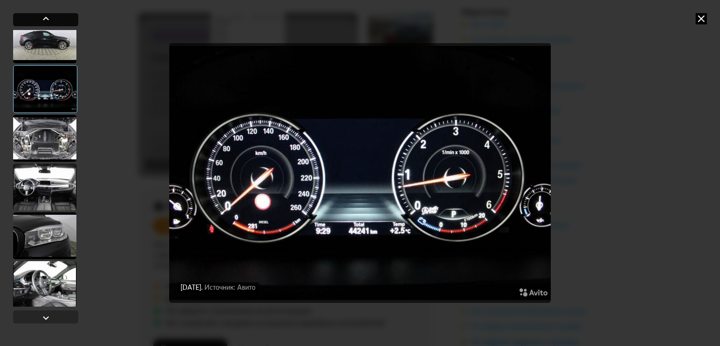
click at [45, 19] on div at bounding box center [45, 18] width 11 height 11
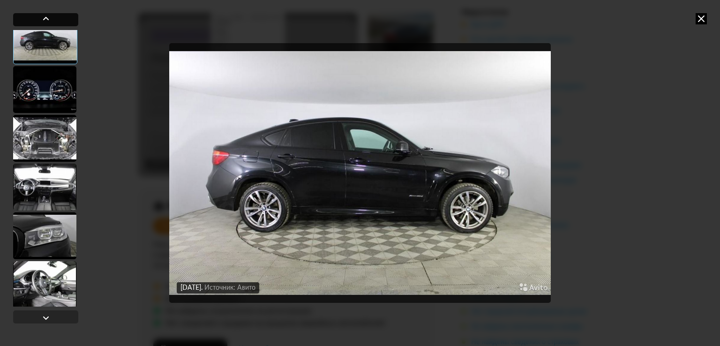
click at [45, 19] on div at bounding box center [45, 18] width 11 height 11
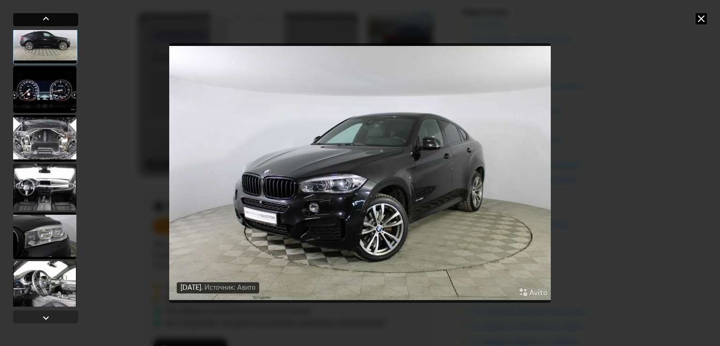
scroll to position [1188, 0]
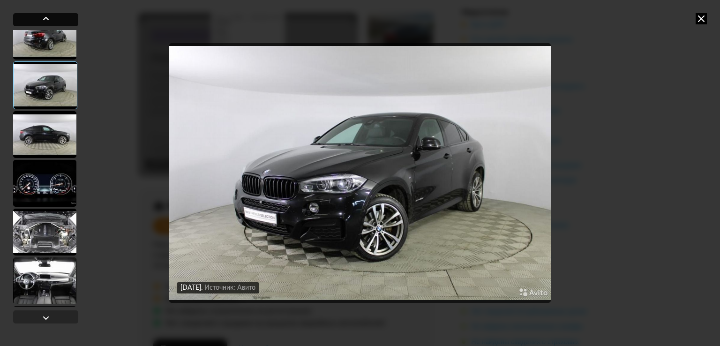
click at [45, 19] on div at bounding box center [45, 18] width 11 height 11
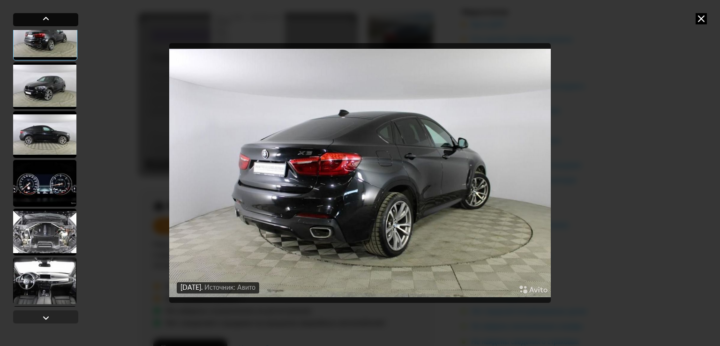
click at [45, 19] on div at bounding box center [45, 18] width 11 height 11
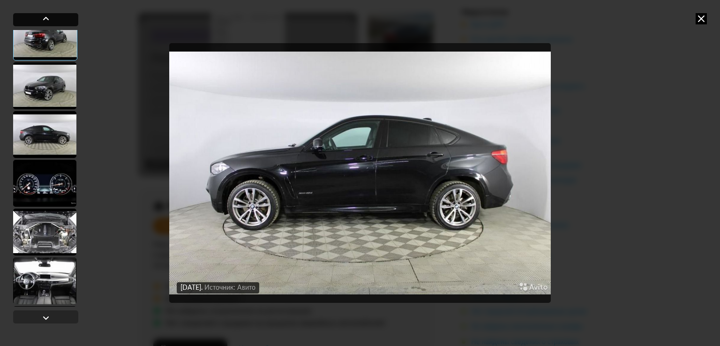
scroll to position [1094, 0]
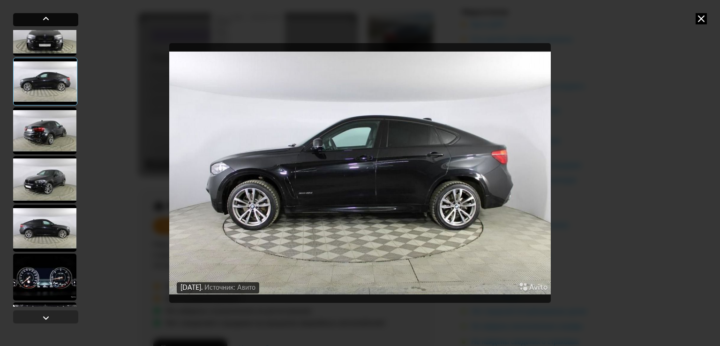
click at [45, 19] on div at bounding box center [45, 18] width 11 height 11
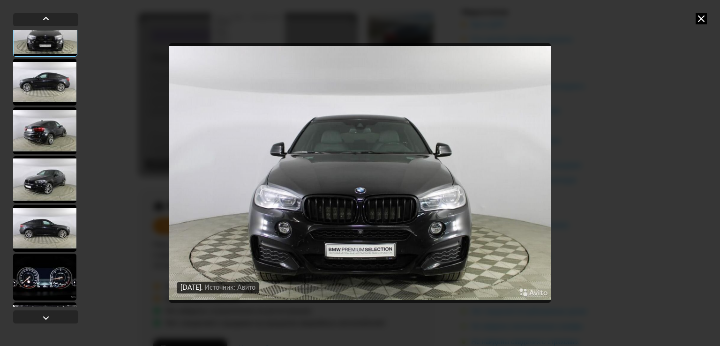
click at [52, 281] on div at bounding box center [44, 277] width 63 height 47
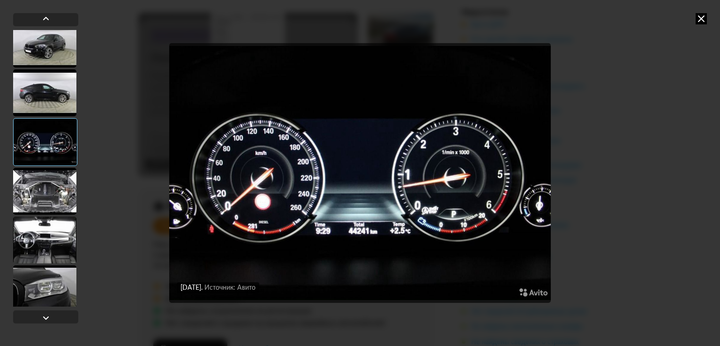
scroll to position [1235, 0]
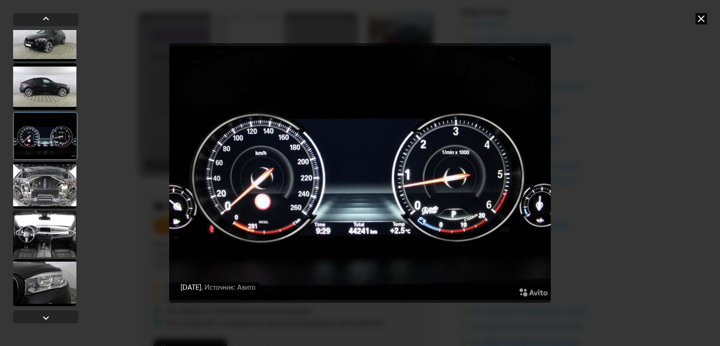
click at [51, 186] on div at bounding box center [44, 185] width 63 height 47
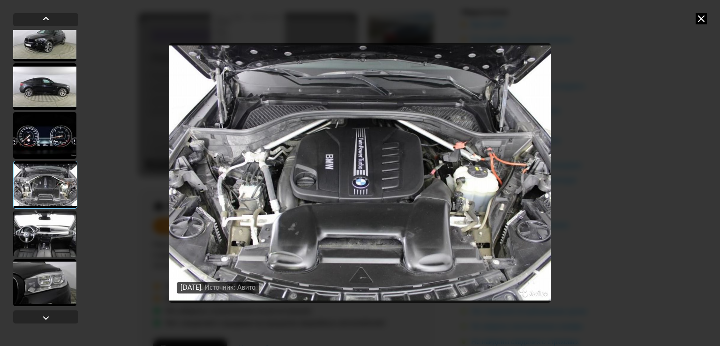
click at [55, 241] on div at bounding box center [44, 234] width 63 height 47
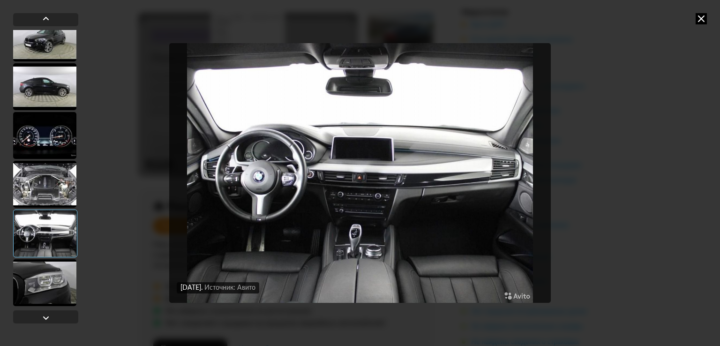
click at [47, 288] on div at bounding box center [44, 282] width 63 height 47
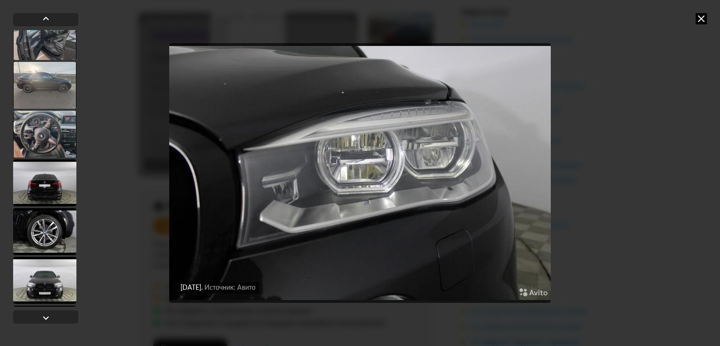
scroll to position [679, 0]
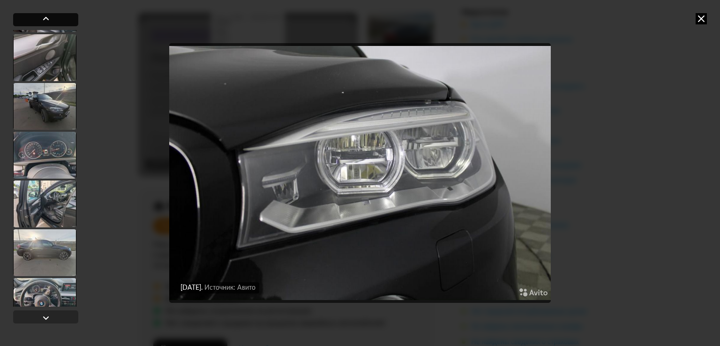
click at [46, 19] on div at bounding box center [45, 18] width 11 height 11
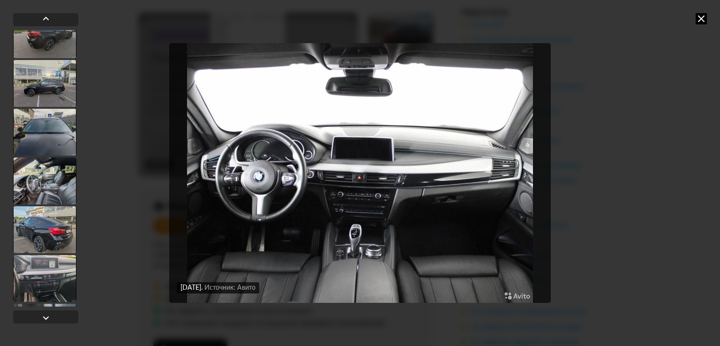
scroll to position [0, 0]
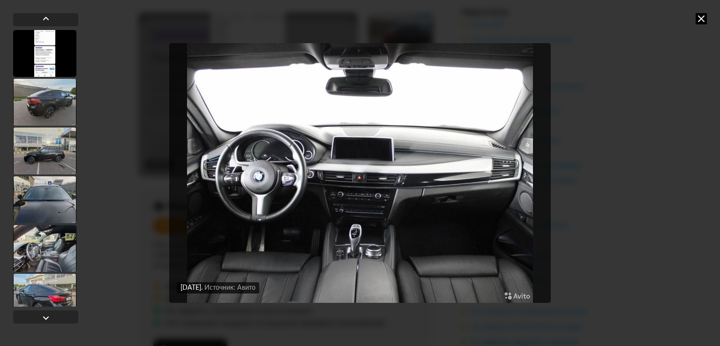
click at [46, 97] on div at bounding box center [44, 102] width 63 height 47
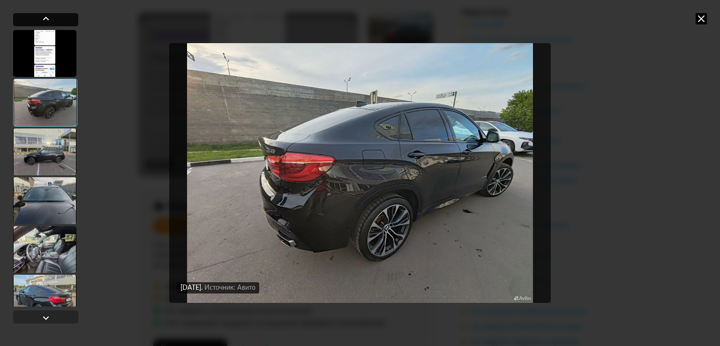
click at [44, 18] on div at bounding box center [45, 18] width 11 height 11
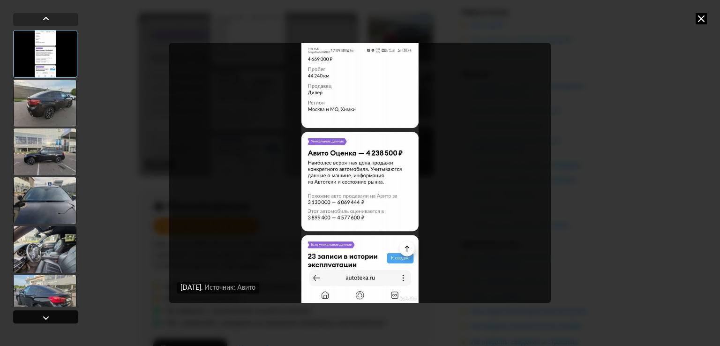
click at [45, 318] on div at bounding box center [45, 317] width 11 height 11
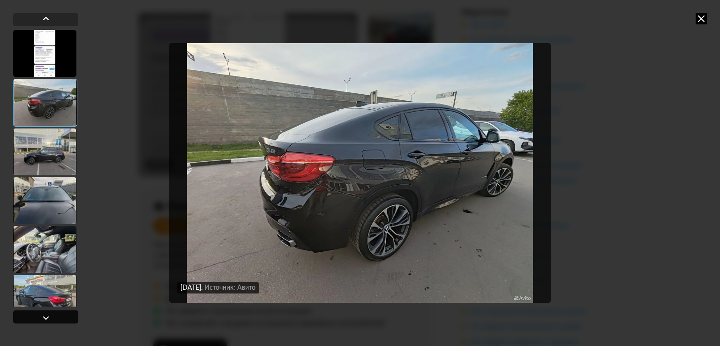
click at [45, 318] on div at bounding box center [45, 317] width 11 height 11
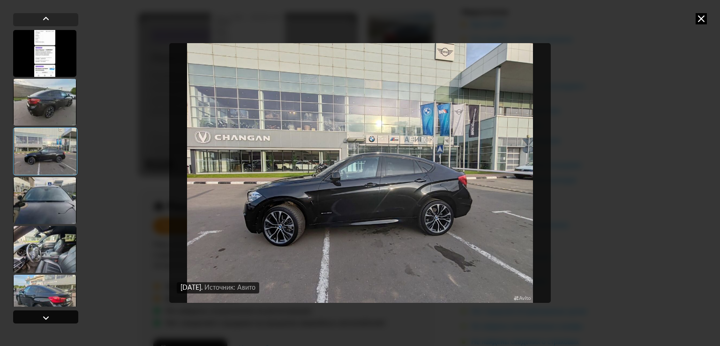
click at [45, 318] on div at bounding box center [45, 317] width 11 height 11
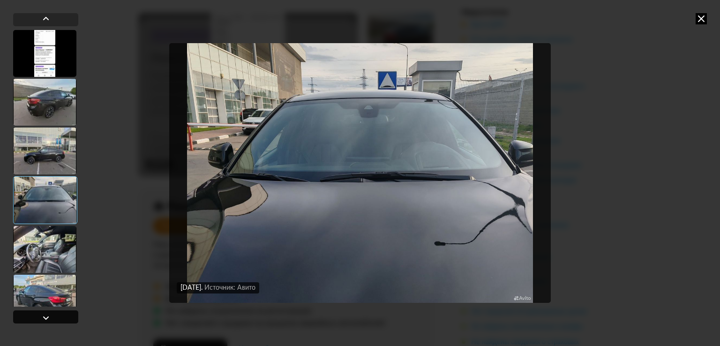
click at [45, 318] on div at bounding box center [45, 317] width 11 height 11
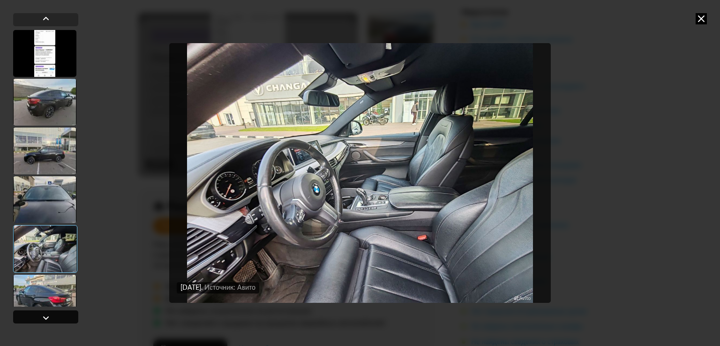
click at [45, 318] on div at bounding box center [45, 317] width 11 height 11
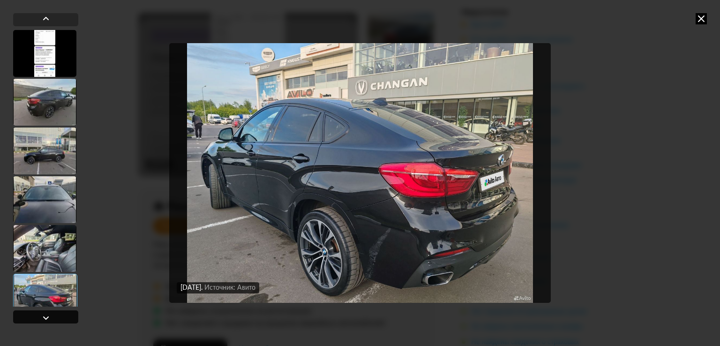
click at [45, 318] on div at bounding box center [45, 317] width 11 height 11
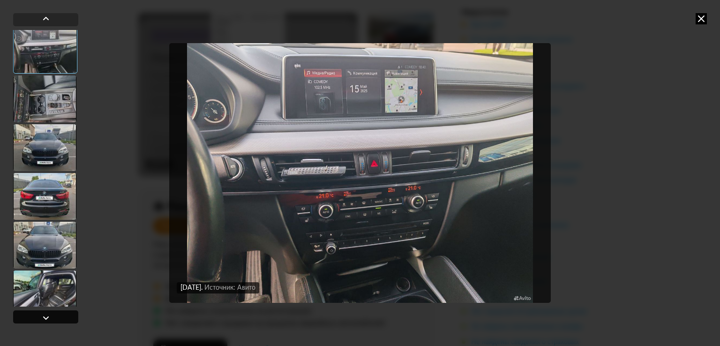
scroll to position [296, 0]
click at [45, 318] on div at bounding box center [45, 317] width 11 height 11
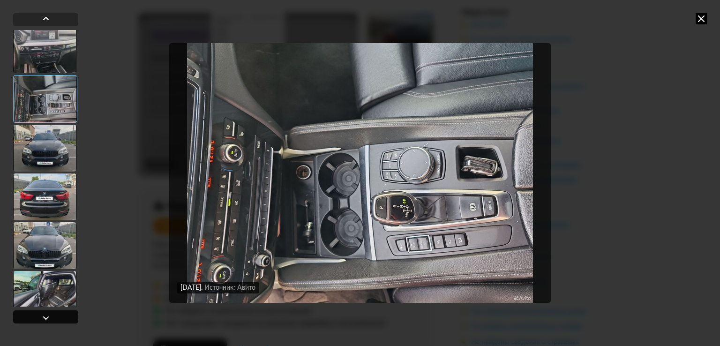
click at [45, 318] on div at bounding box center [45, 317] width 11 height 11
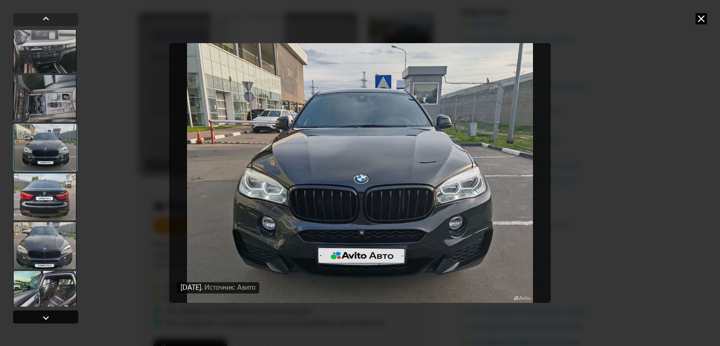
click at [45, 318] on div at bounding box center [45, 317] width 11 height 11
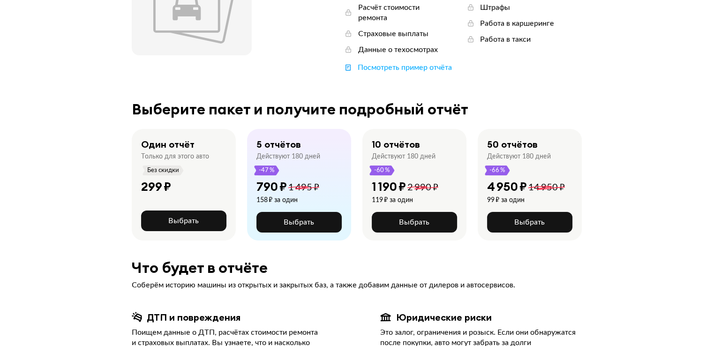
scroll to position [47, 0]
